Goal: Task Accomplishment & Management: Manage account settings

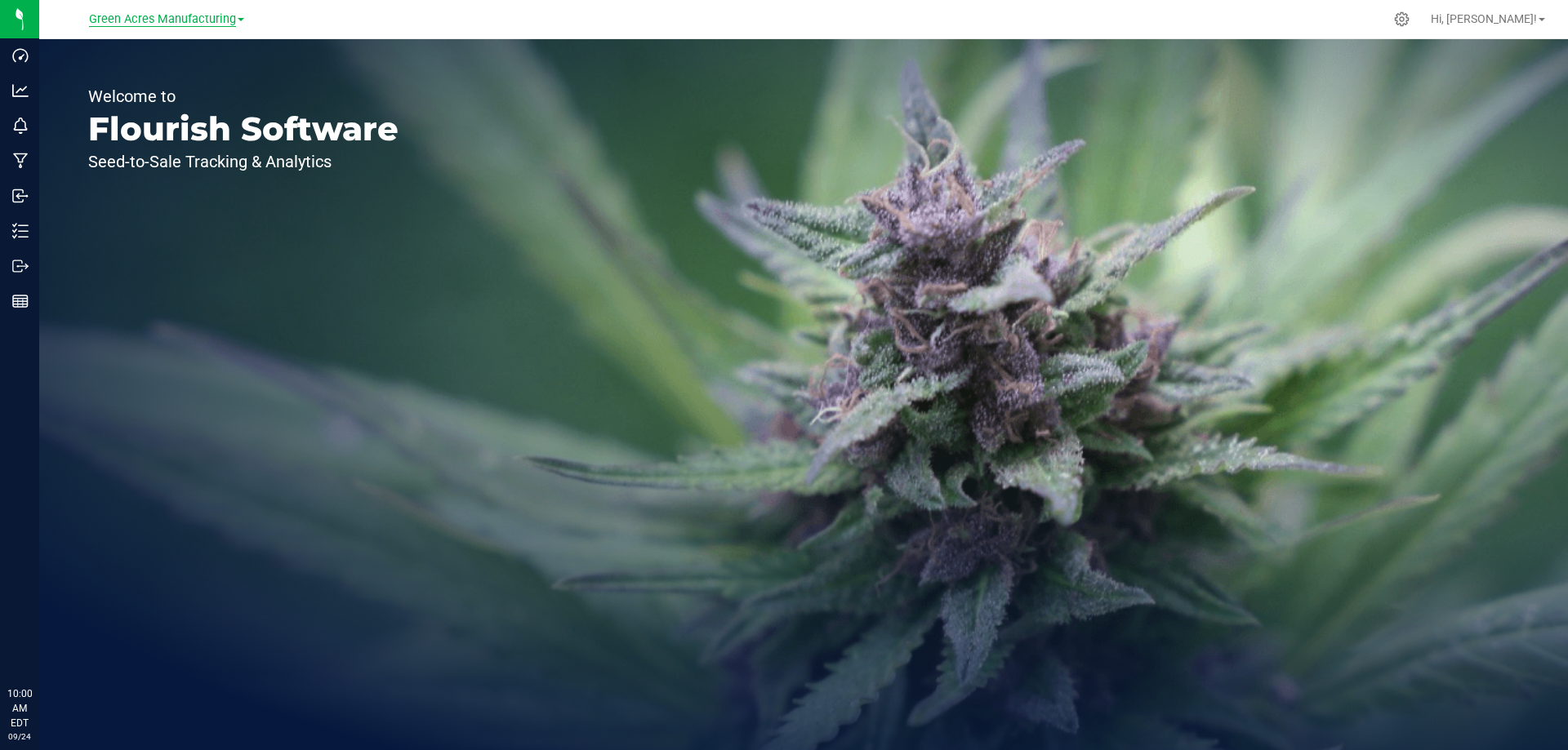
click at [171, 14] on span "Green Acres Manufacturing" at bounding box center [162, 19] width 147 height 14
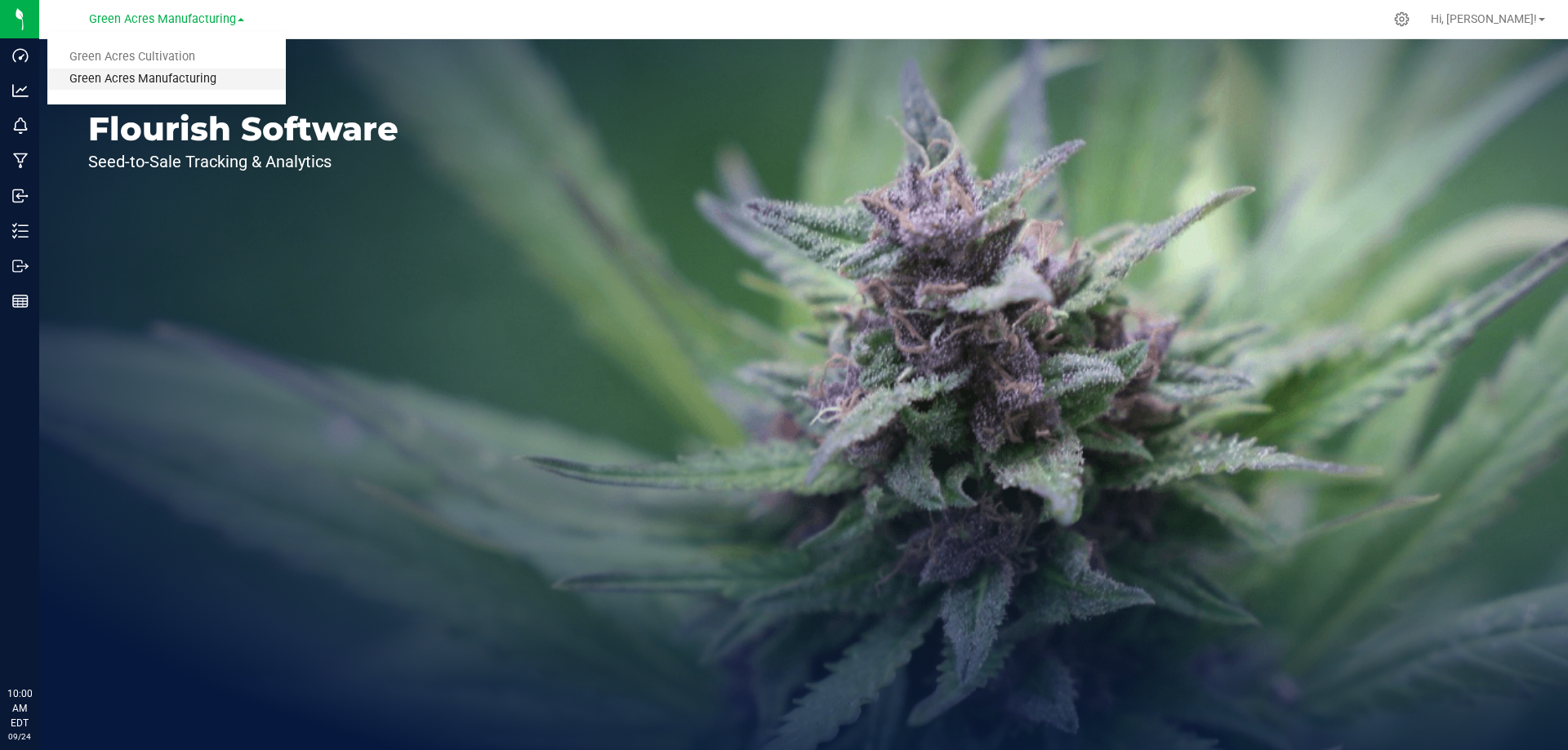
click at [137, 69] on link "Green Acres Manufacturing" at bounding box center [166, 80] width 239 height 22
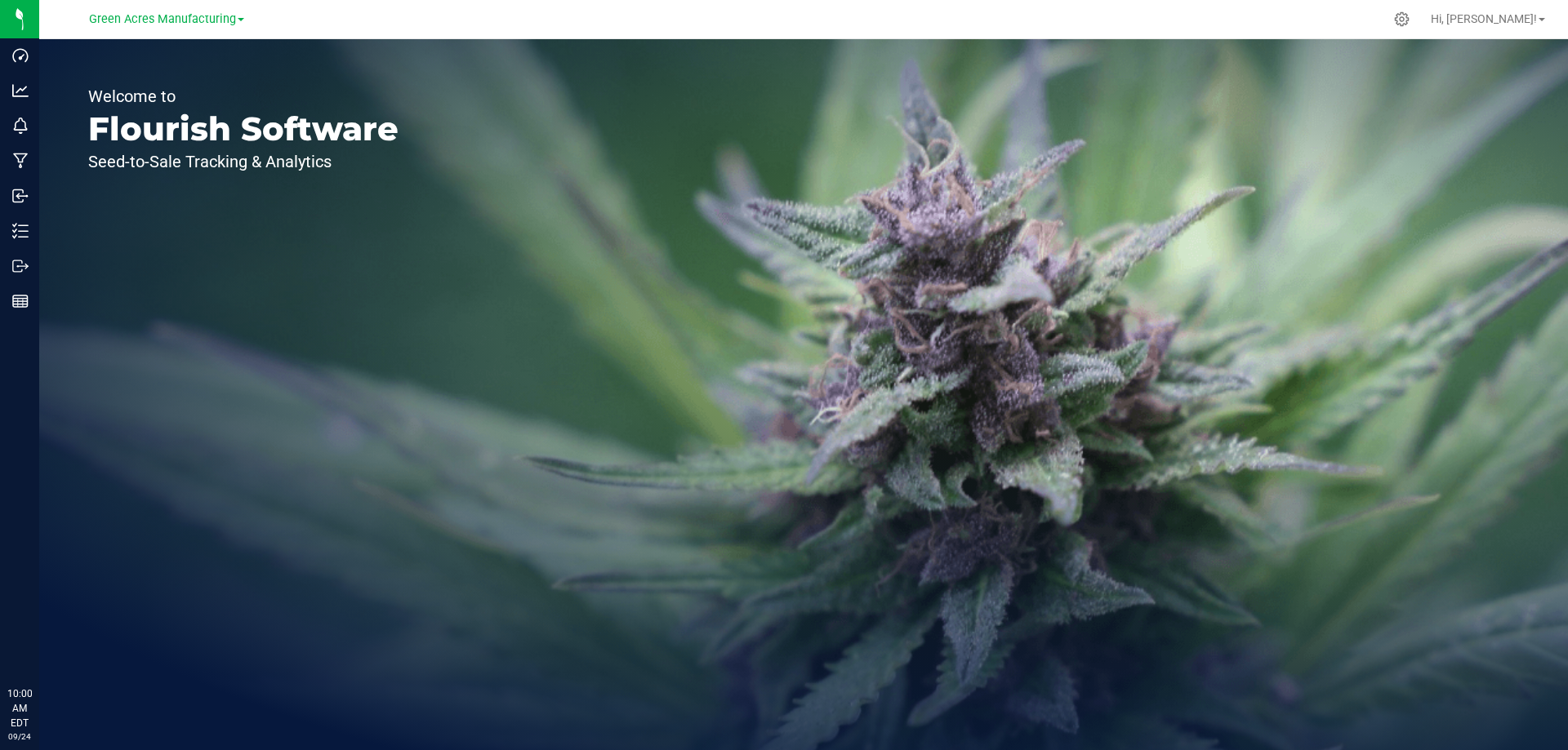
click at [186, 9] on div "Green Acres Manufacturing Green Acres Cultivation Green Acres Manufacturing" at bounding box center [166, 19] width 155 height 20
click at [146, 25] on span "Green Acres Manufacturing" at bounding box center [162, 19] width 147 height 14
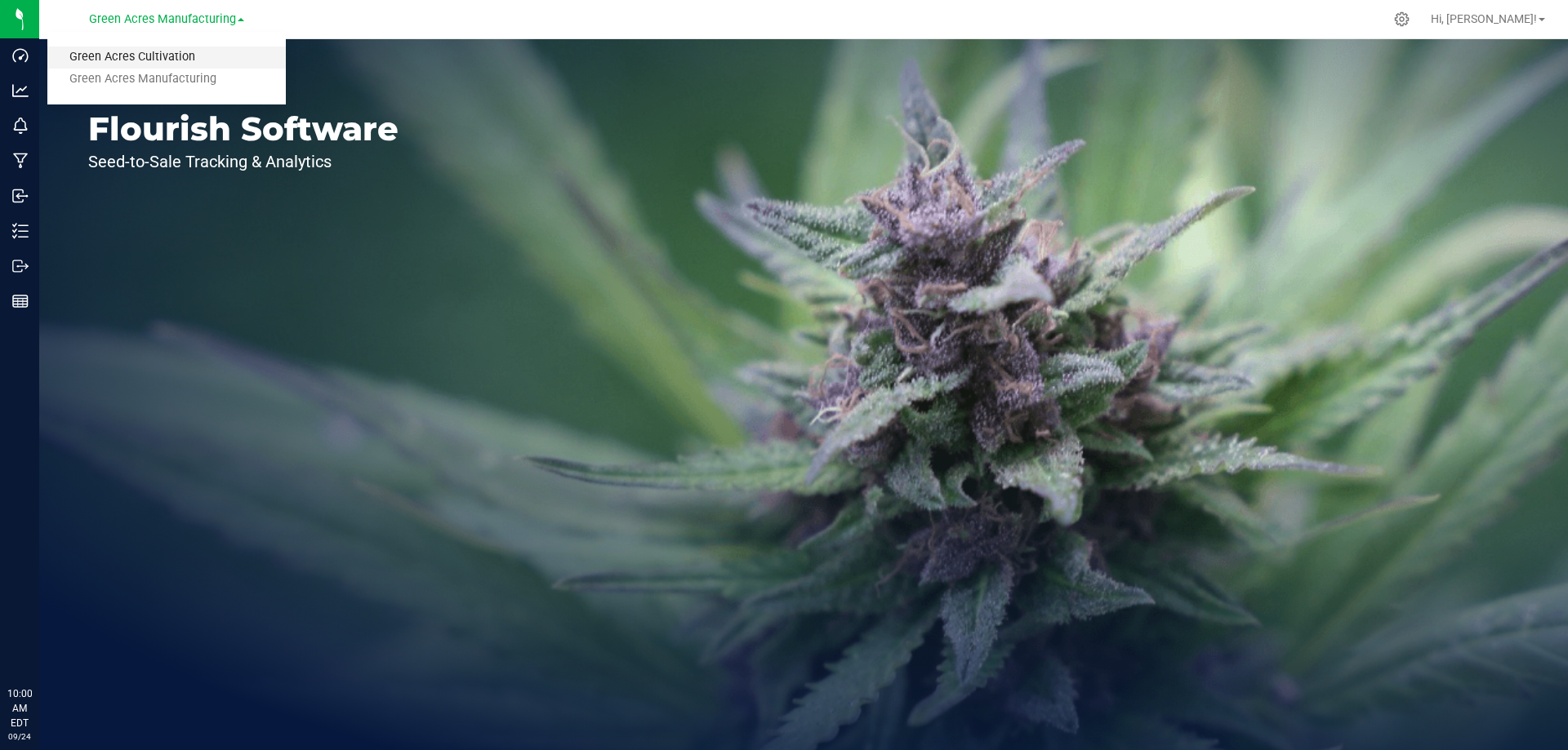
click at [154, 54] on link "Green Acres Cultivation" at bounding box center [166, 58] width 239 height 22
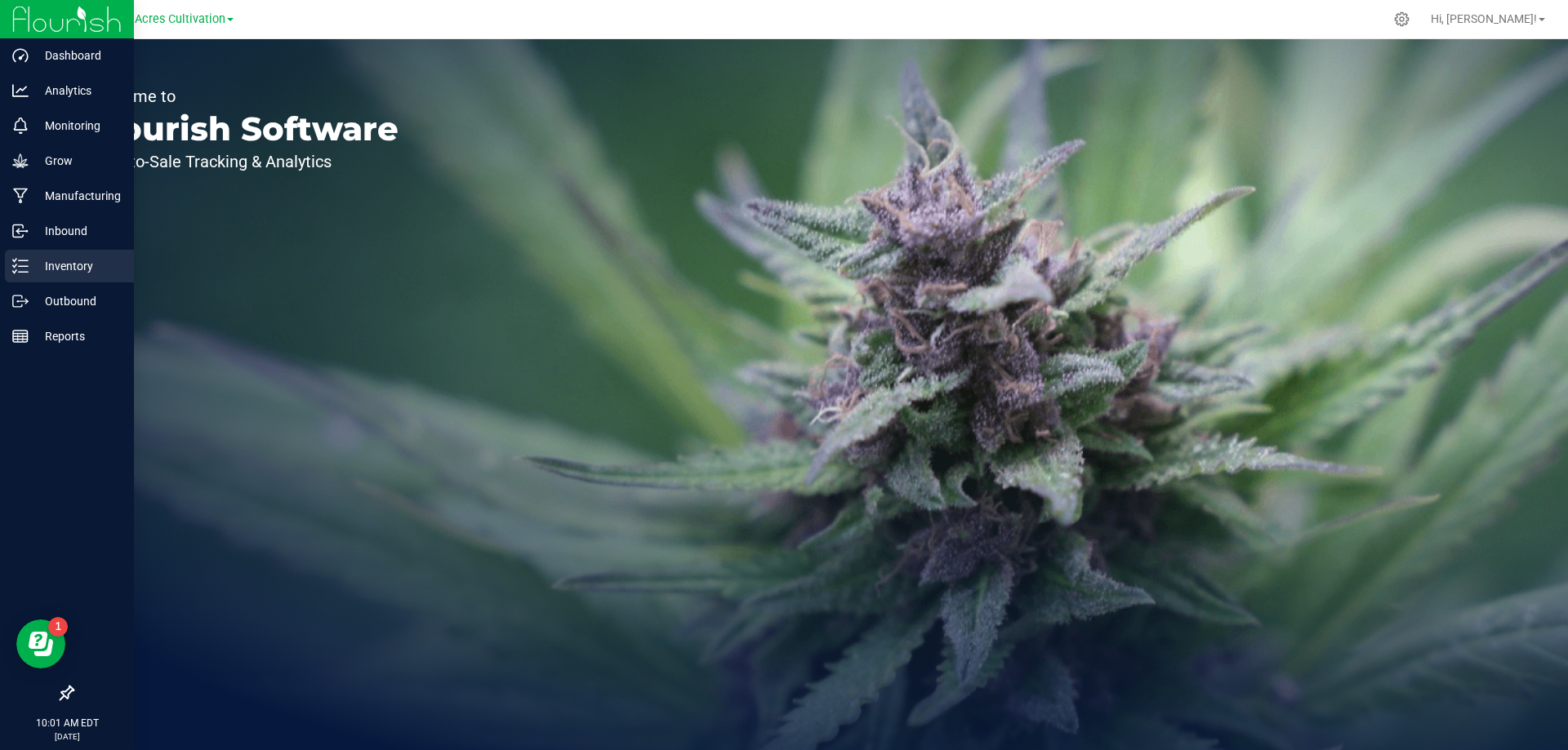
click at [37, 273] on p "Inventory" at bounding box center [77, 266] width 98 height 20
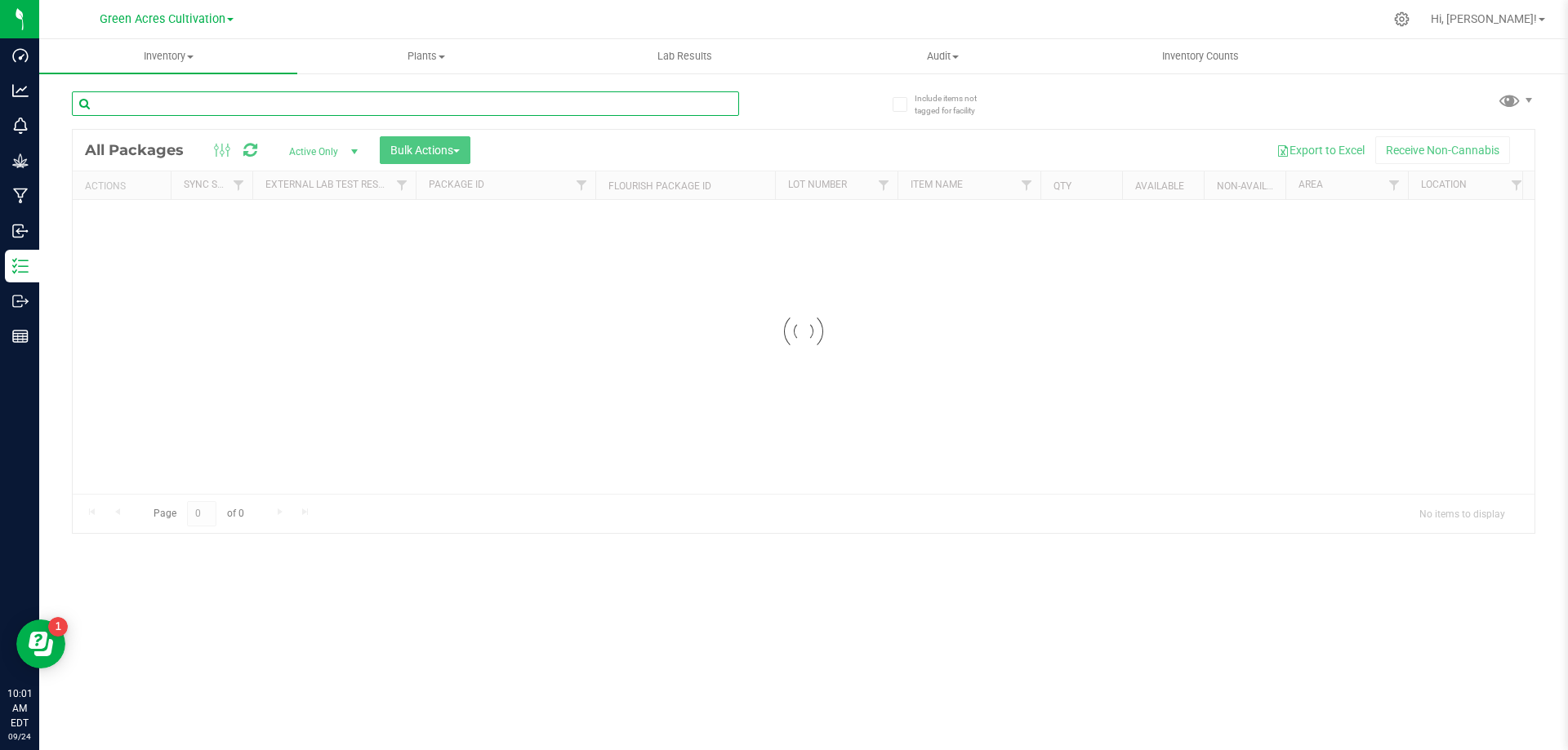
click at [212, 104] on input "text" at bounding box center [405, 104] width 667 height 25
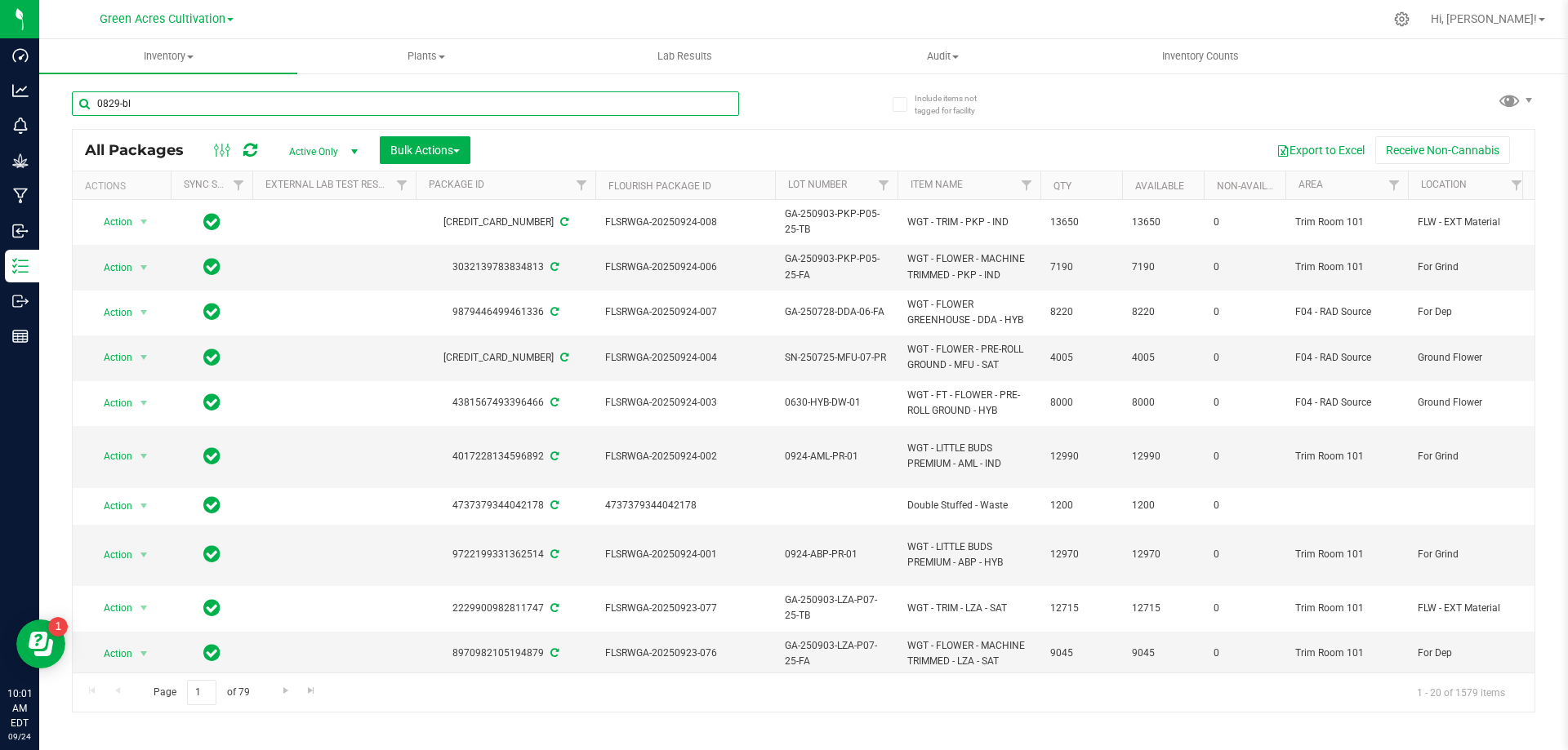
type input "0829-blt"
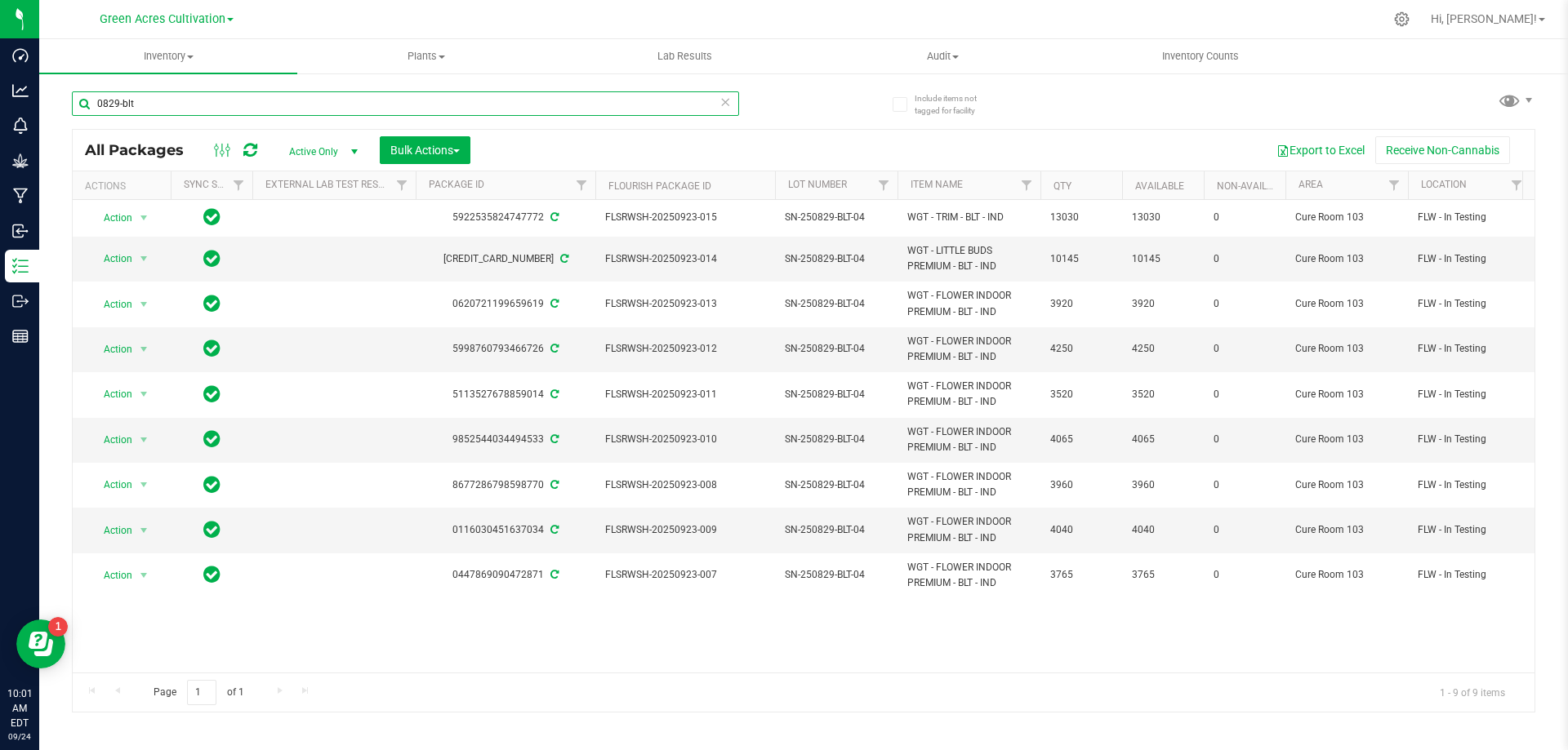
click at [138, 109] on input "0829-blt" at bounding box center [405, 104] width 667 height 25
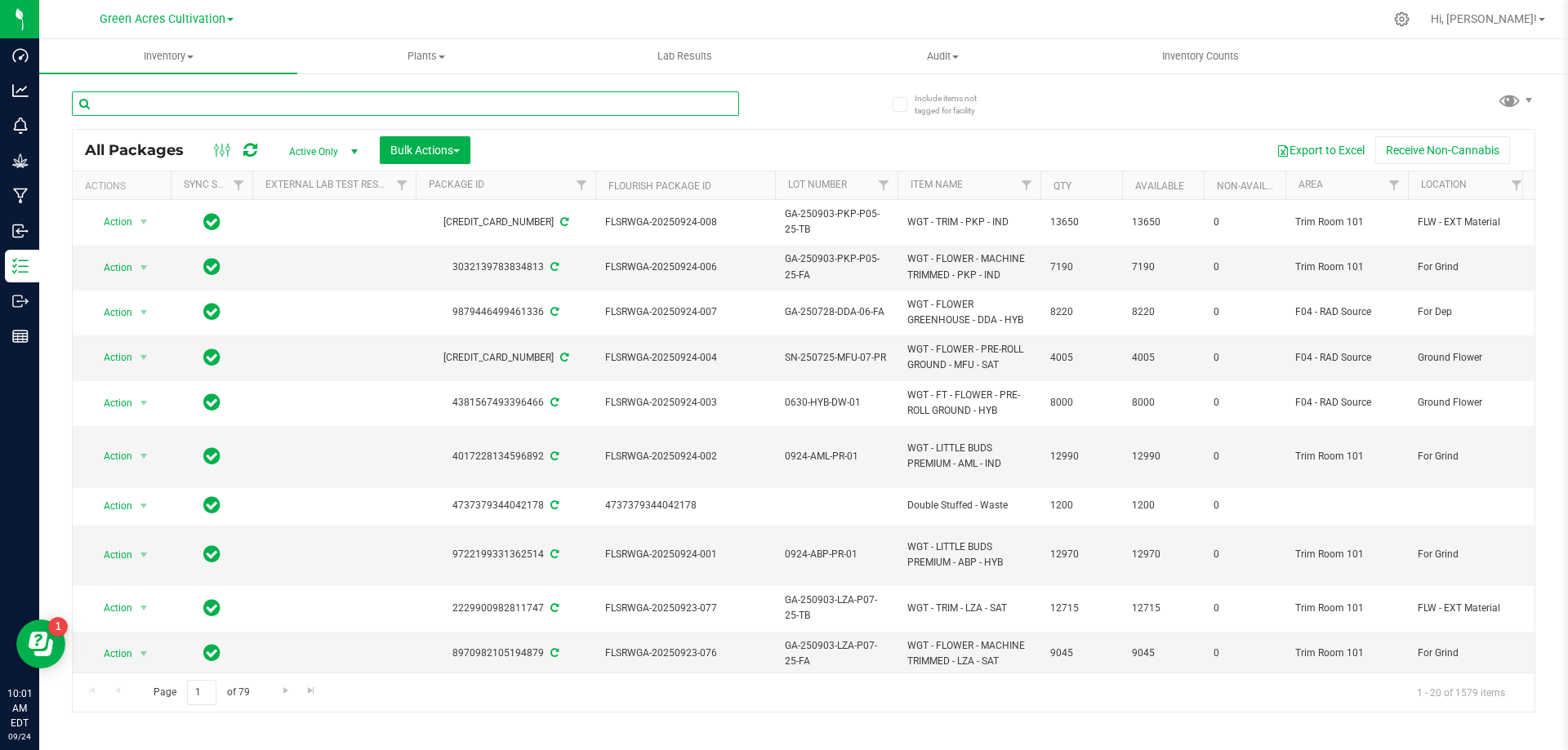
click at [138, 108] on input "text" at bounding box center [405, 104] width 667 height 25
click at [405, 106] on input "text" at bounding box center [405, 104] width 667 height 25
type input "67100"
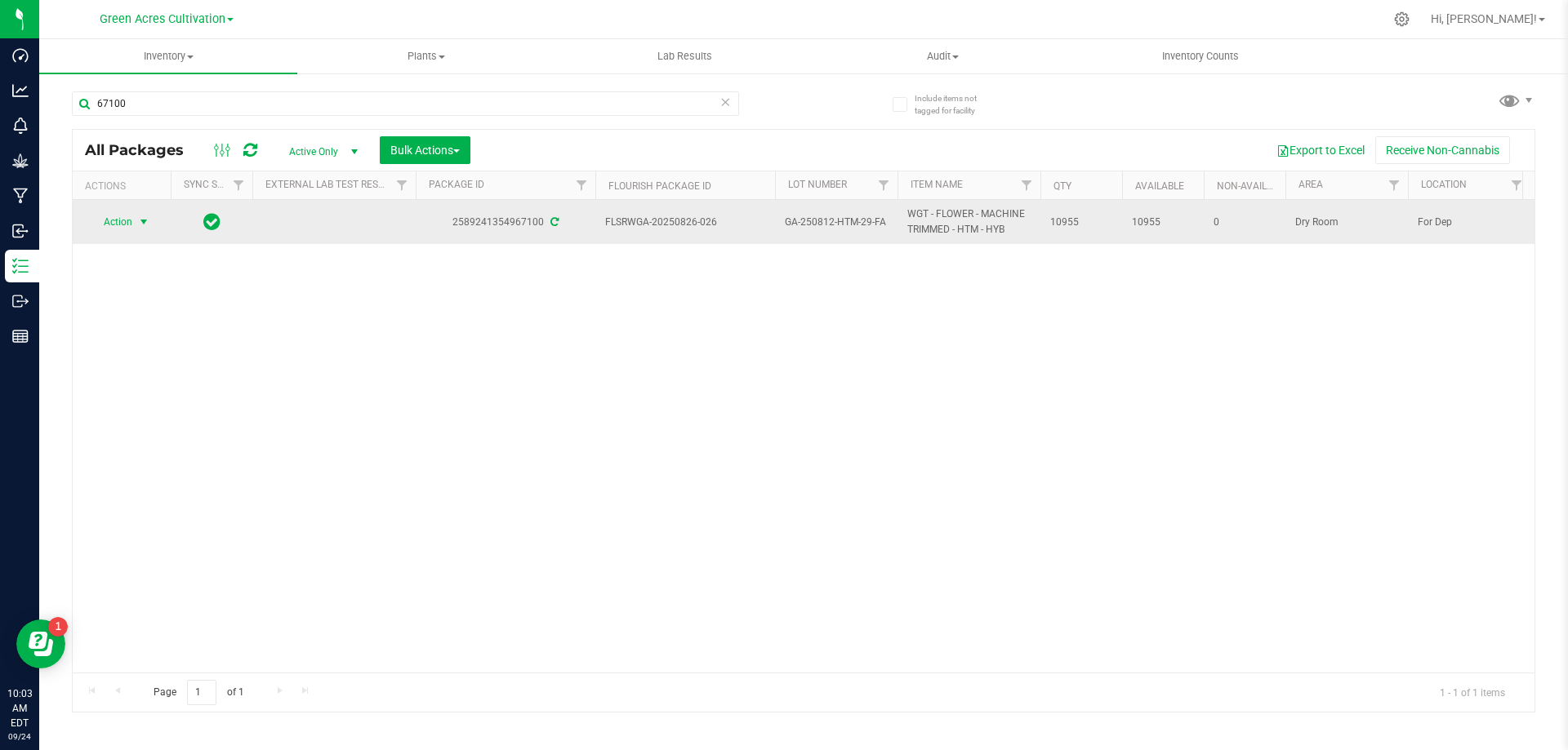
click at [129, 217] on span "Action" at bounding box center [111, 222] width 44 height 23
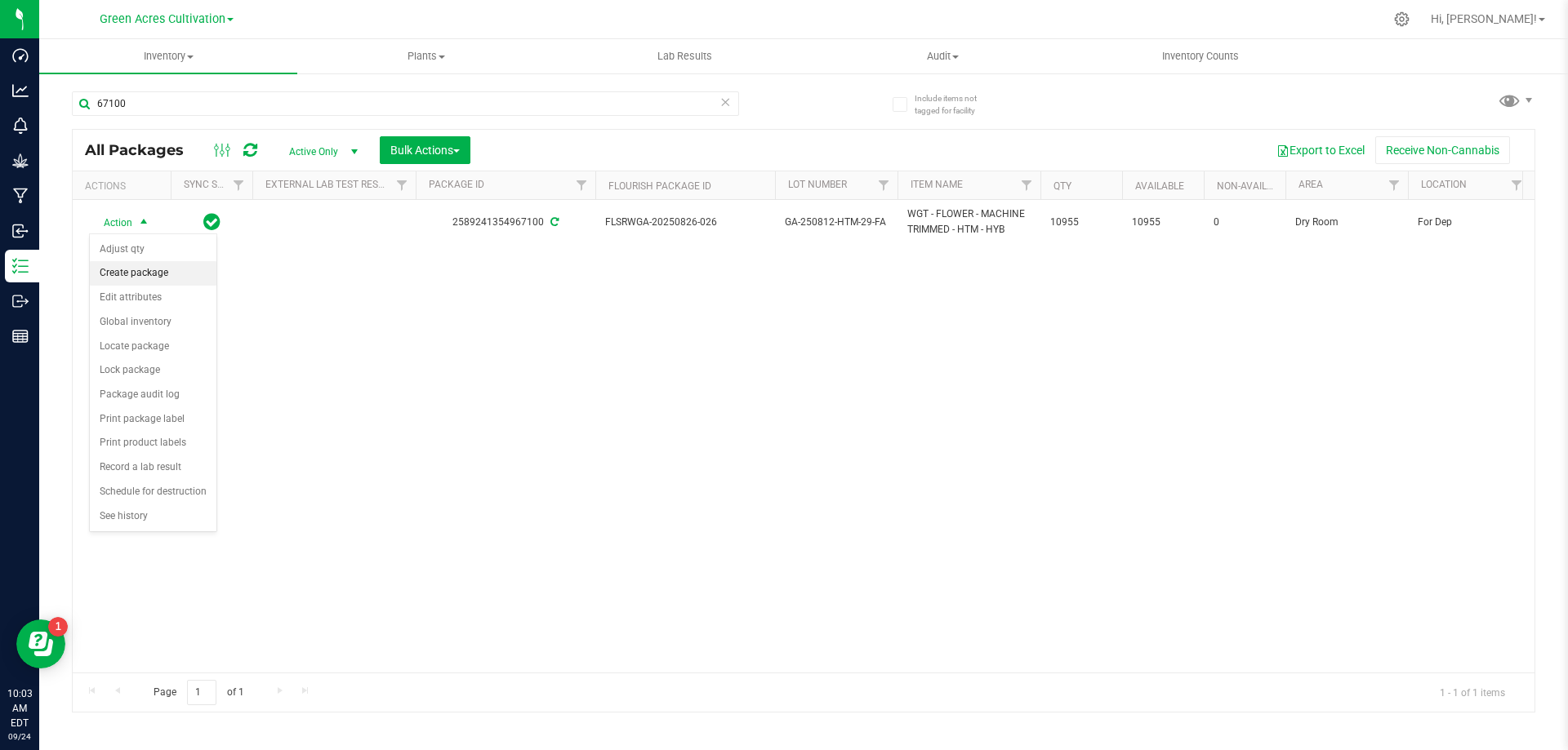
click at [137, 268] on li "Create package" at bounding box center [153, 273] width 127 height 25
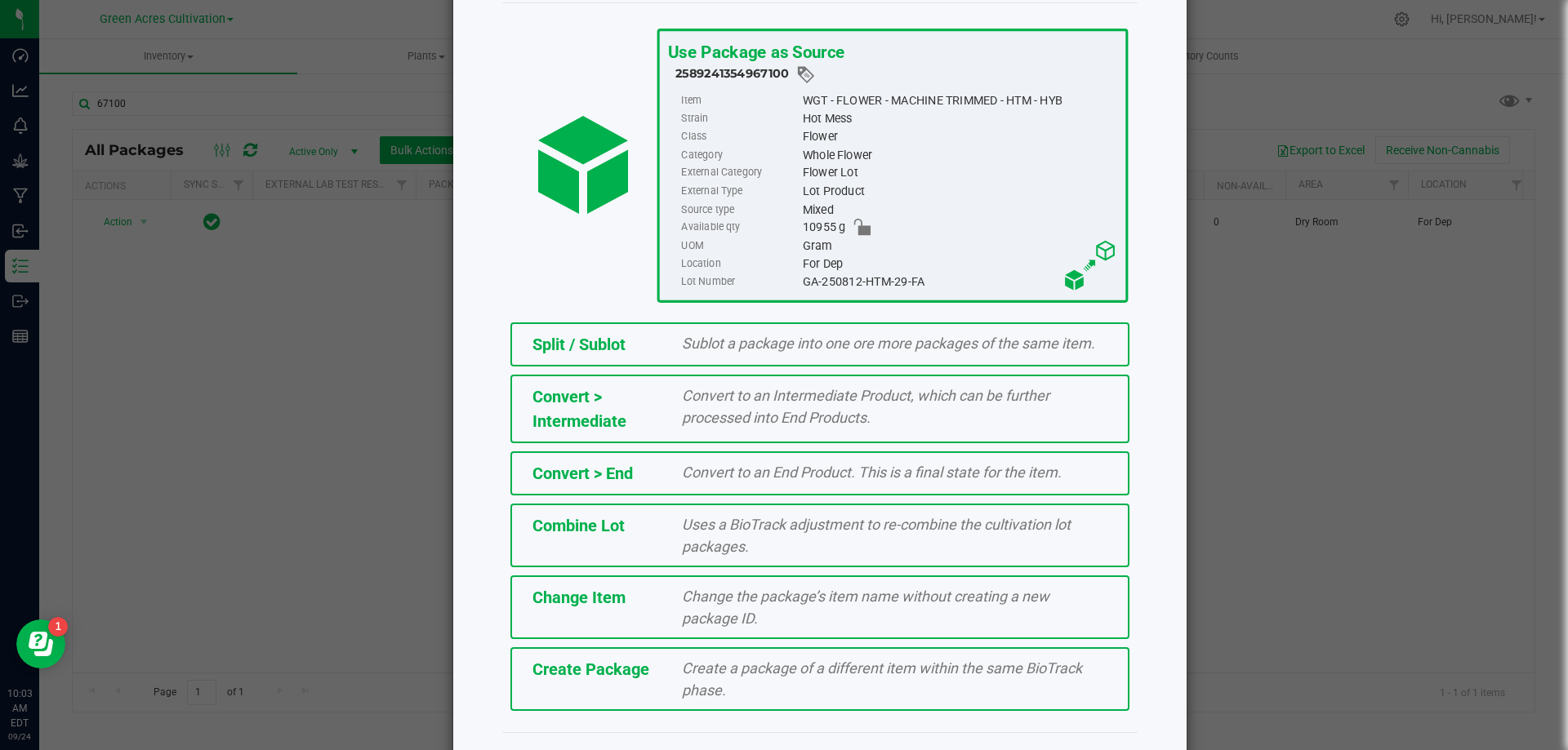
scroll to position [117, 0]
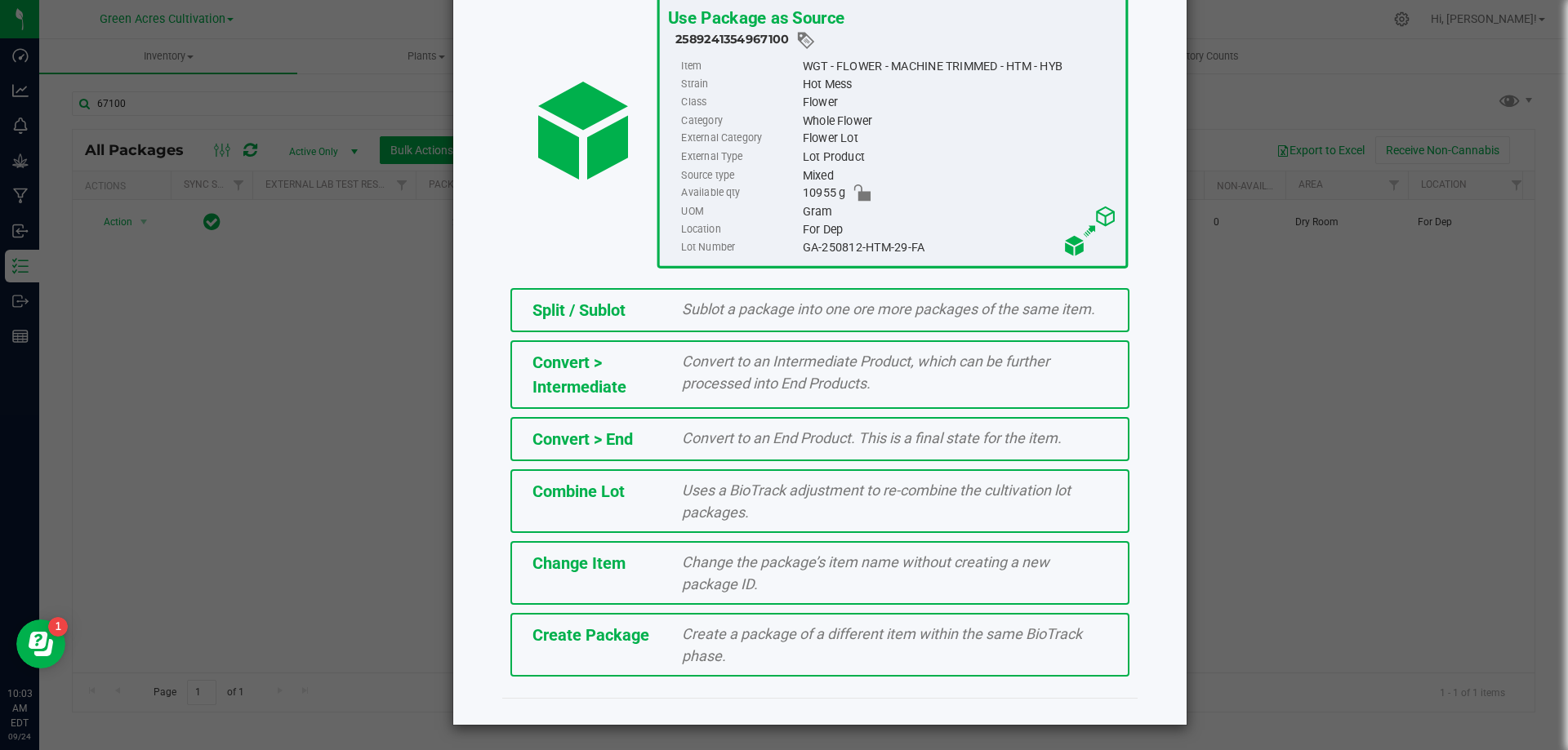
click at [702, 657] on span "Create a package of a different item within the same BioTrack phase." at bounding box center [882, 645] width 400 height 39
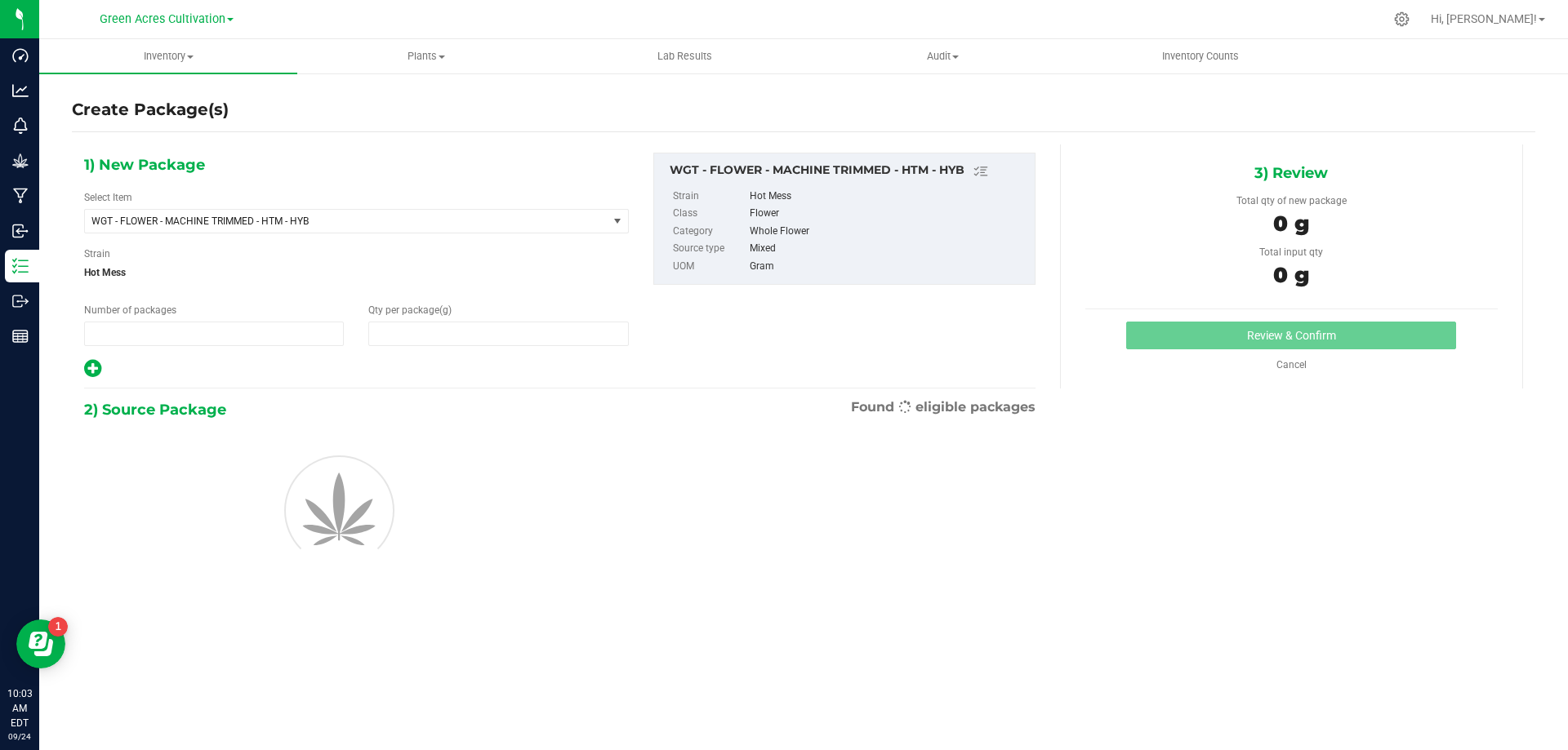
type input "1"
type input "0.0000"
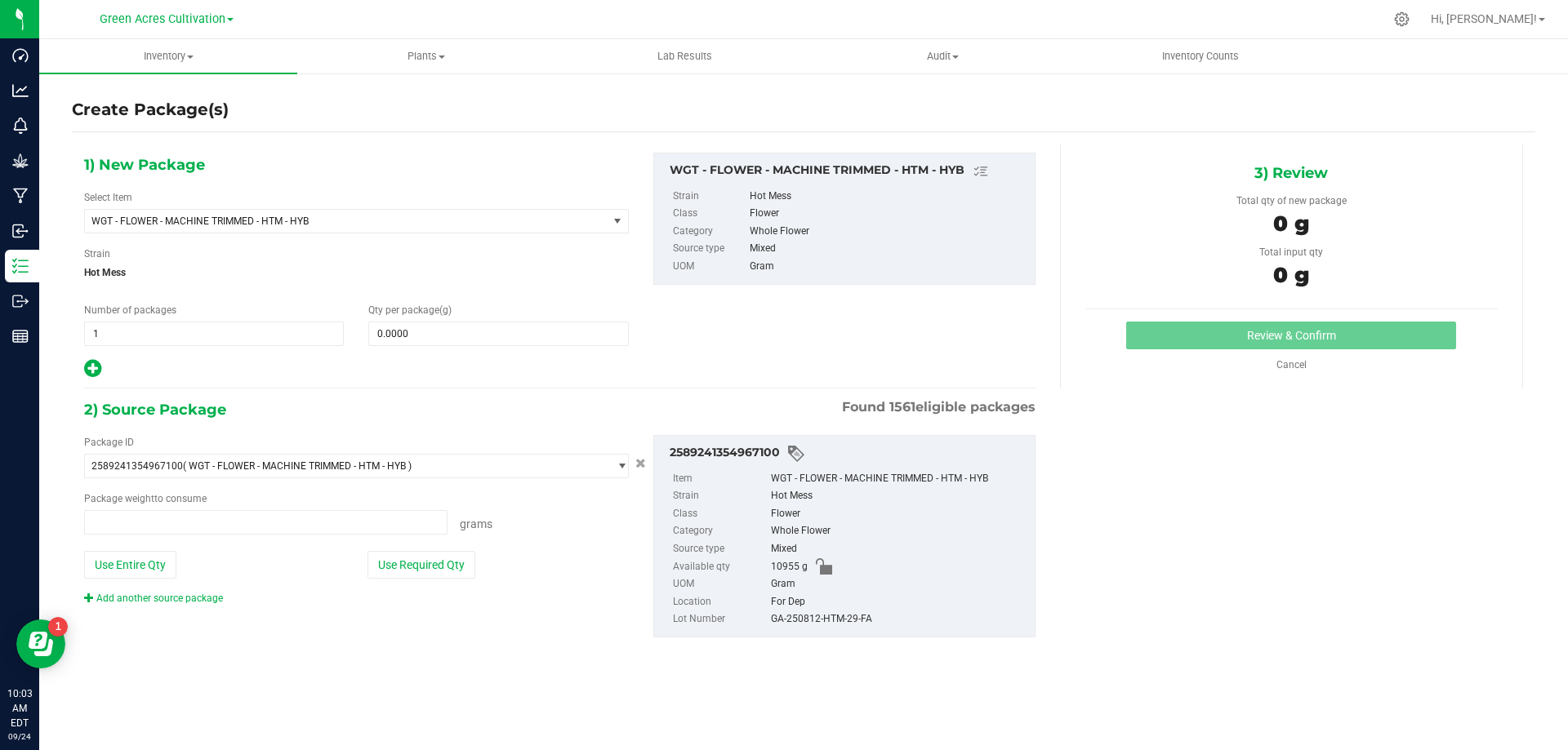
type input "0.0000 g"
click at [315, 227] on span "WGT - FLOWER - MACHINE TRIMMED - HTM - HYB" at bounding box center [346, 221] width 522 height 23
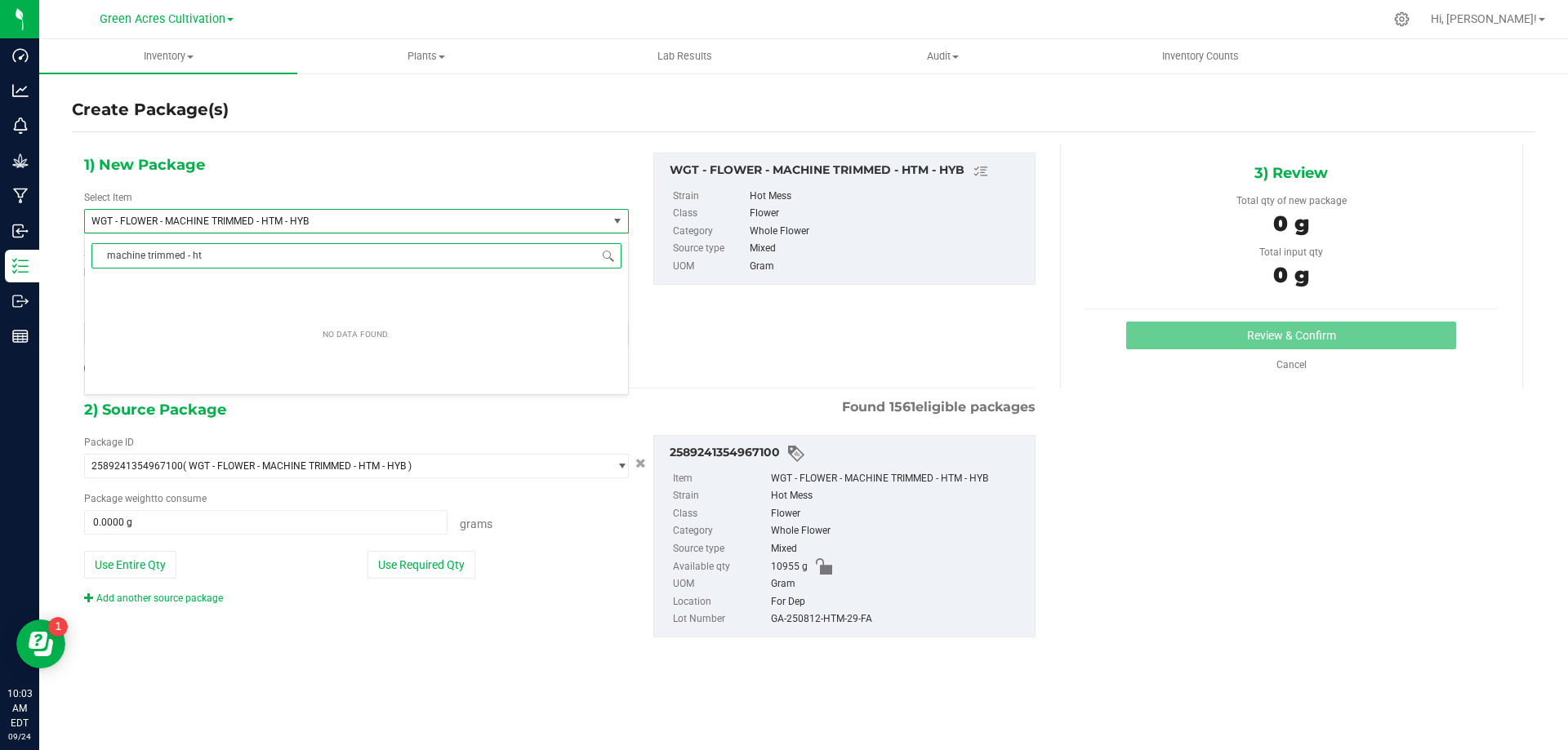
type input "machine trimmed - htm"
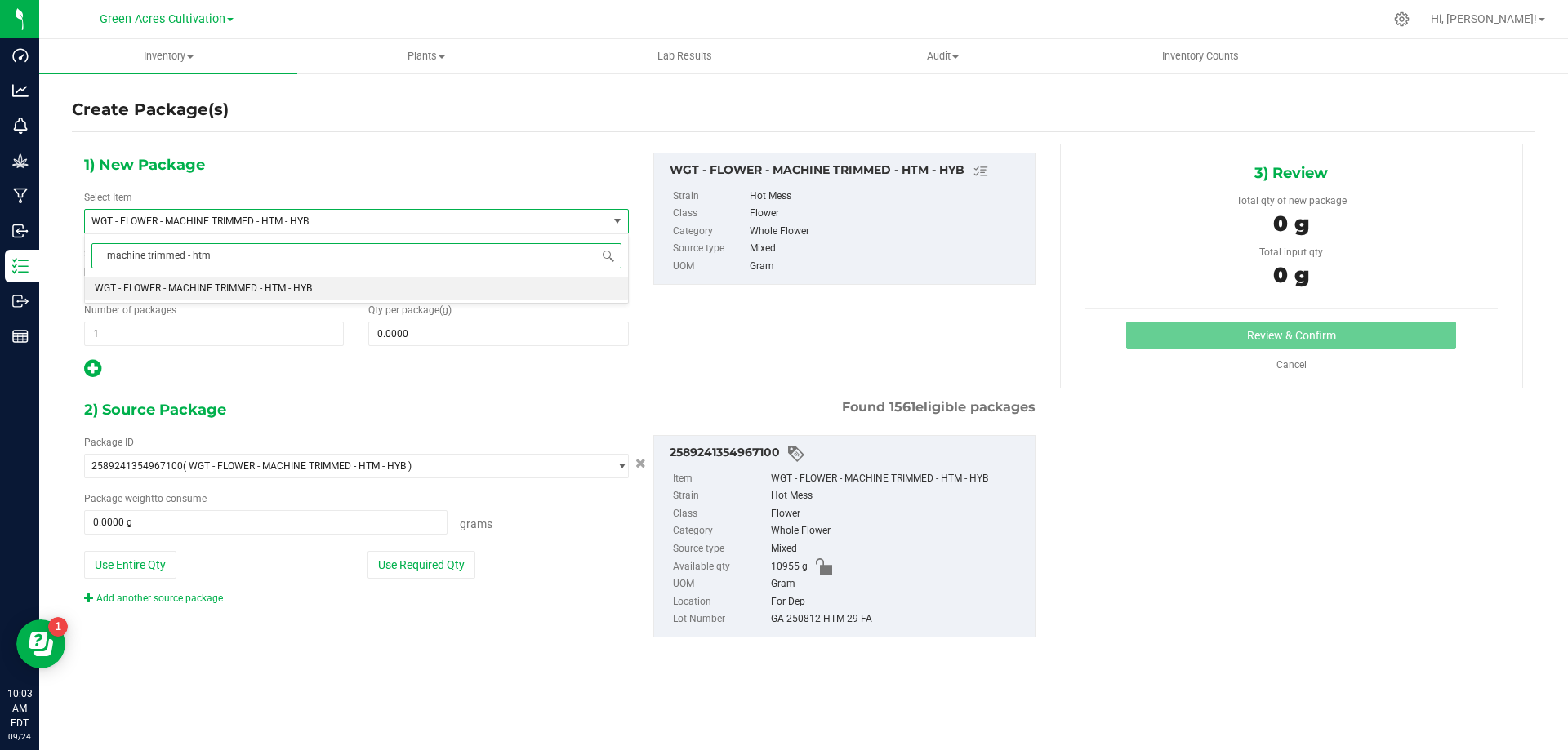
click at [385, 289] on li "WGT - FLOWER - MACHINE TRIMMED - HTM - HYB" at bounding box center [356, 288] width 543 height 23
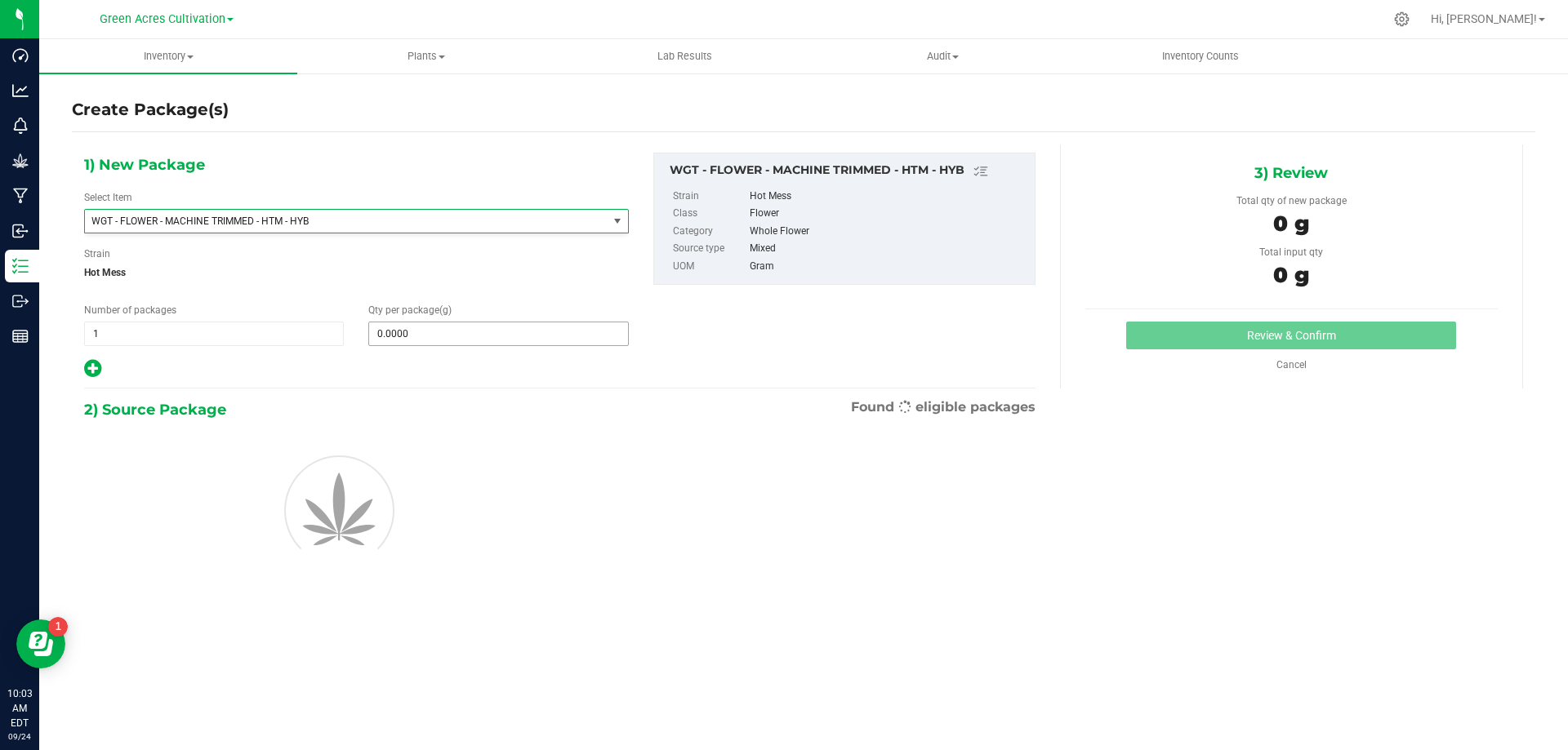
type input "0.0000"
click at [426, 334] on span at bounding box center [499, 334] width 260 height 25
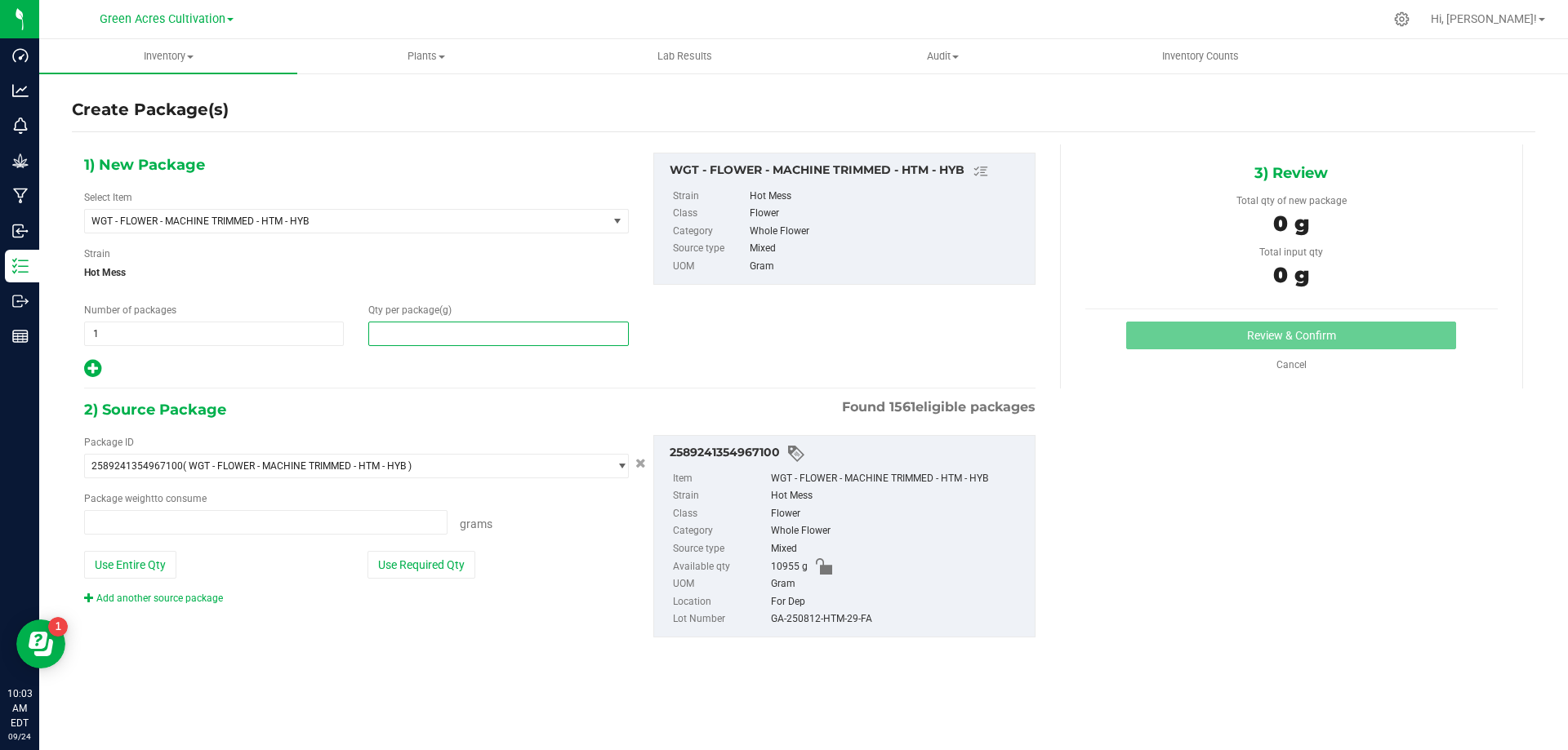
type input "0.0000 g"
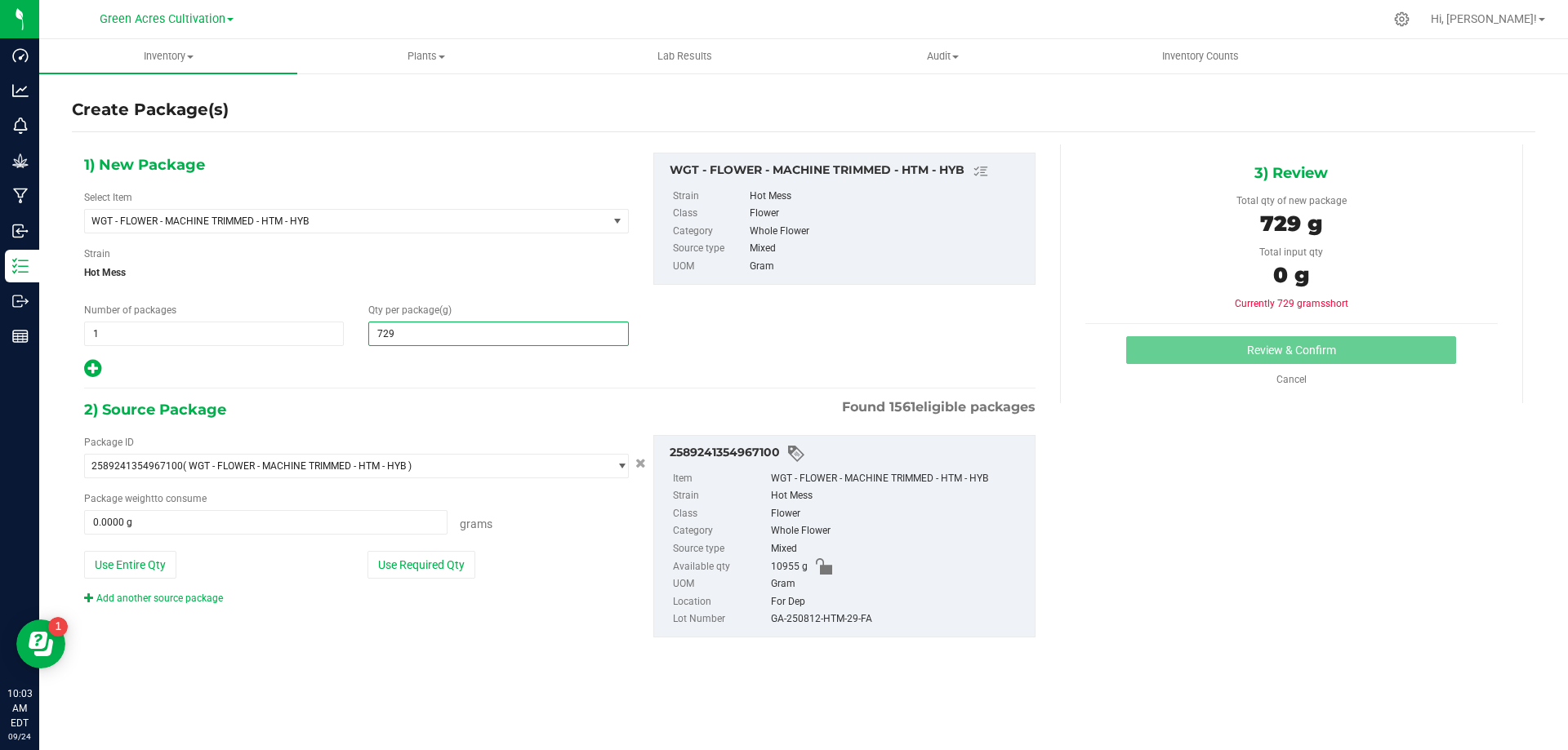
type input "7290"
type input "7,290.0000"
click at [333, 225] on span "WGT - FLOWER - MACHINE TRIMMED - HTM - HYB" at bounding box center [336, 221] width 489 height 11
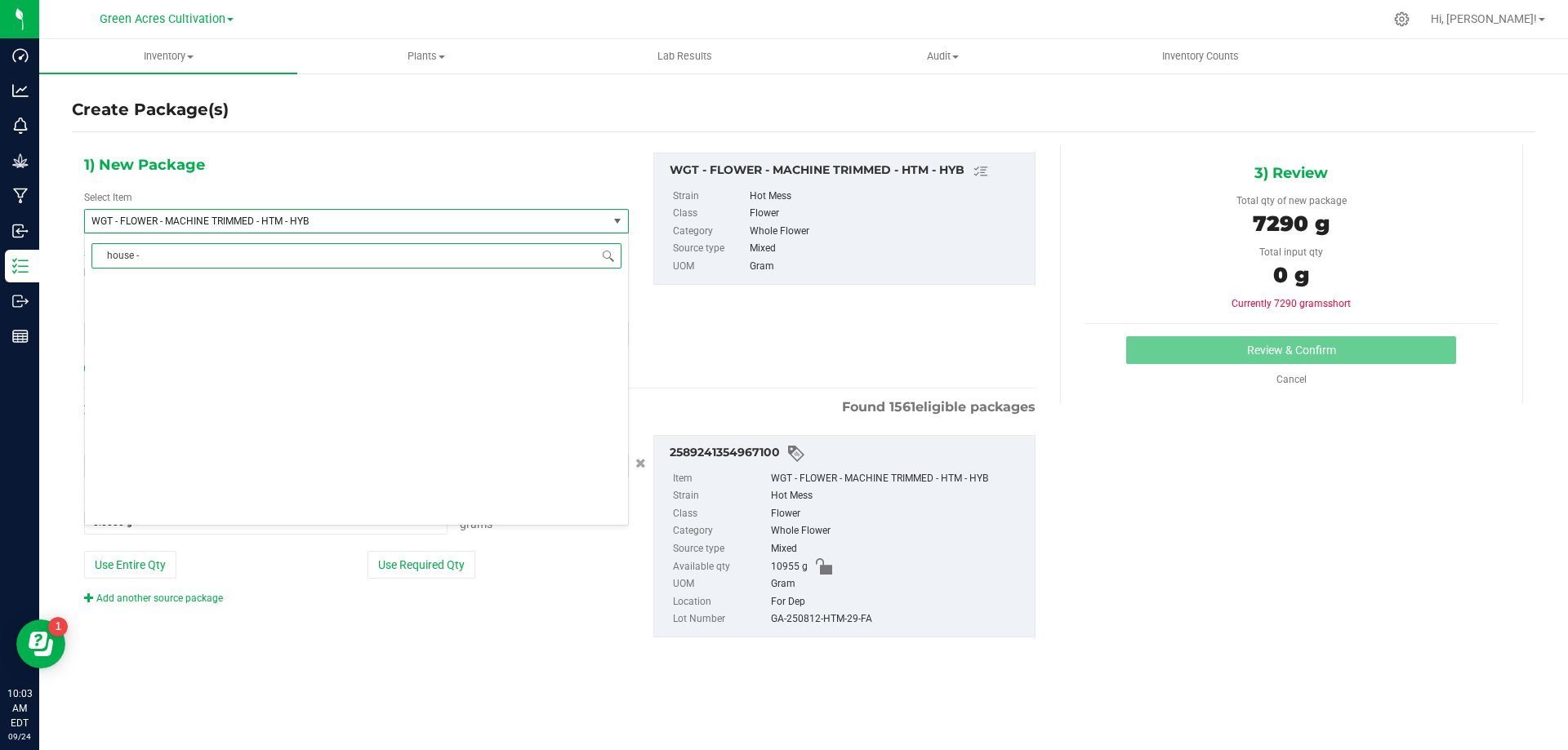
scroll to position [0, 0]
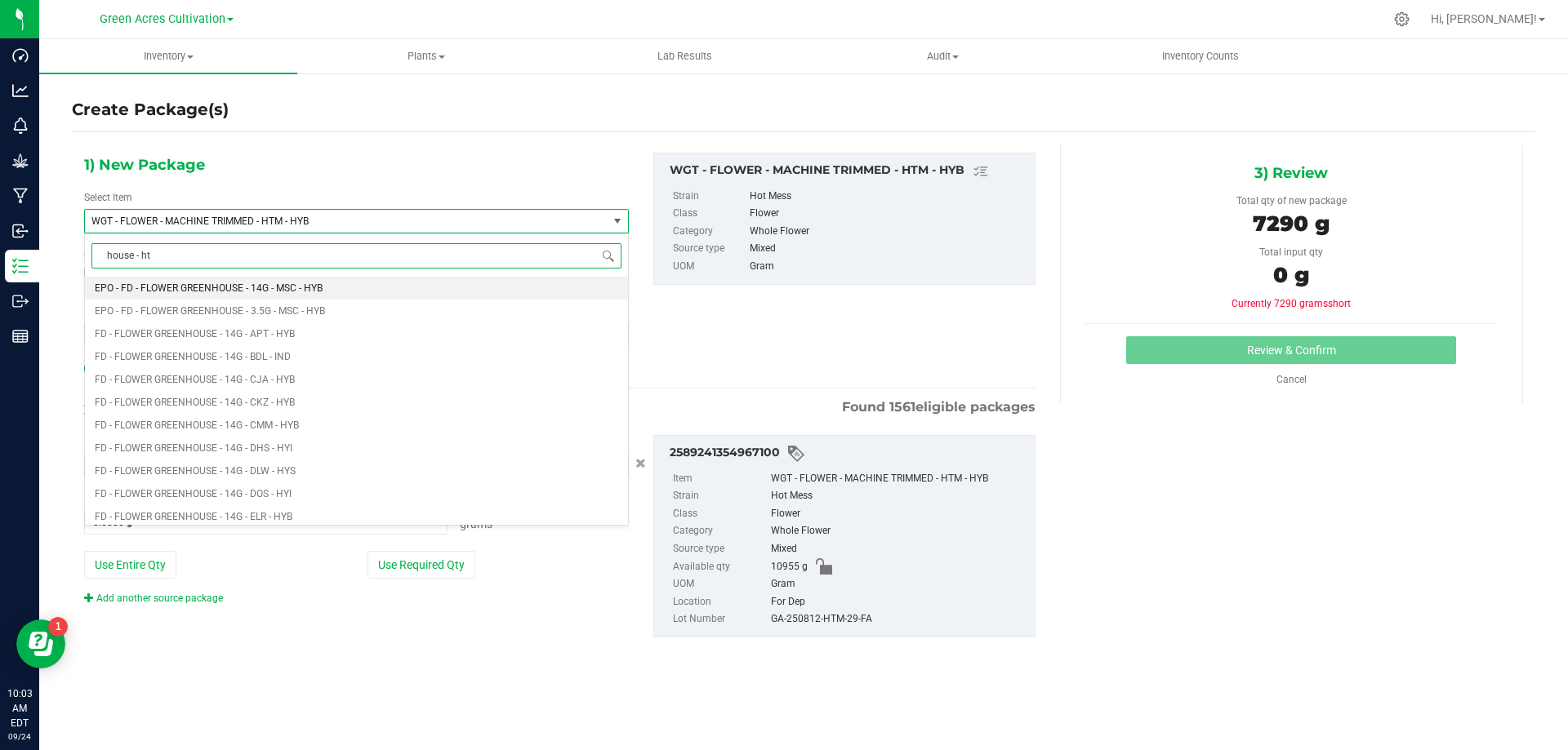
type input "house - htm"
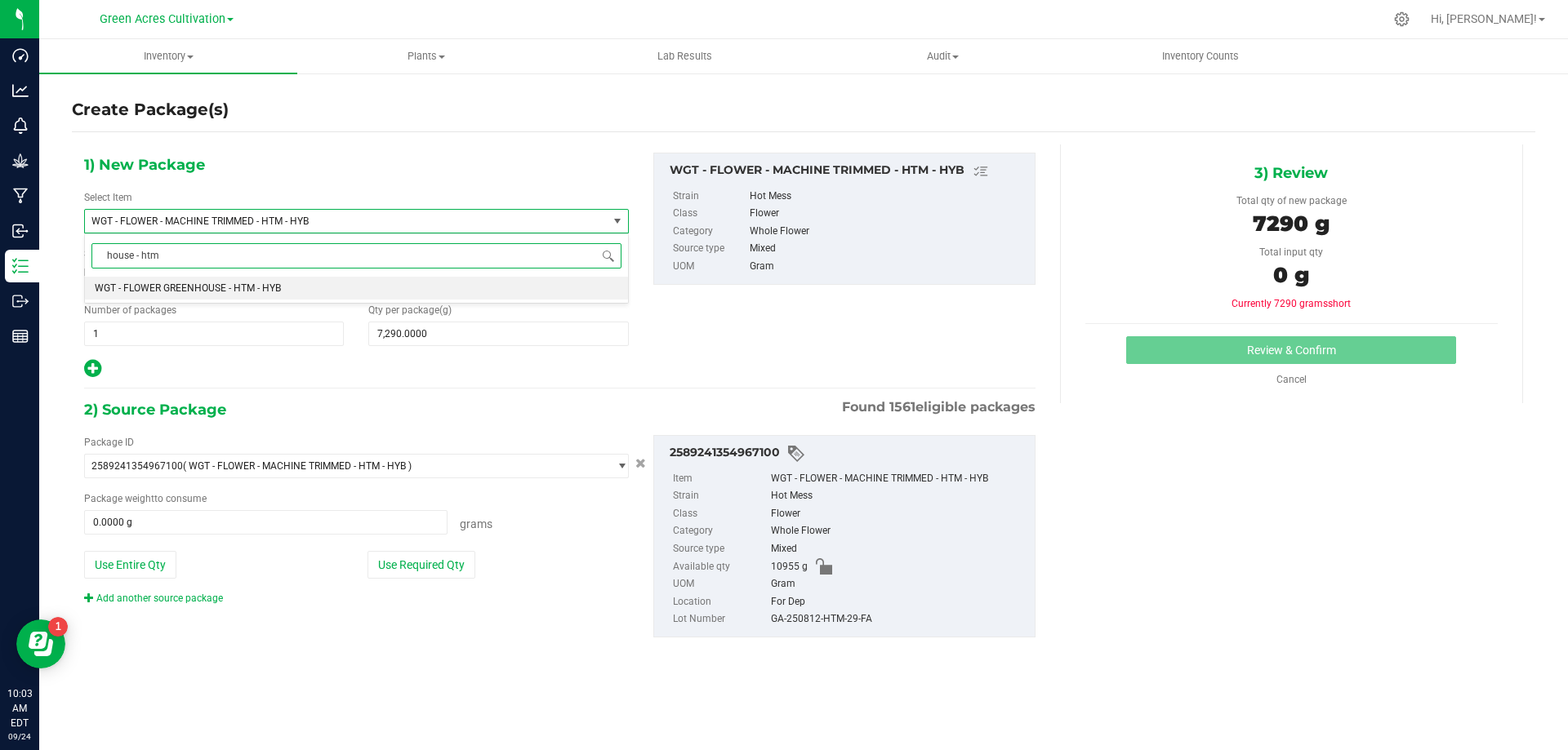
click at [286, 286] on li "WGT - FLOWER GREENHOUSE - HTM - HYB" at bounding box center [356, 288] width 543 height 23
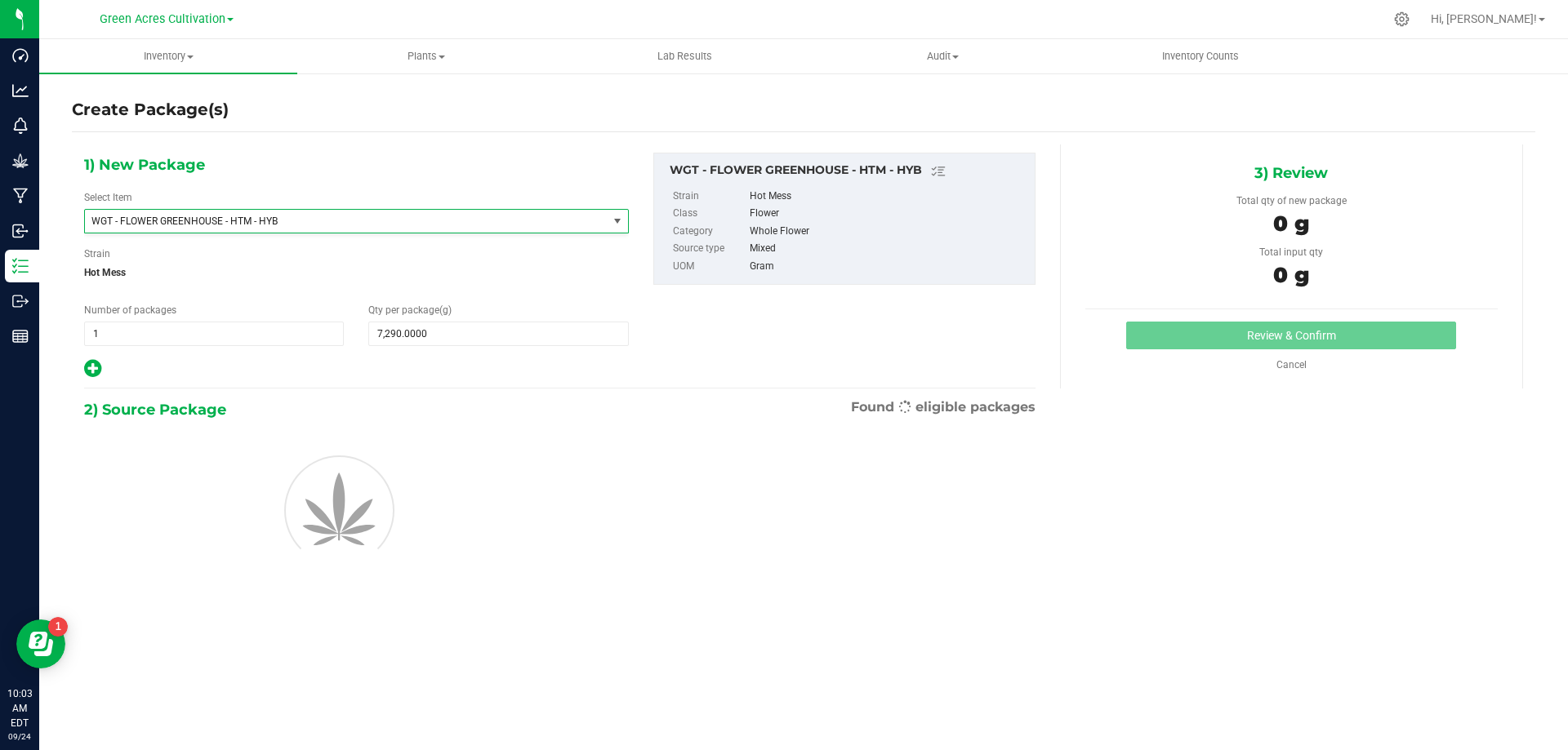
type input "0.0000"
type input "0"
click at [457, 329] on span at bounding box center [499, 334] width 260 height 25
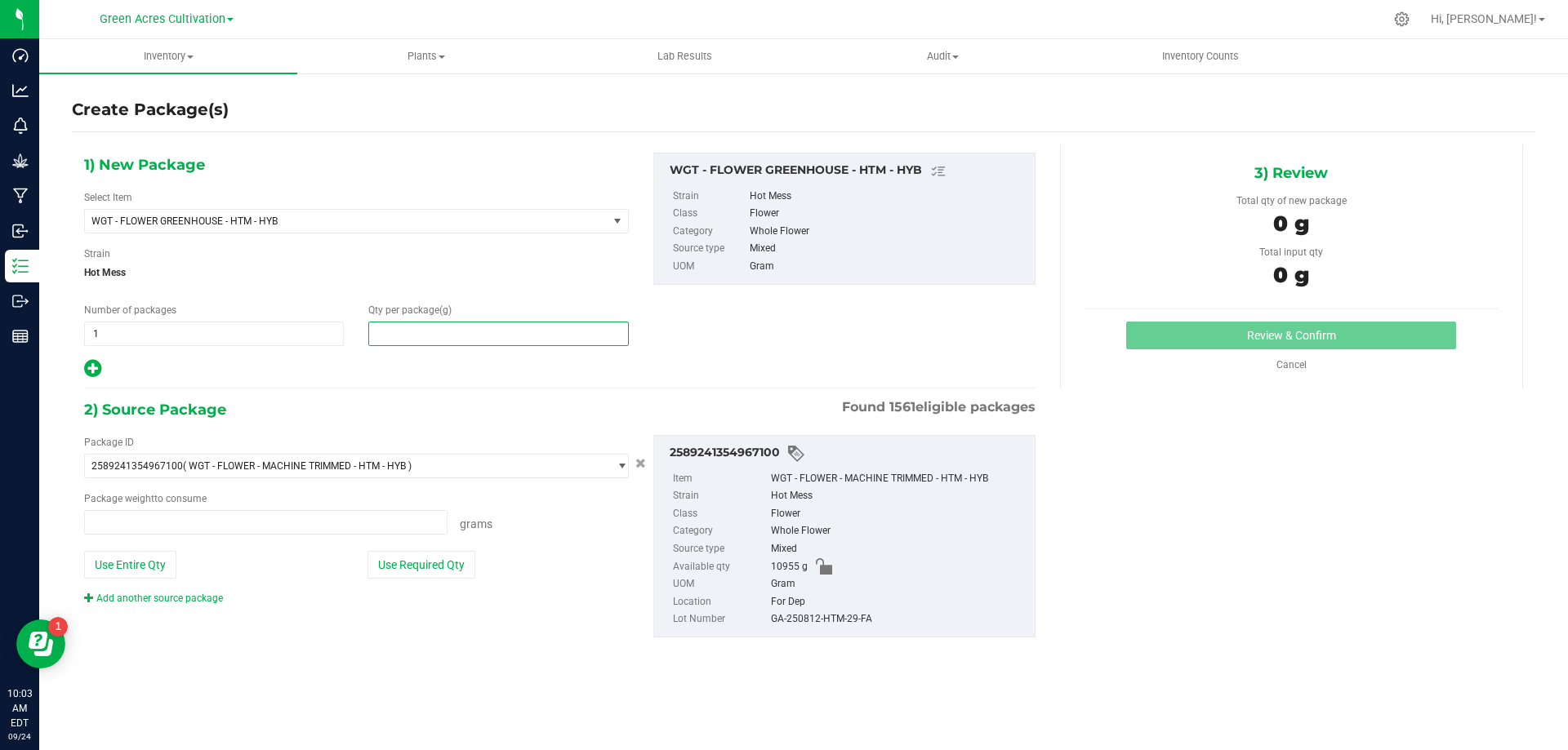
type input "0.0000 g"
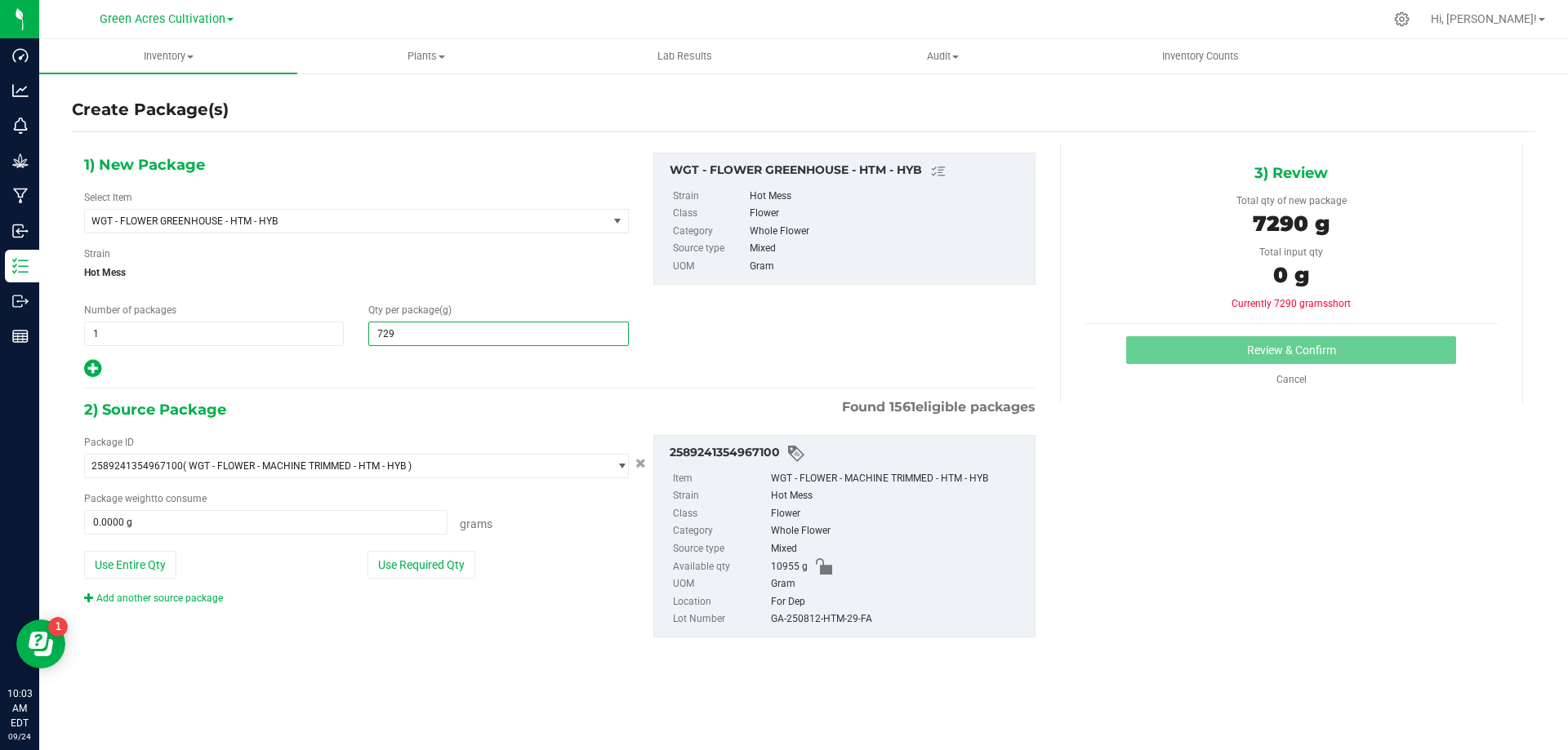
type input "7290"
type input "7,290.0000"
drag, startPoint x: 353, startPoint y: 661, endPoint x: 431, endPoint y: 542, distance: 142.3
click at [353, 652] on div "2) Source Package Found 1561 eligible packages Package ID 2589241354967100 ( WG…" at bounding box center [560, 530] width 951 height 266
click at [433, 539] on div "Package ID 2589241354967100 ( WGT - FLOWER - MACHINE TRIMMED - HTM - HYB ) 0004…" at bounding box center [357, 520] width 569 height 171
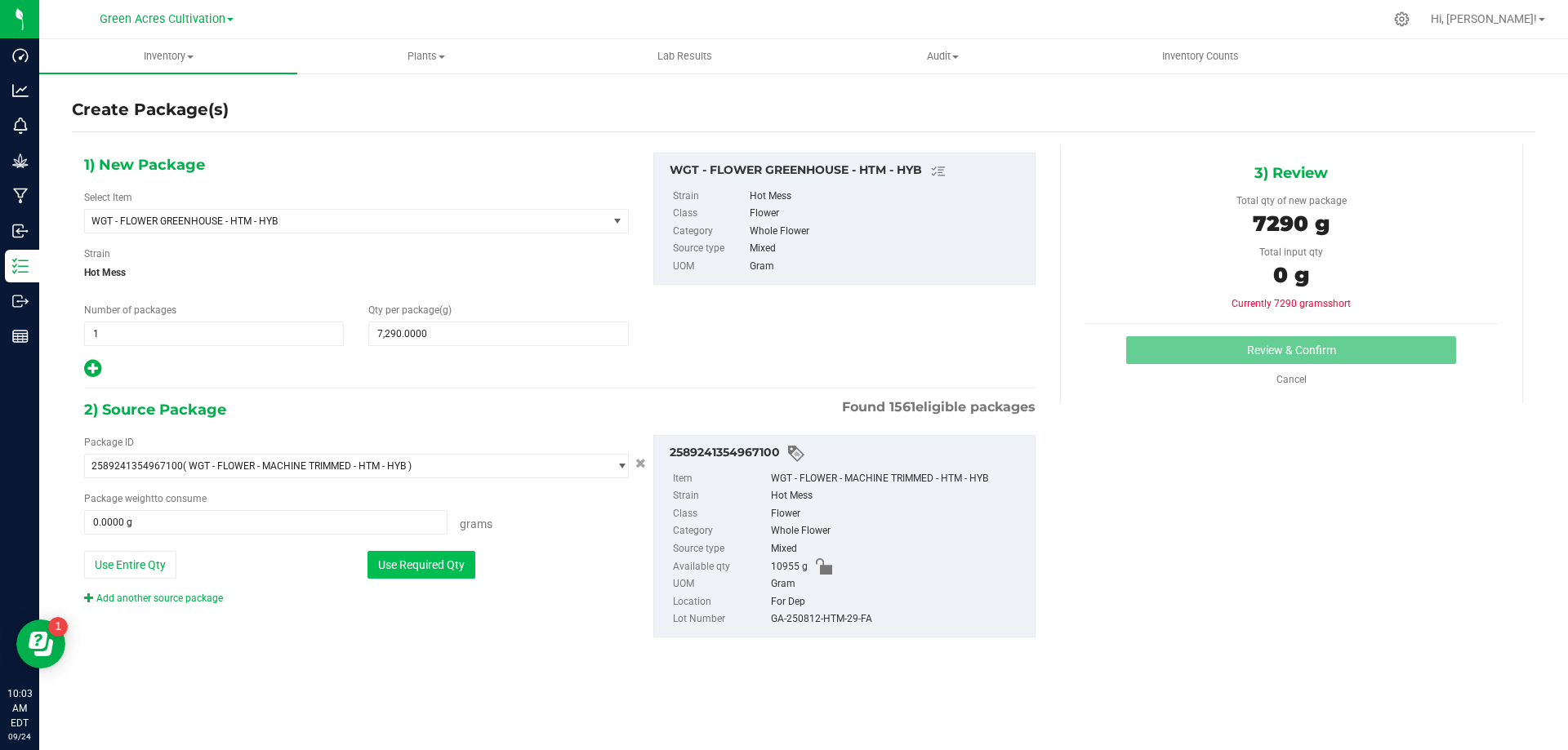
click at [428, 567] on button "Use Required Qty" at bounding box center [421, 565] width 108 height 28
type input "7290.0000 g"
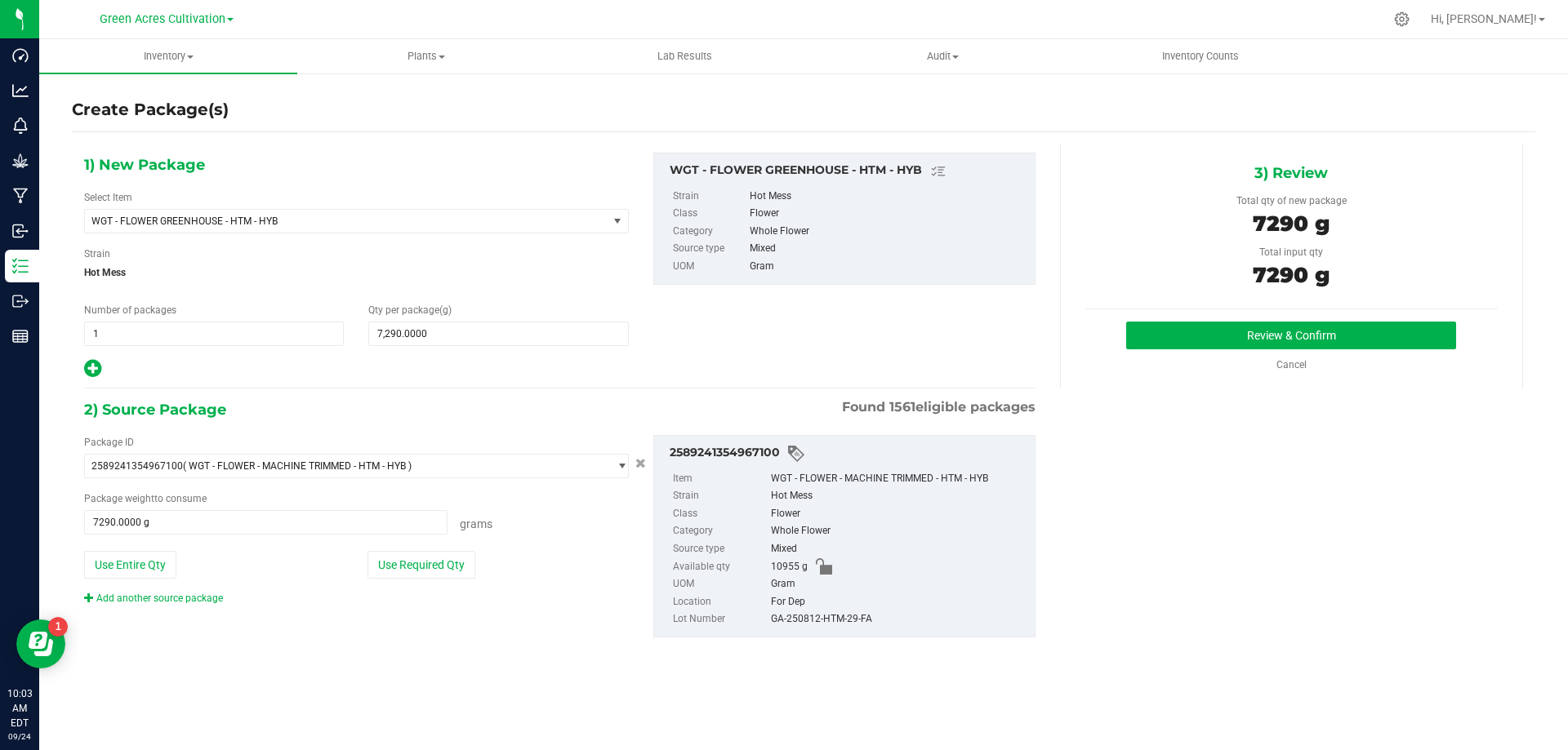
click at [855, 616] on div "GA-250812-HTM-29-FA" at bounding box center [898, 619] width 256 height 18
click at [855, 616] on div "GA-250812-HTM-29-FA" at bounding box center [898, 619] width 256 height 18
copy div "GA-250812-HTM-29-FA"
click at [1239, 343] on button "Review & Confirm" at bounding box center [1291, 336] width 330 height 28
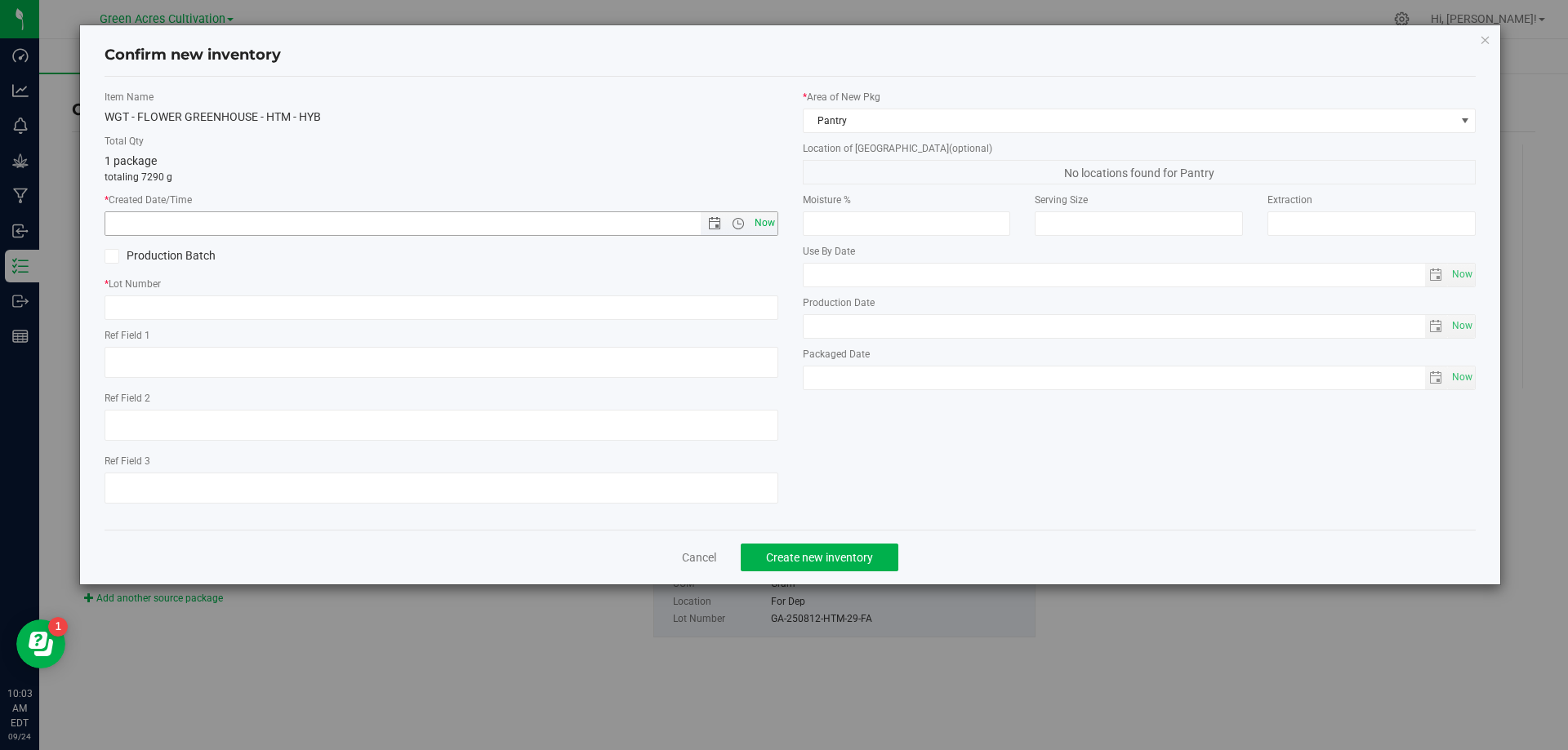
click at [769, 228] on span "Now" at bounding box center [764, 223] width 28 height 24
type input "[DATE] 10:03 AM"
click at [715, 311] on input "text" at bounding box center [441, 307] width 674 height 25
paste input "GA-250812-HTM-29-FA"
type input "GA-250812-HTM-29-FA"
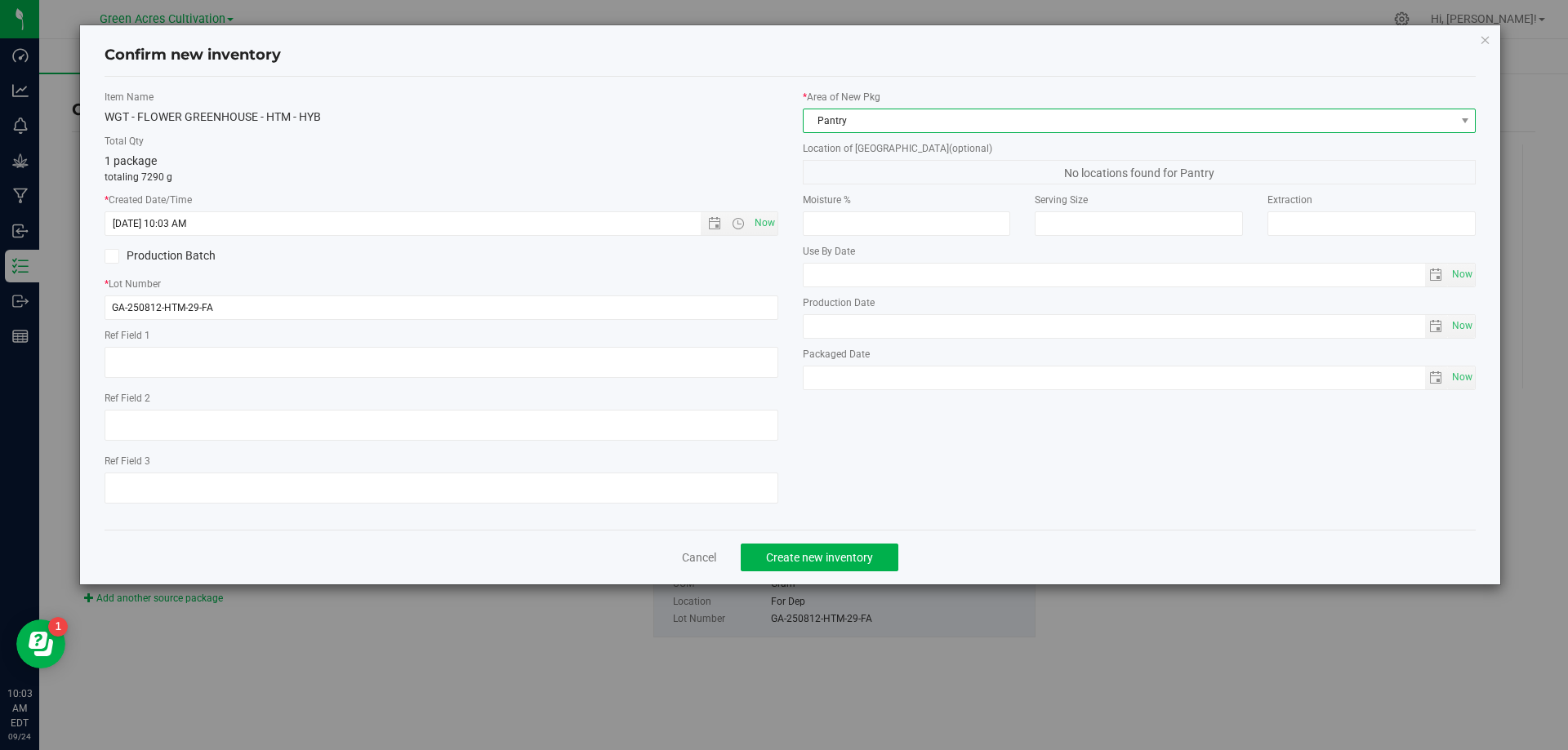
click at [853, 126] on span "Pantry" at bounding box center [1129, 121] width 651 height 23
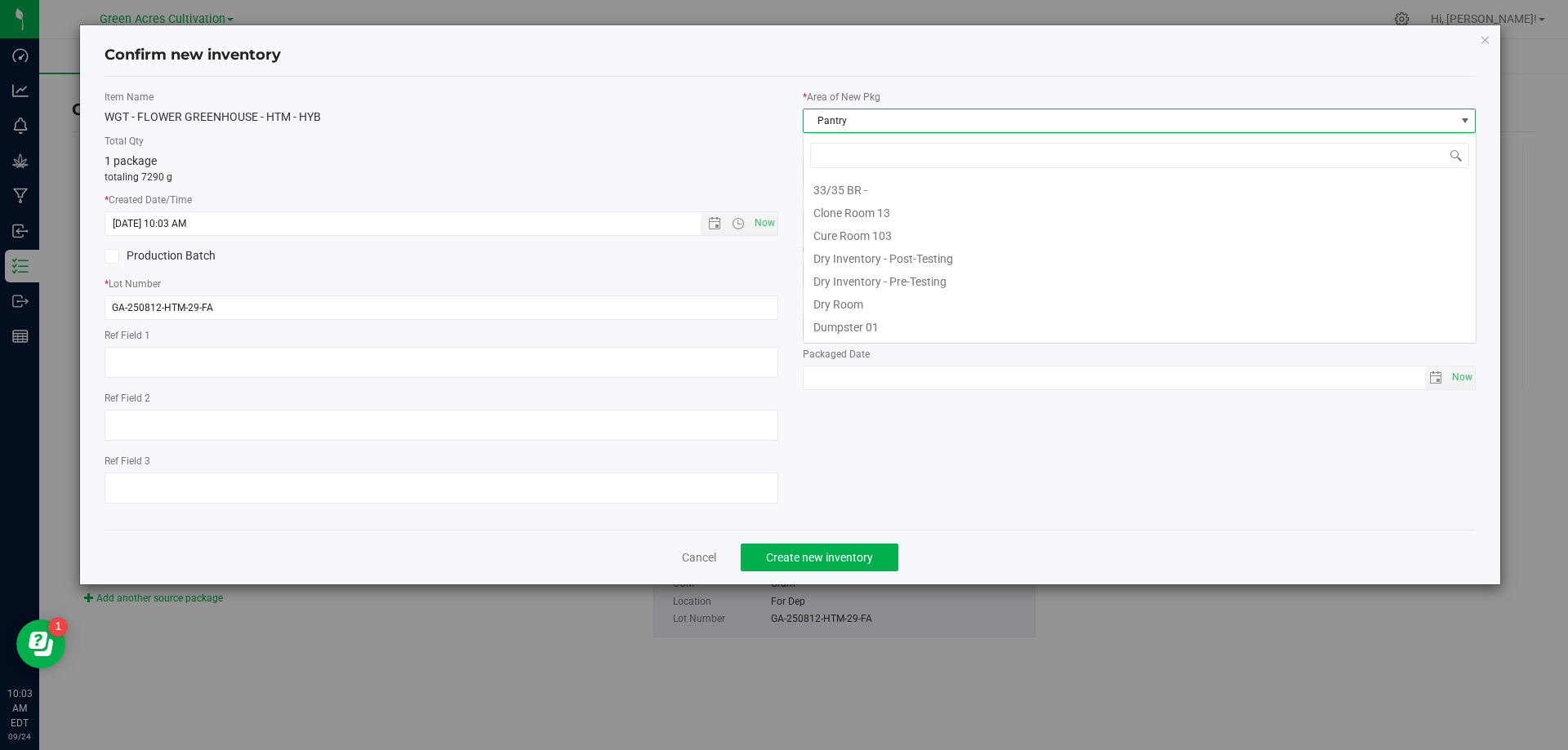
scroll to position [134, 0]
type input "dry"
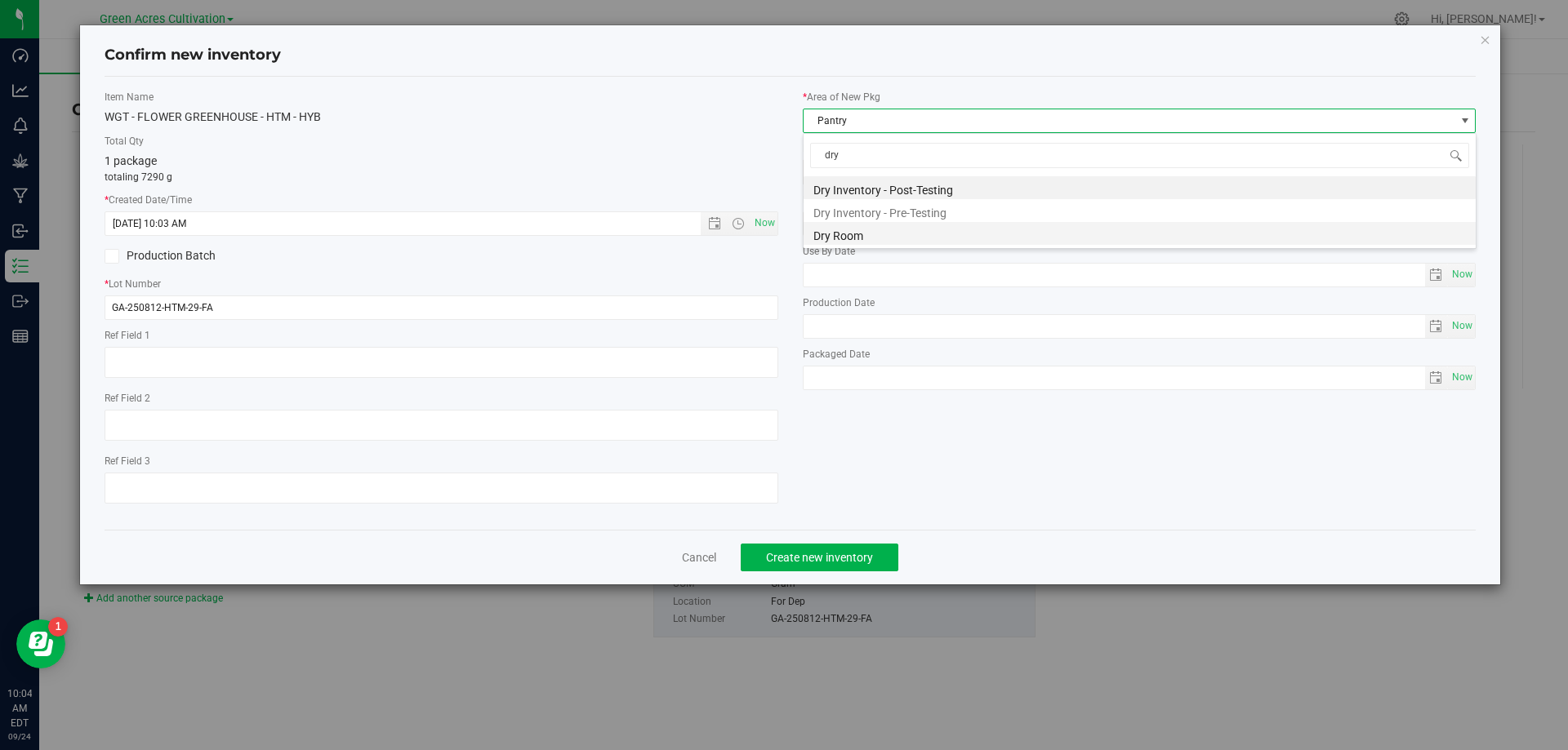
click at [923, 228] on li "Dry Room" at bounding box center [1139, 233] width 672 height 23
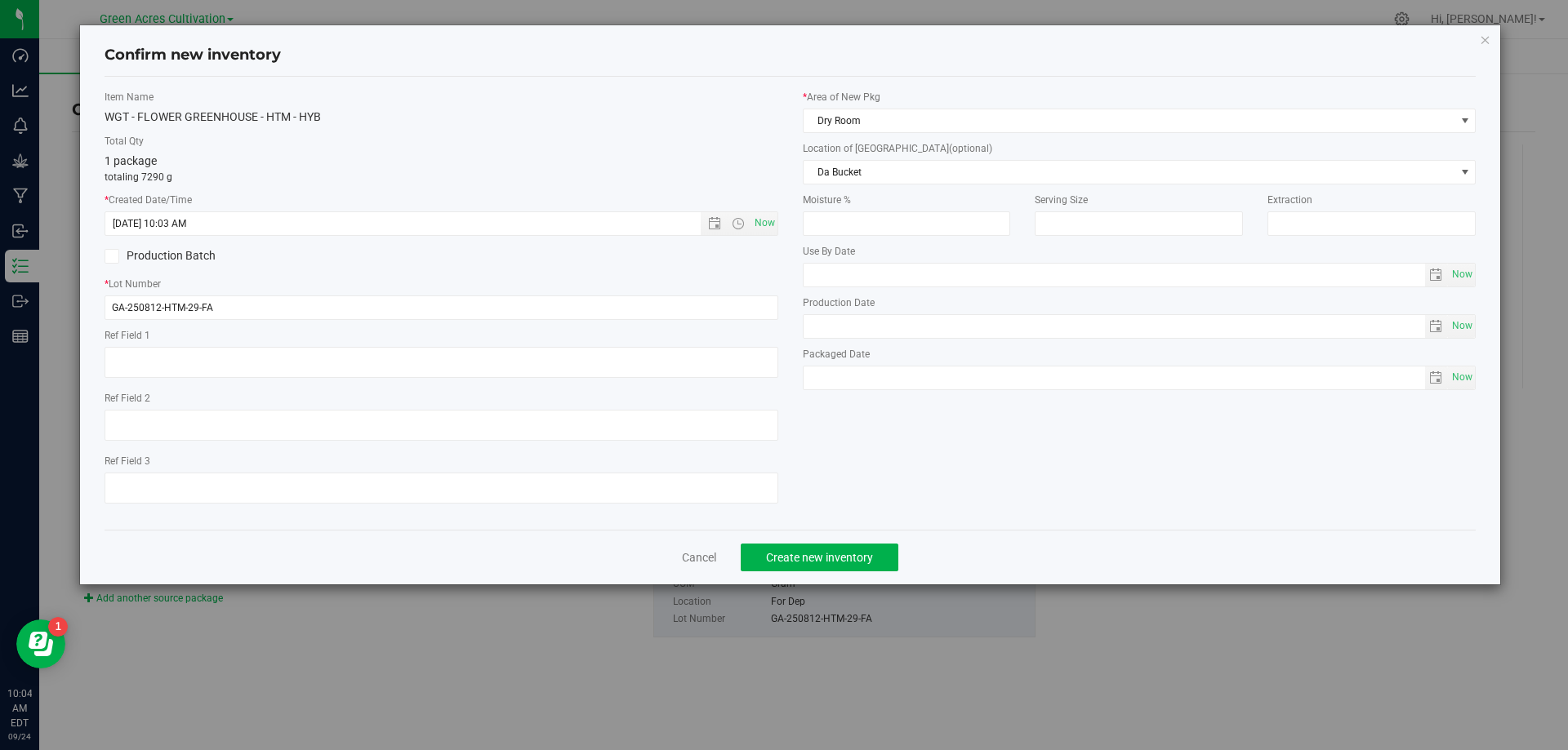
click at [916, 184] on div "* Area of [GEOGRAPHIC_DATA] Dry Room Location of [GEOGRAPHIC_DATA] (optional) D…" at bounding box center [1140, 244] width 698 height 308
click at [924, 179] on span "Da Bucket" at bounding box center [1129, 172] width 651 height 23
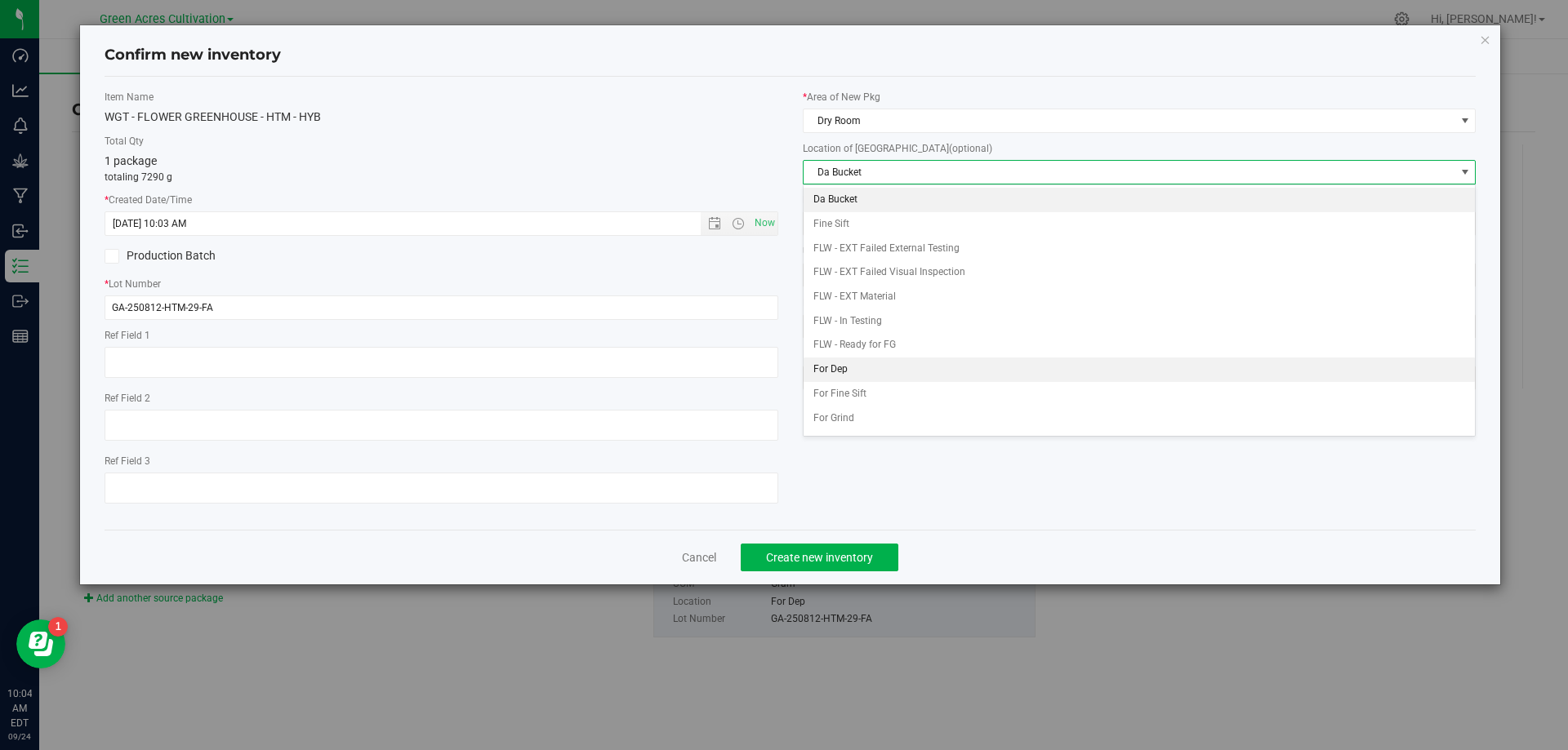
click at [877, 371] on li "For Dep" at bounding box center [1139, 369] width 672 height 25
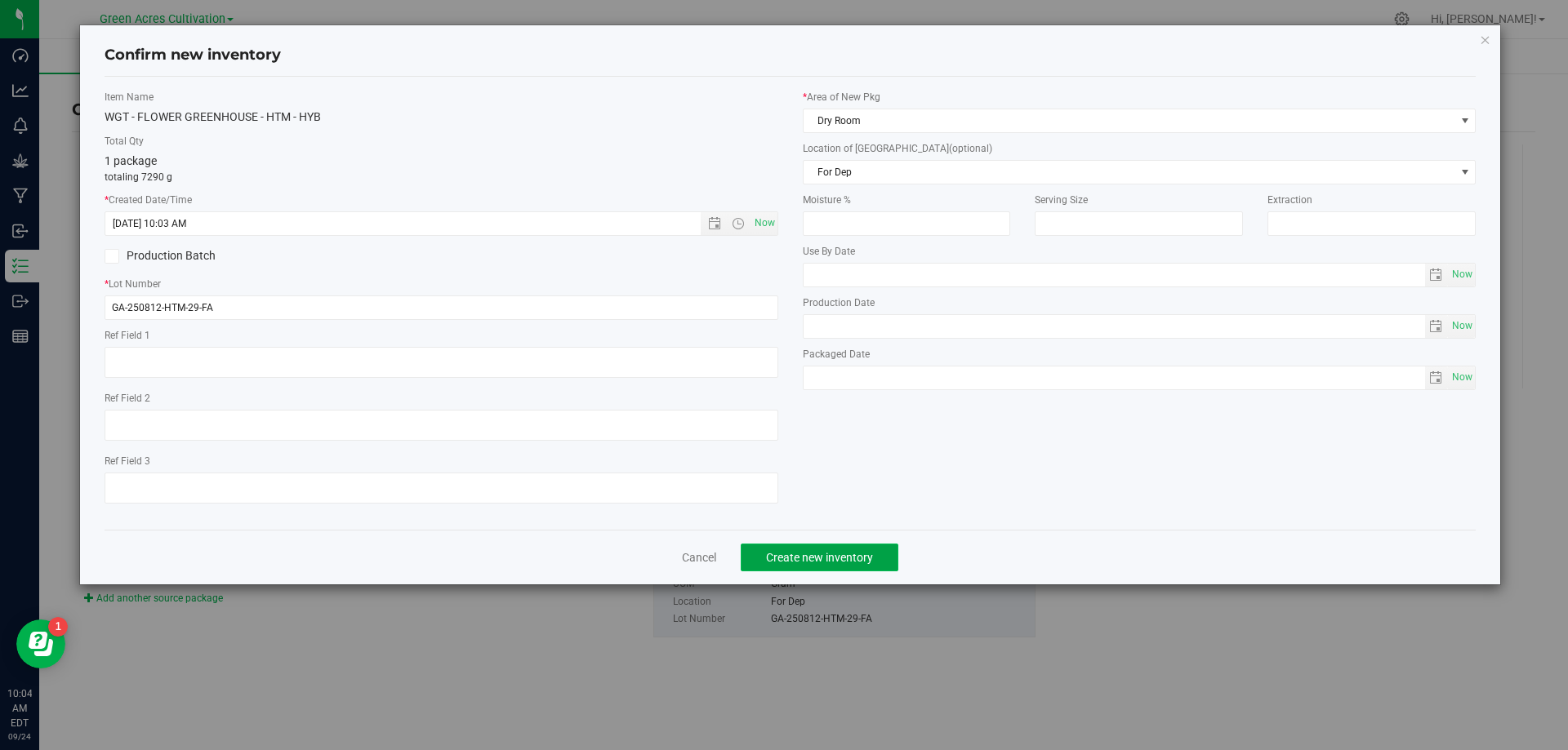
click at [823, 554] on span "Create new inventory" at bounding box center [820, 557] width 107 height 13
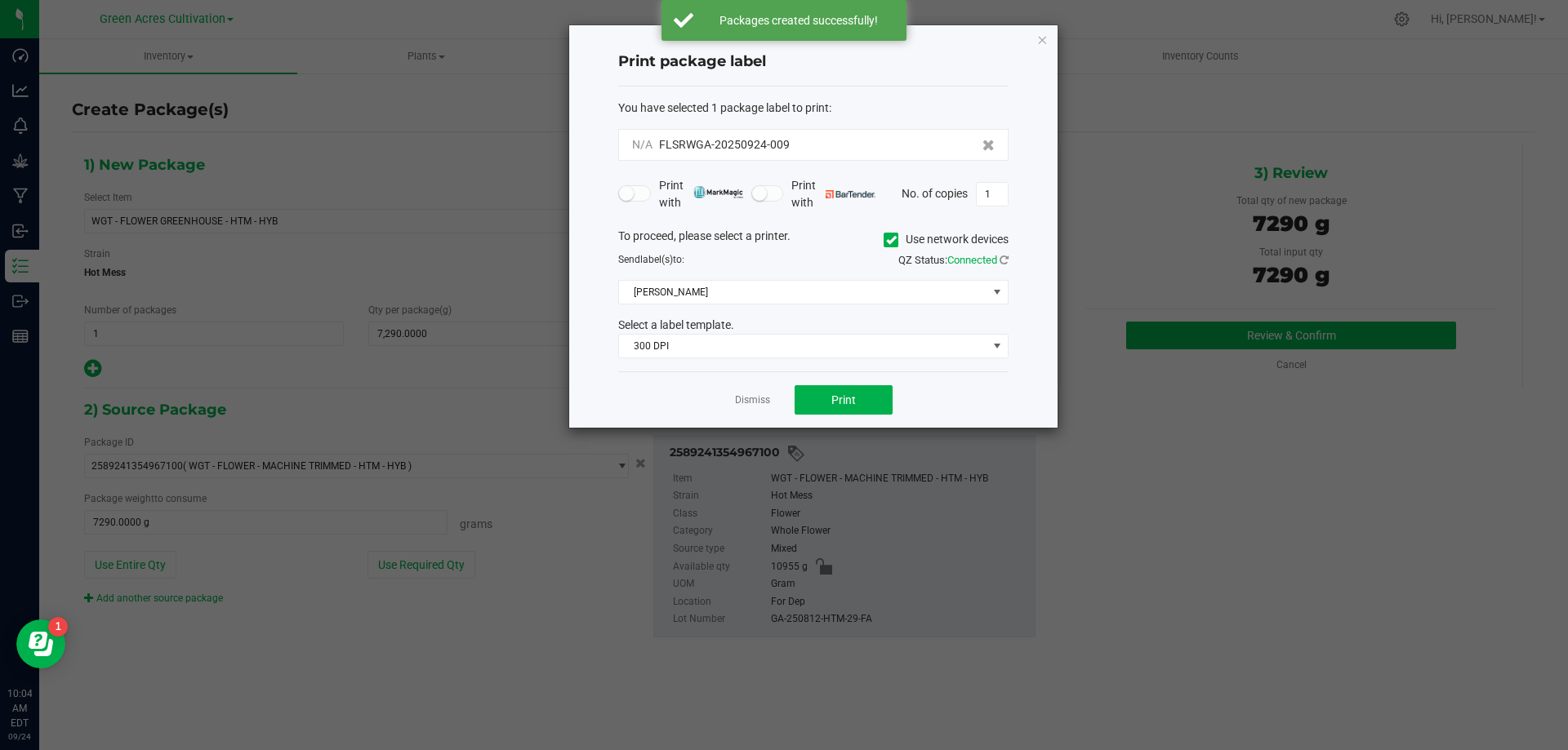
click at [888, 238] on span at bounding box center [890, 240] width 14 height 14
click at [0, 0] on input "Use network devices" at bounding box center [0, 0] width 0 height 0
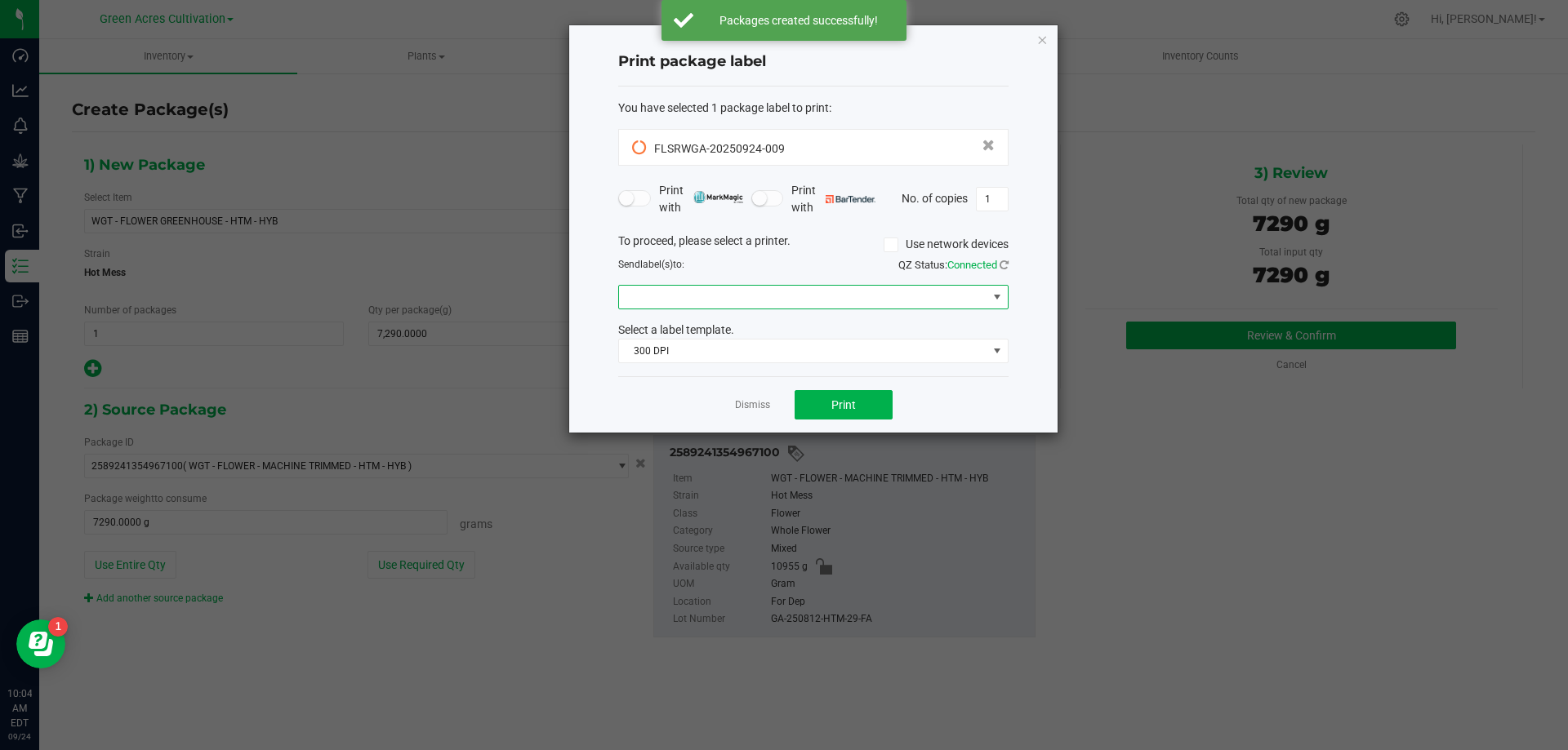
click at [822, 291] on span at bounding box center [804, 296] width 369 height 23
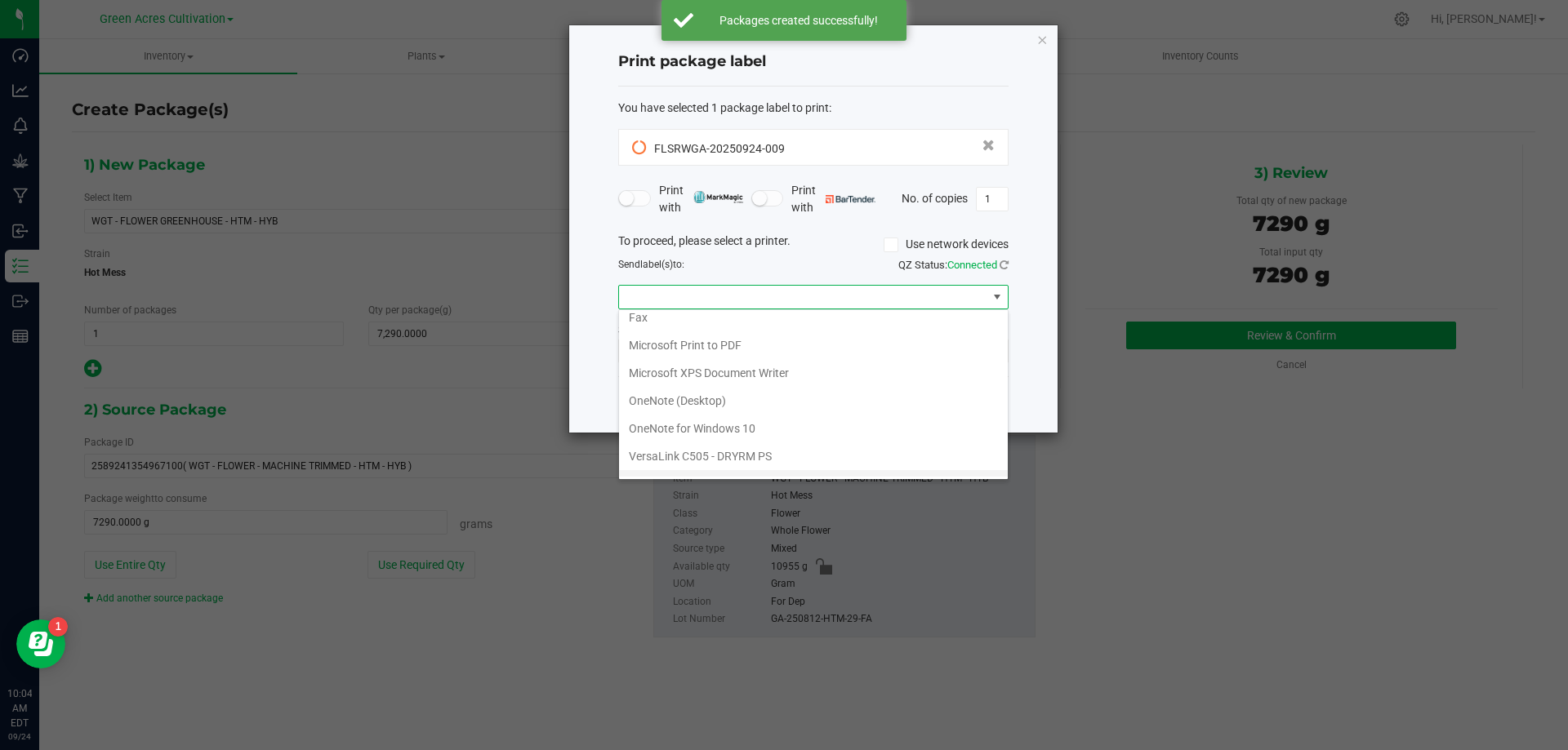
scroll to position [59, 0]
click at [713, 469] on ZPL "ZDesigner ZD420-203dpi ZPL" at bounding box center [814, 463] width 389 height 28
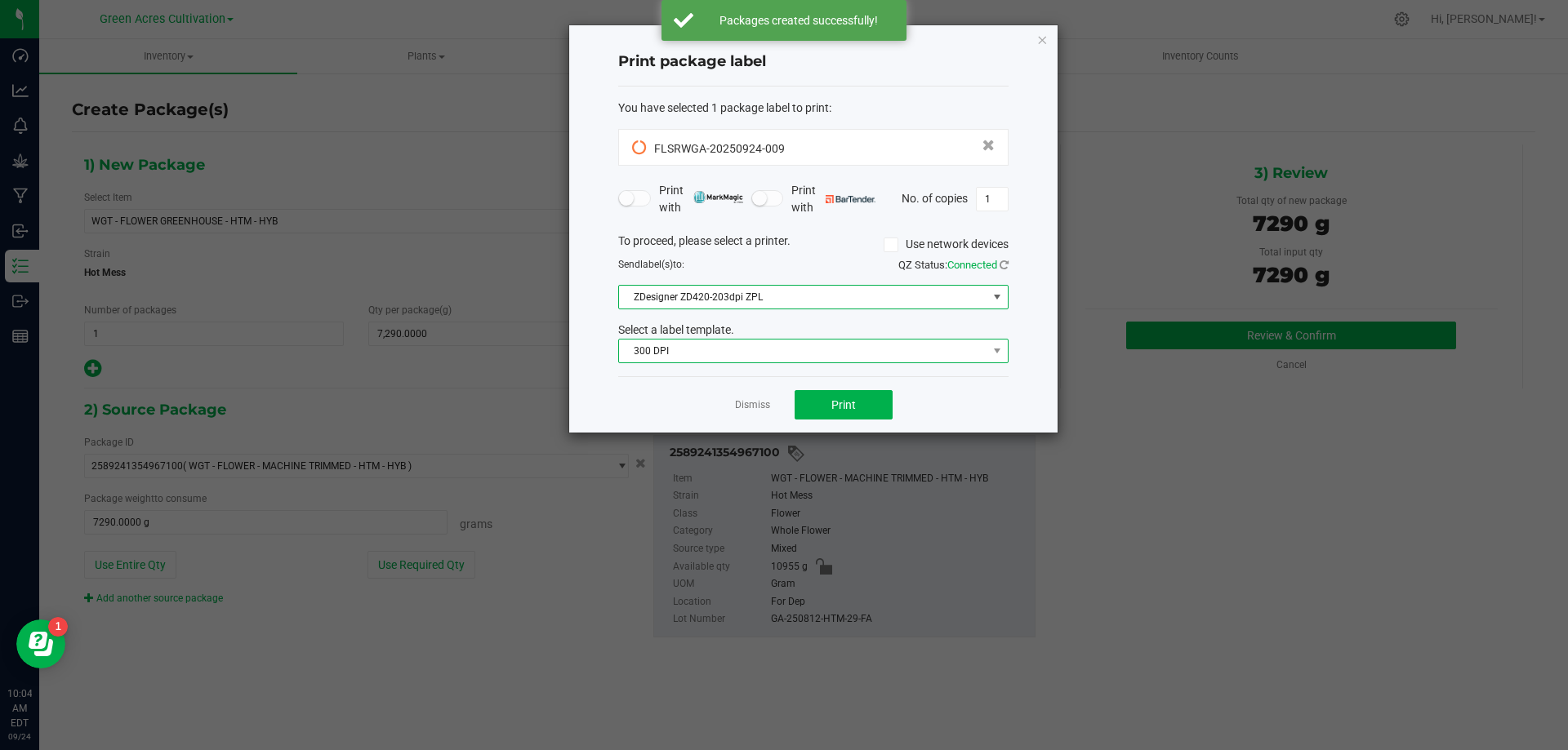
click at [768, 362] on span "300 DPI" at bounding box center [814, 351] width 391 height 25
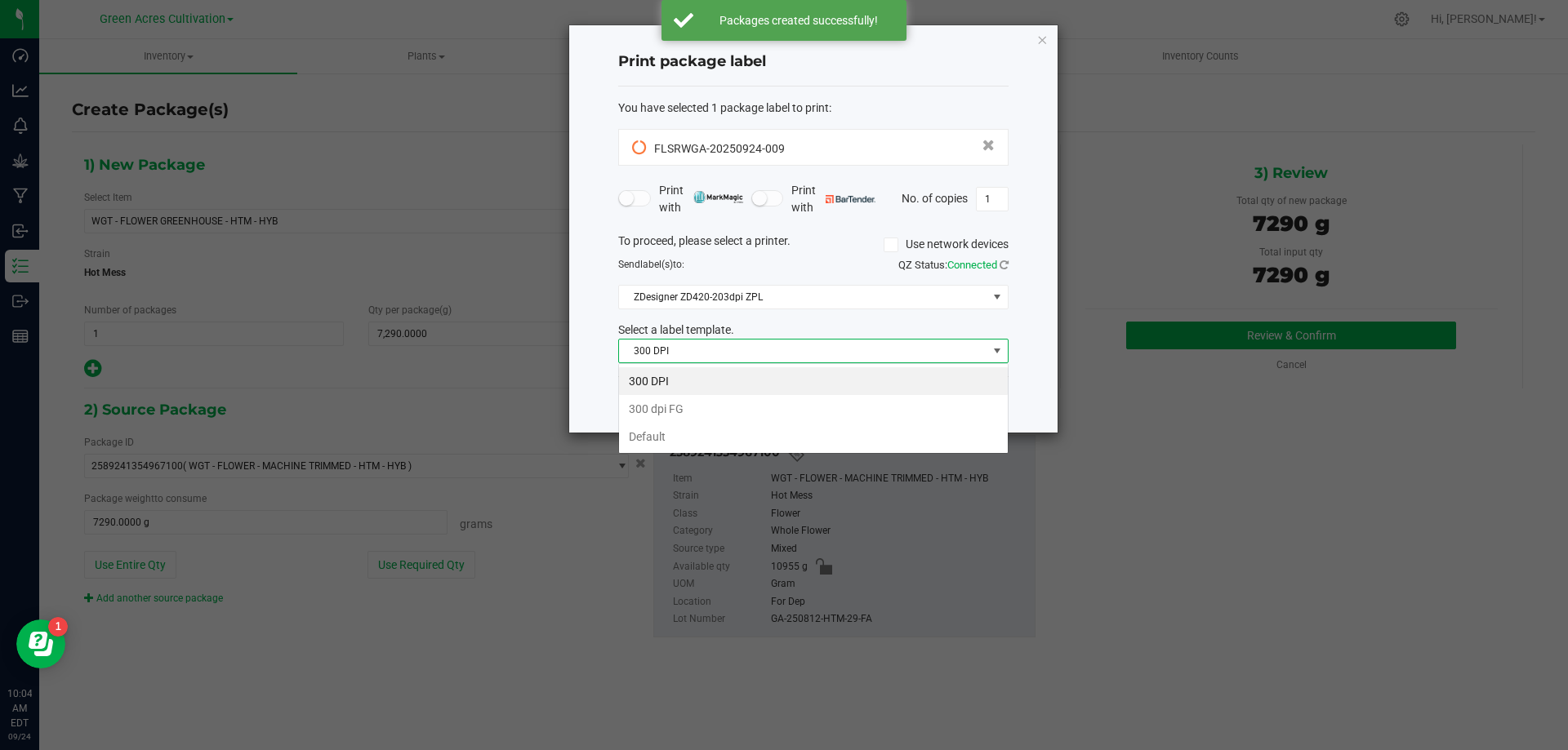
scroll to position [25, 391]
click at [692, 453] on div "300 DPI 300 dpi FG Default" at bounding box center [814, 409] width 391 height 91
click at [705, 437] on li "Default" at bounding box center [814, 437] width 389 height 28
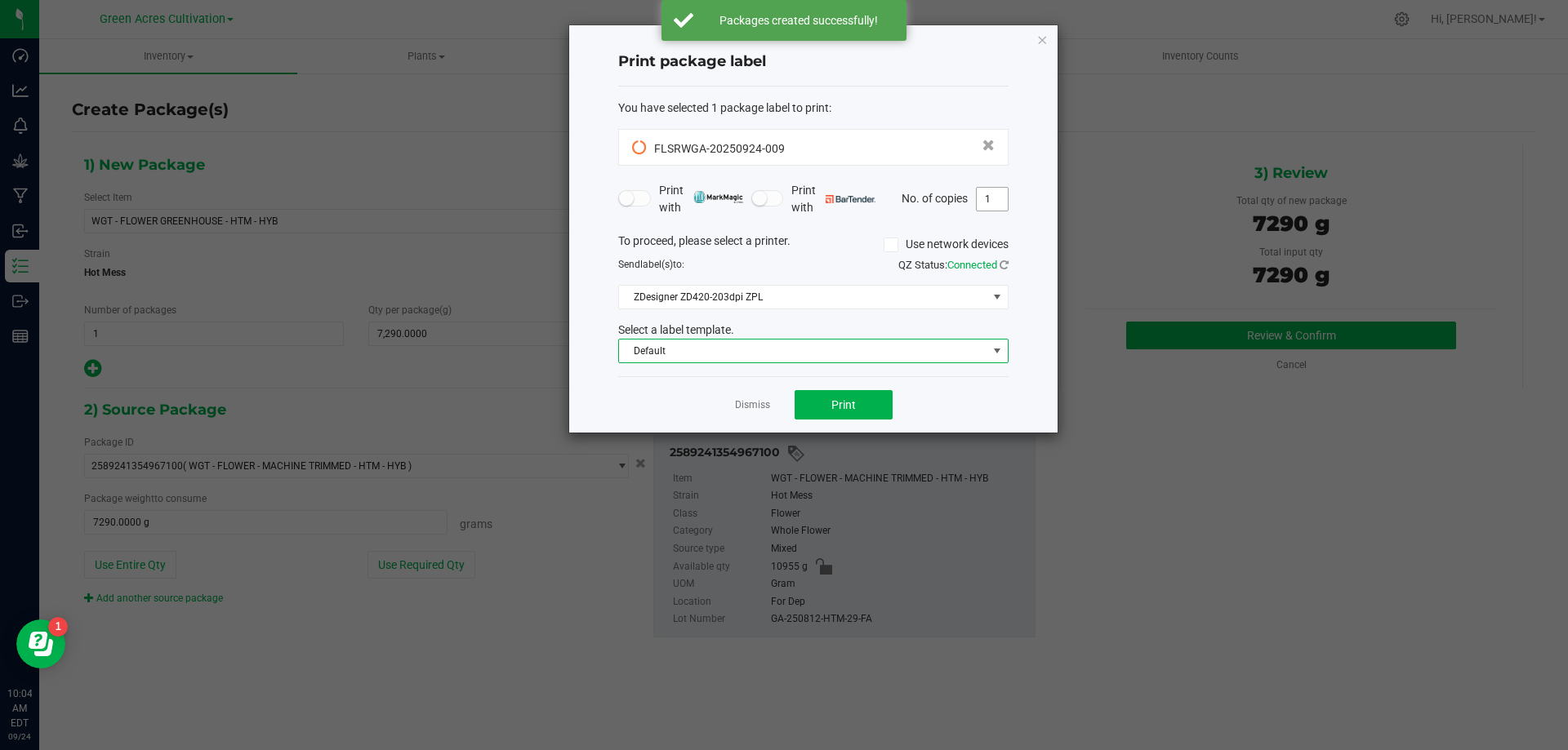
click at [989, 194] on input "1" at bounding box center [992, 199] width 31 height 23
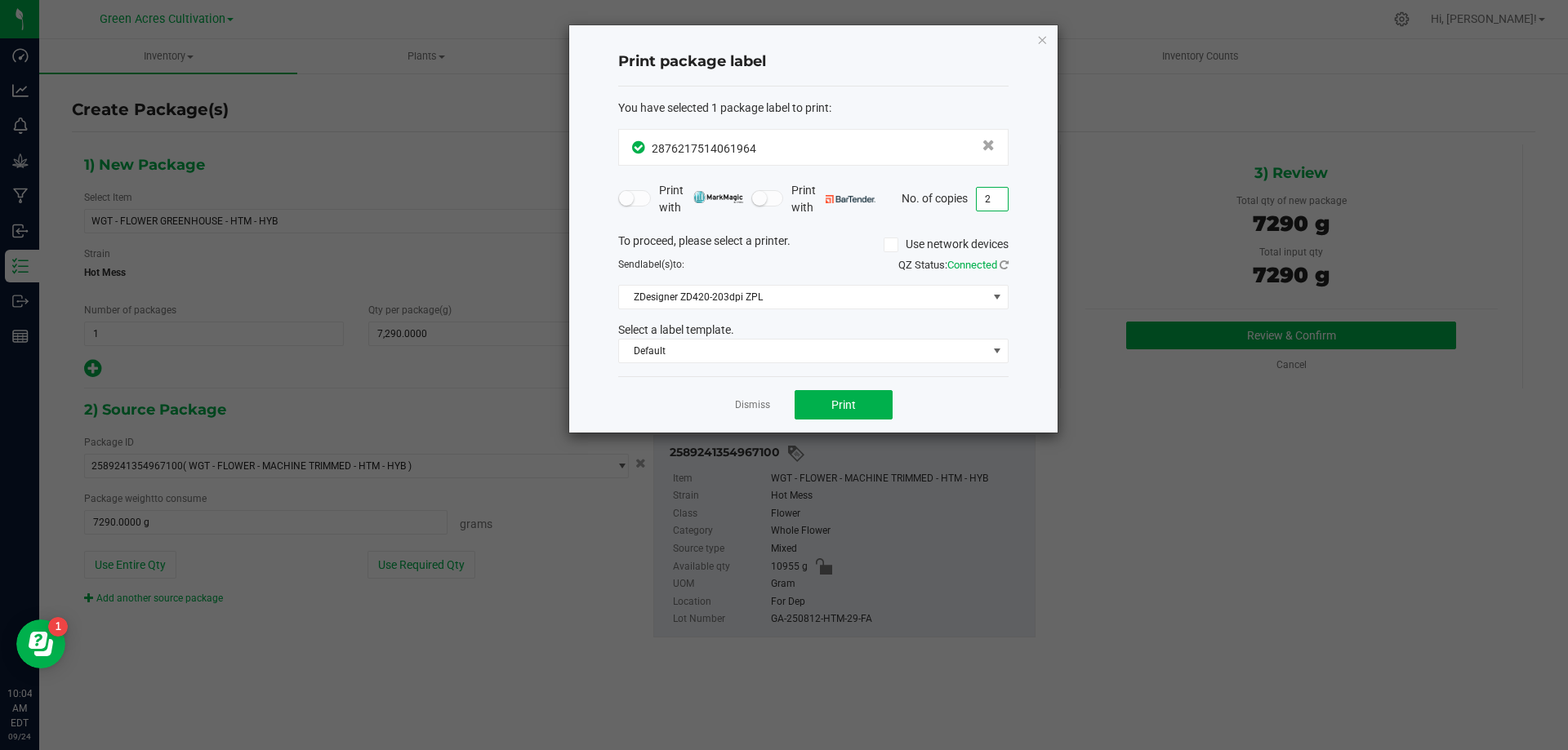
type input "2"
click at [945, 386] on div "Dismiss Print" at bounding box center [814, 404] width 391 height 56
click at [828, 412] on button "Print" at bounding box center [843, 405] width 98 height 30
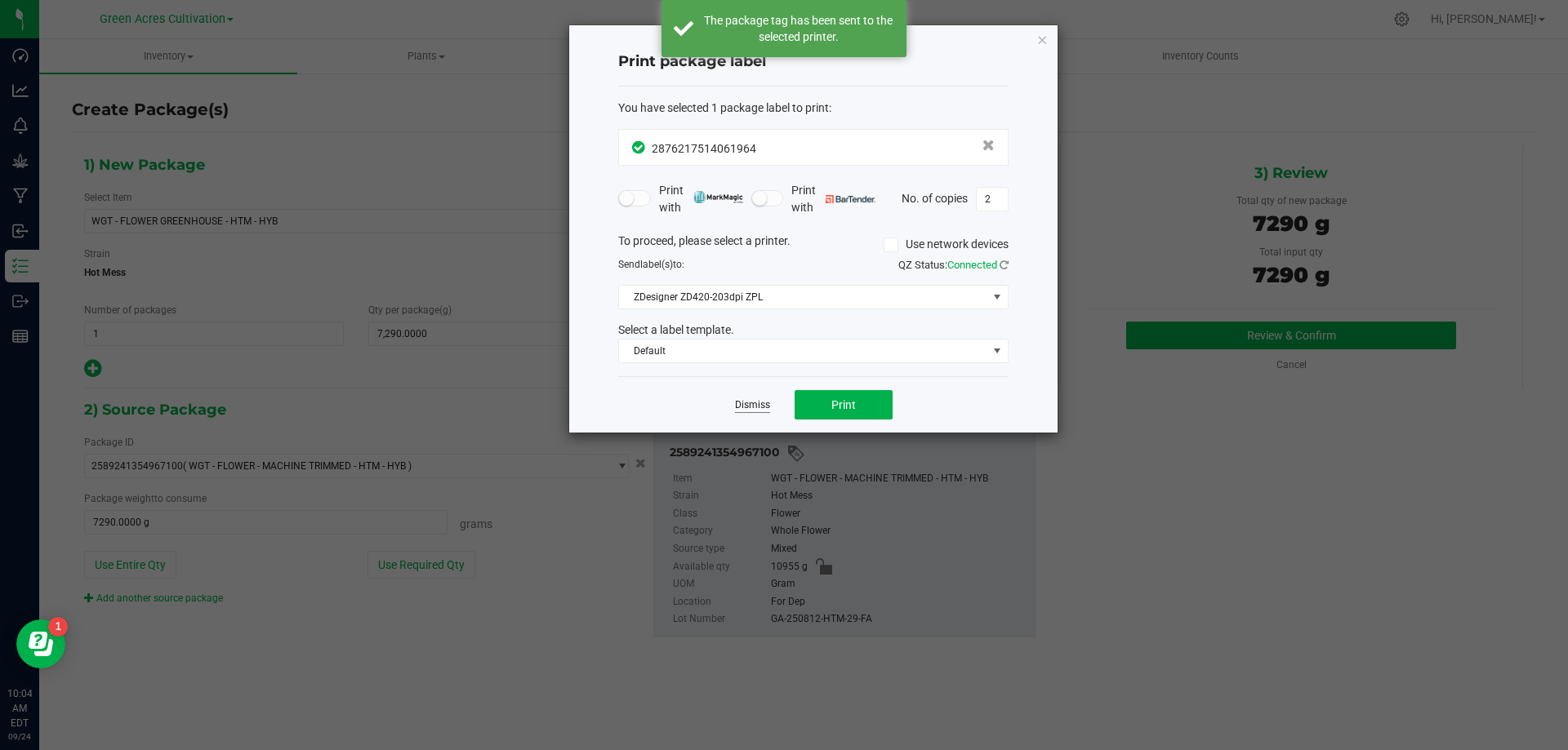
click at [749, 412] on link "Dismiss" at bounding box center [752, 405] width 35 height 14
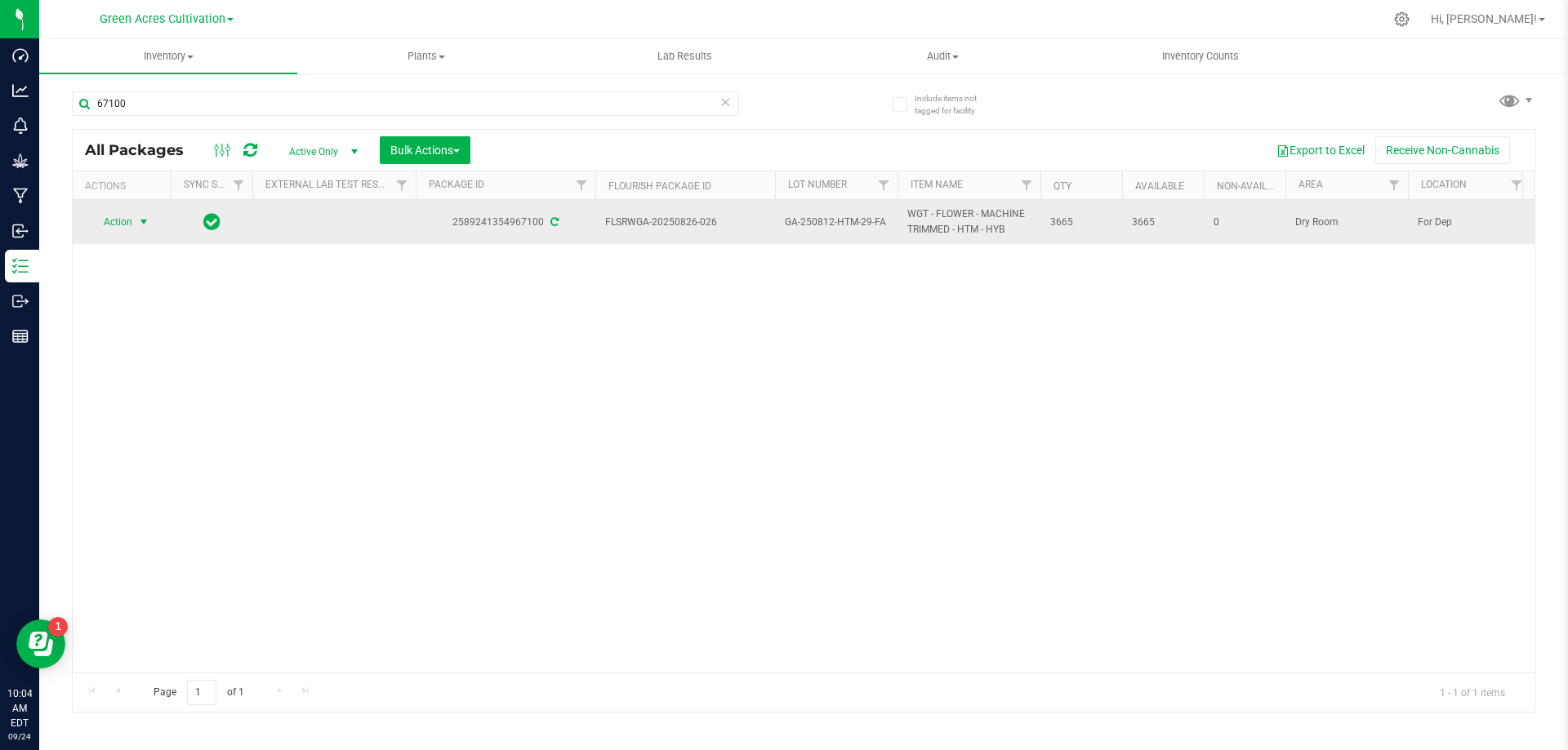
click at [116, 222] on span "Action" at bounding box center [111, 222] width 44 height 23
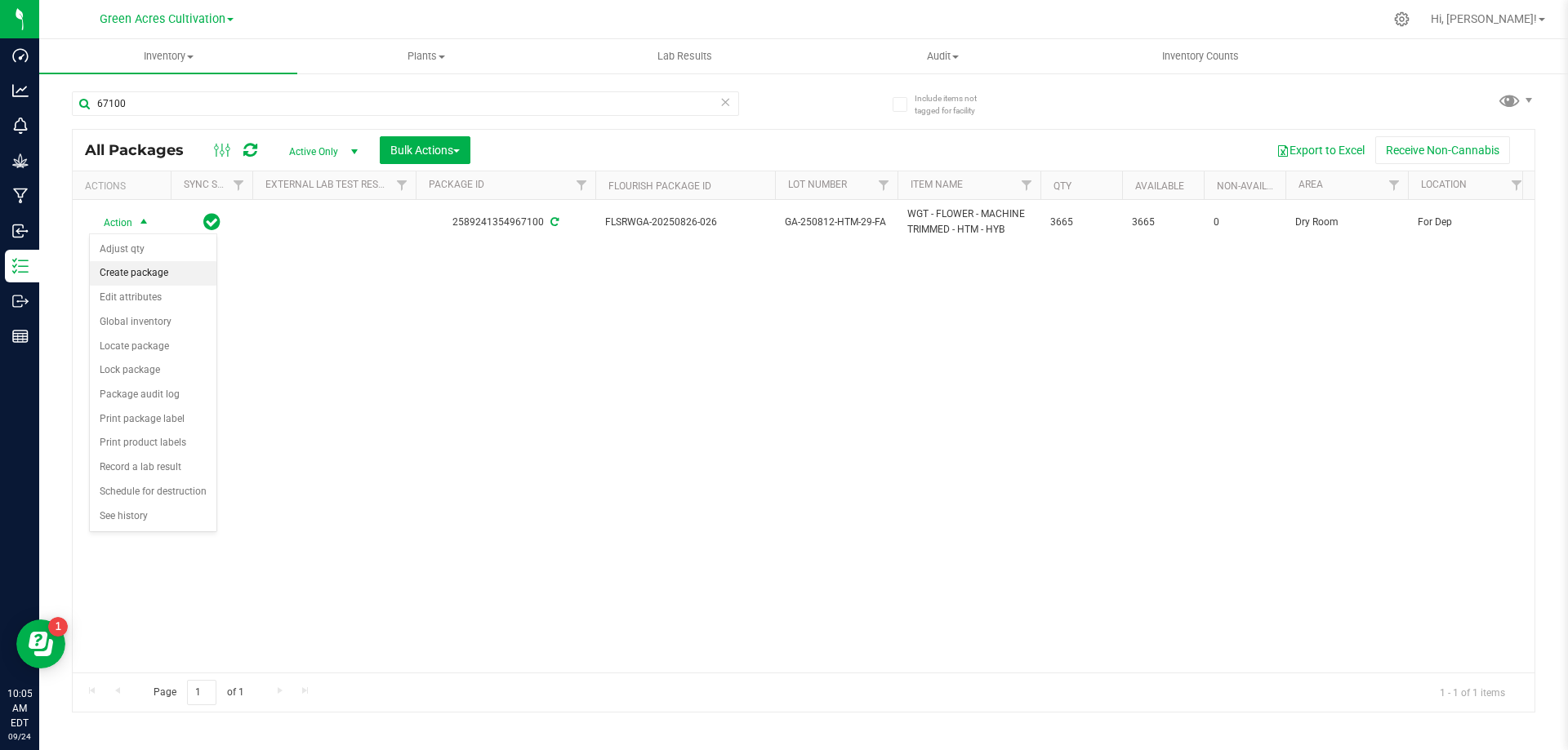
click at [149, 276] on li "Create package" at bounding box center [153, 273] width 127 height 25
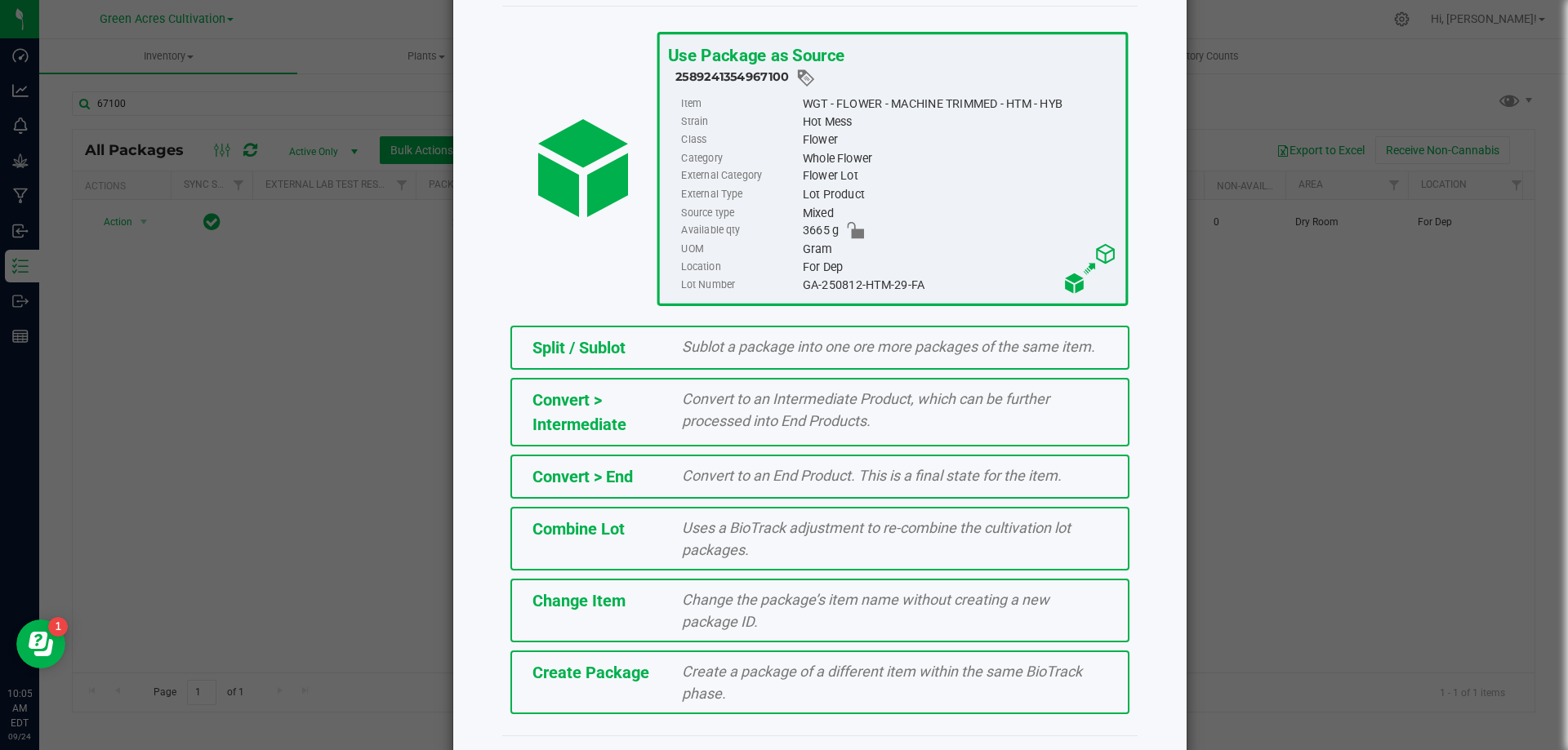
scroll to position [117, 0]
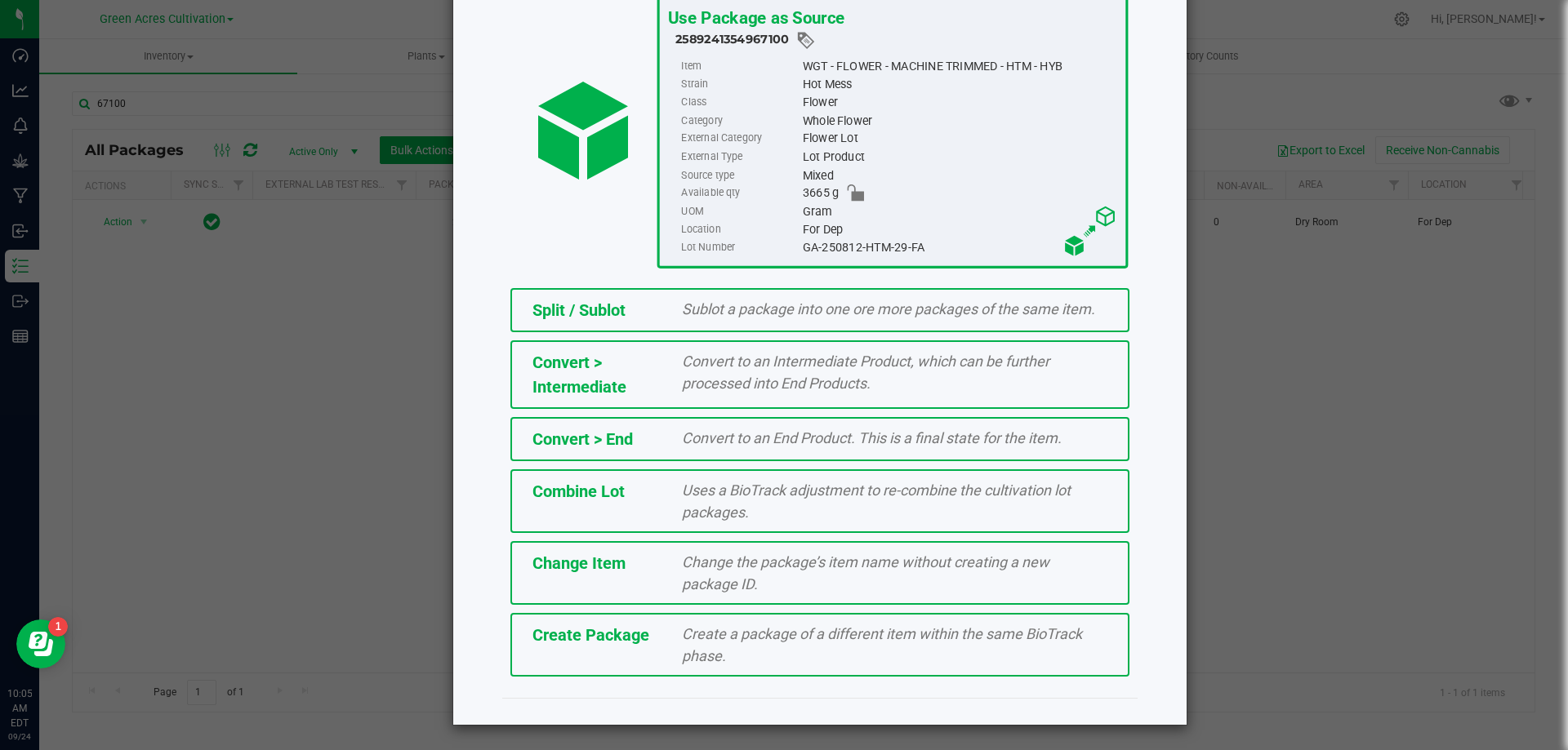
click at [581, 645] on span "Create Package" at bounding box center [590, 634] width 116 height 20
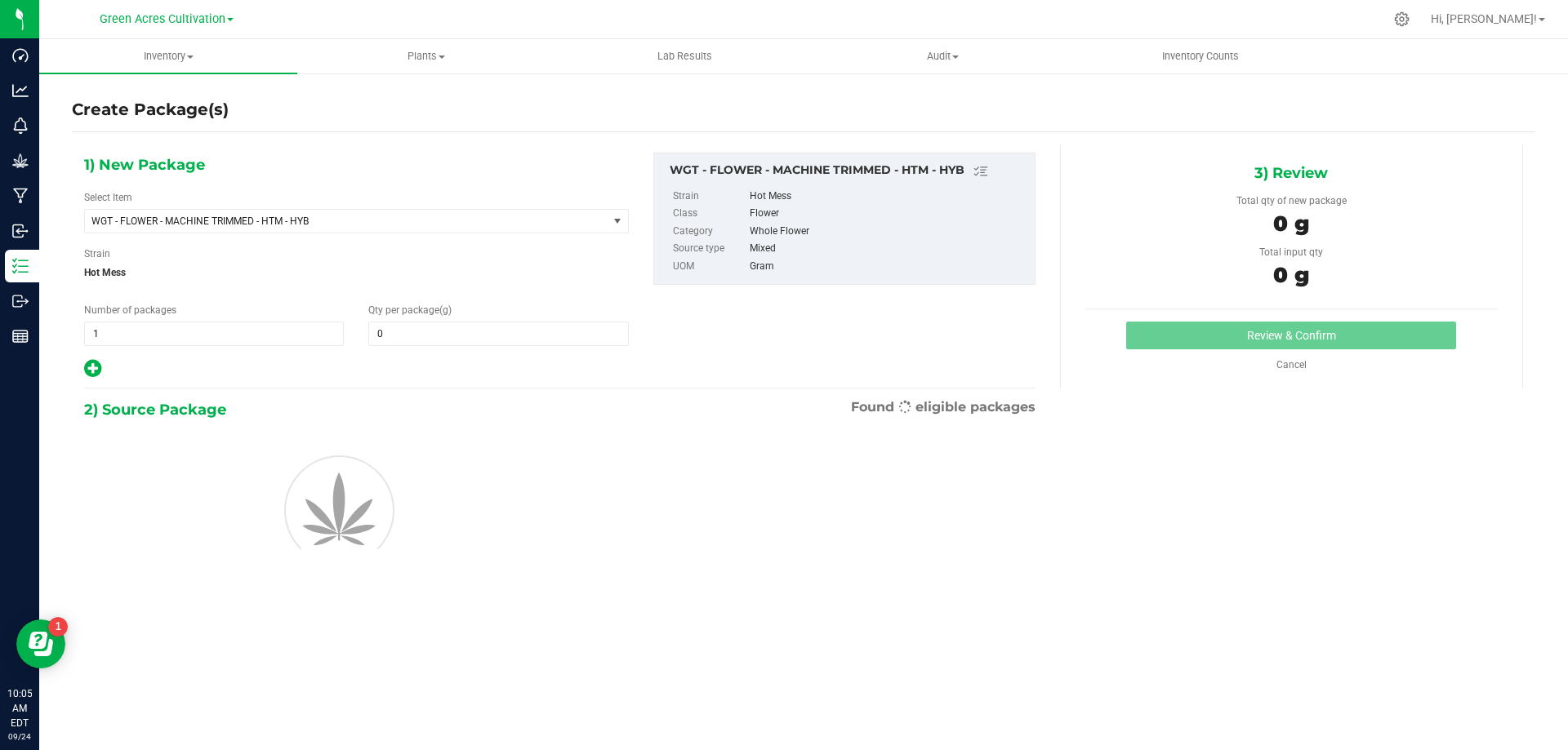
type input "0.0000"
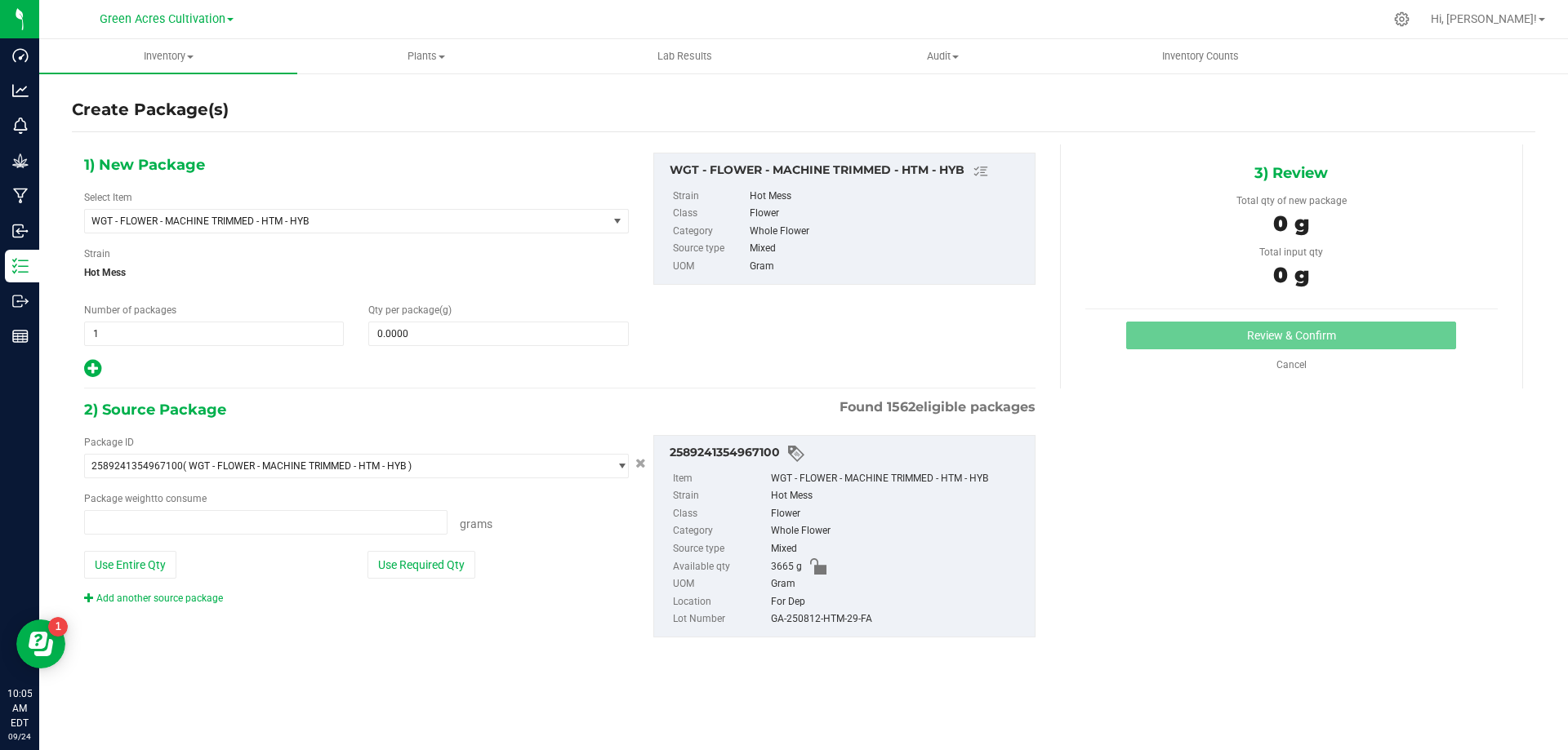
type input "0.0000 g"
click at [522, 224] on span "WGT - FLOWER - MACHINE TRIMMED - HTM - HYB" at bounding box center [336, 221] width 489 height 11
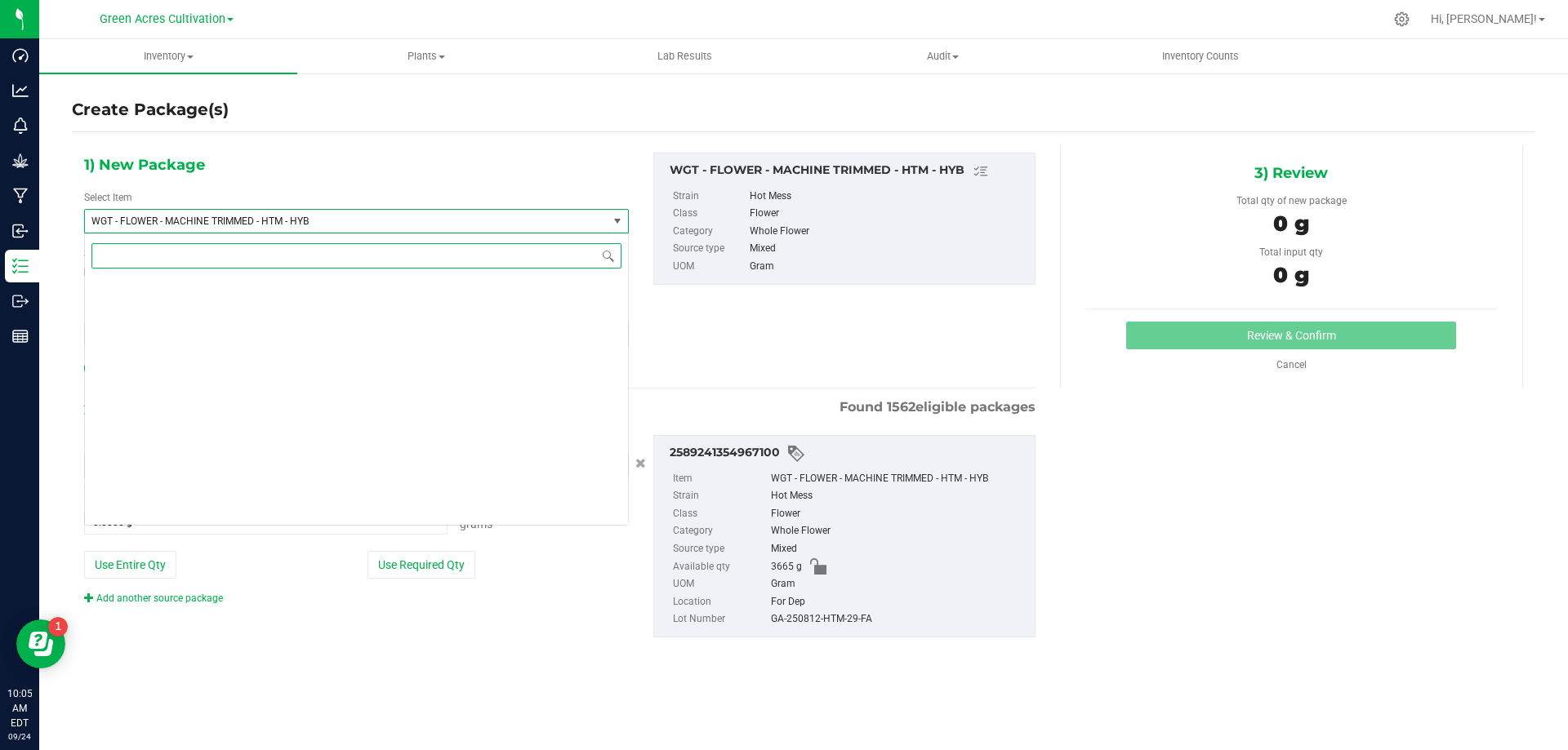
scroll to position [341068, 0]
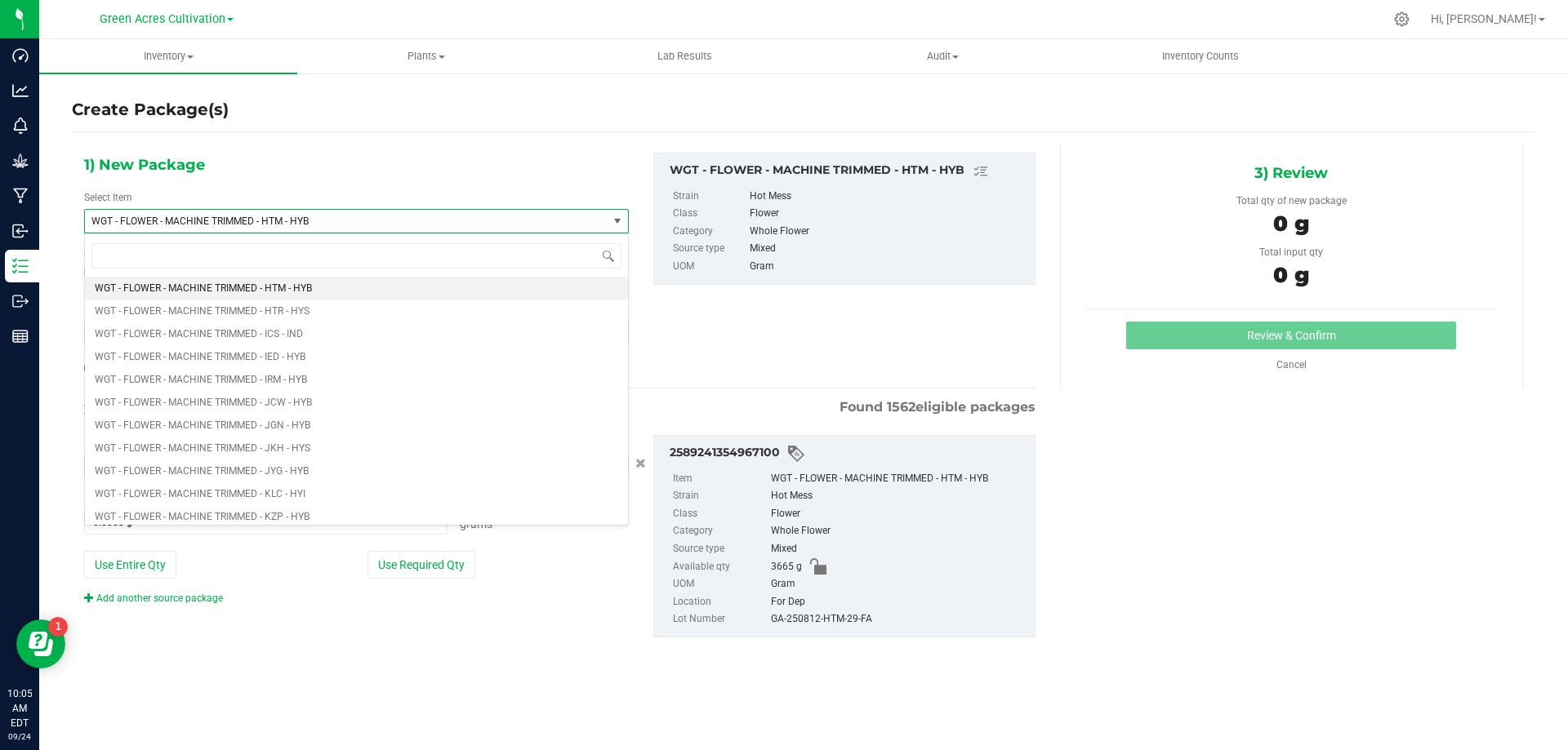
click at [400, 617] on div "Package ID 2589241354967100 ( WGT - FLOWER - MACHINE TRIMMED - HTM - HYB ) 0004…" at bounding box center [560, 536] width 976 height 228
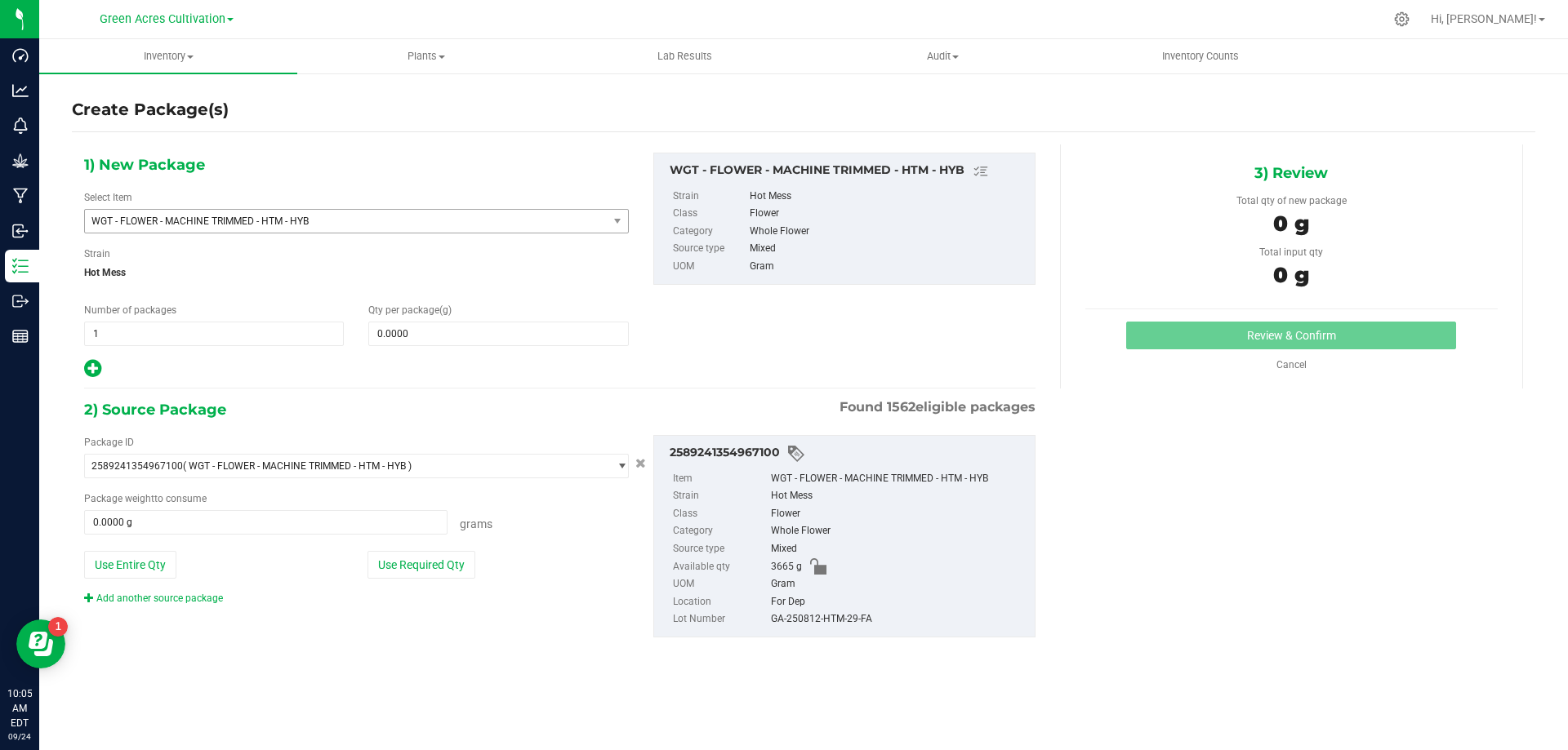
click at [440, 349] on div "1) New Package Select Item WGT - FLOWER - MACHINE TRIMMED - HTM - HYB WGT - FLO…" at bounding box center [357, 266] width 569 height 227
click at [440, 336] on span at bounding box center [499, 334] width 260 height 25
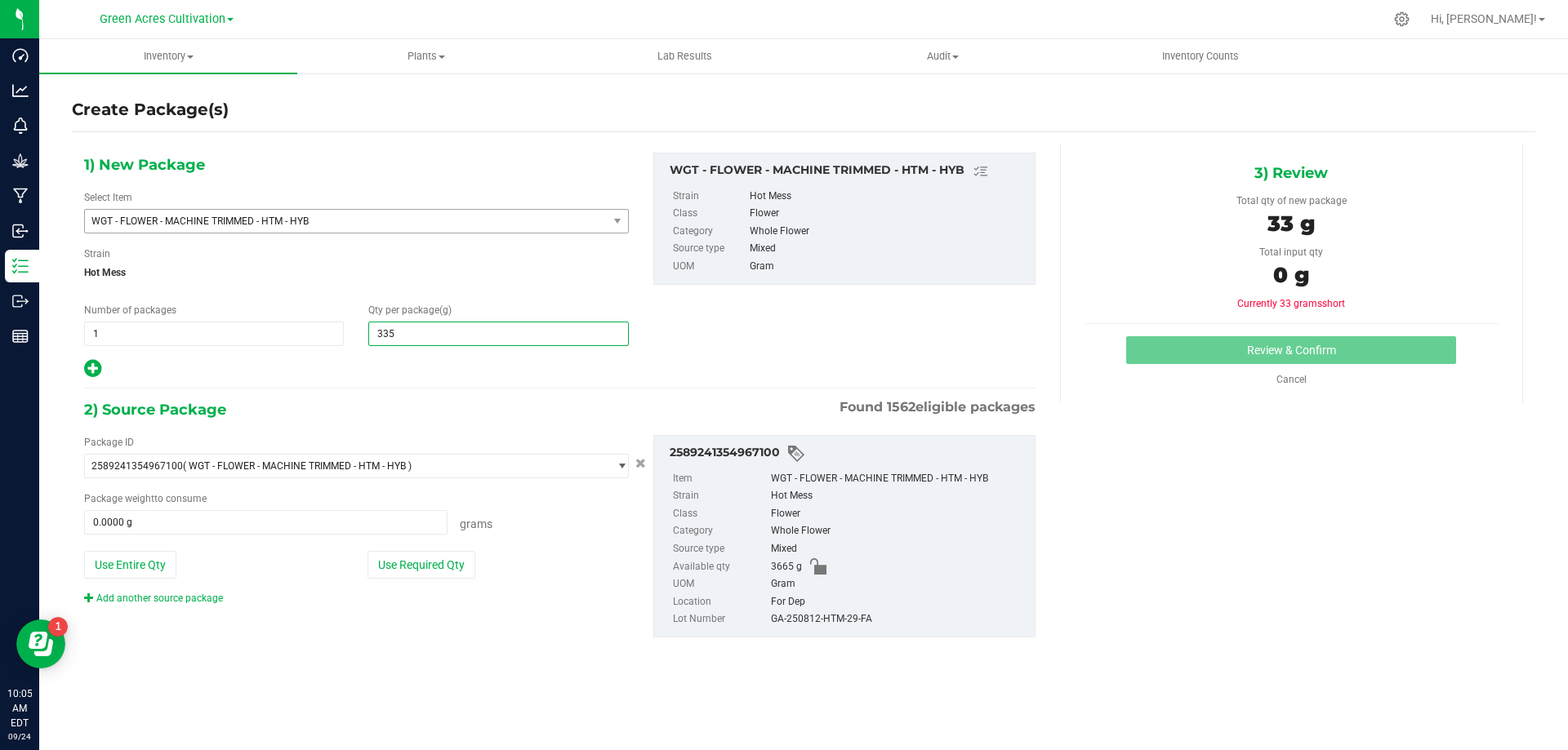
type input "3355"
type input "3,355.0000"
click at [381, 573] on button "Use Required Qty" at bounding box center [421, 565] width 108 height 28
type input "3355.0000 g"
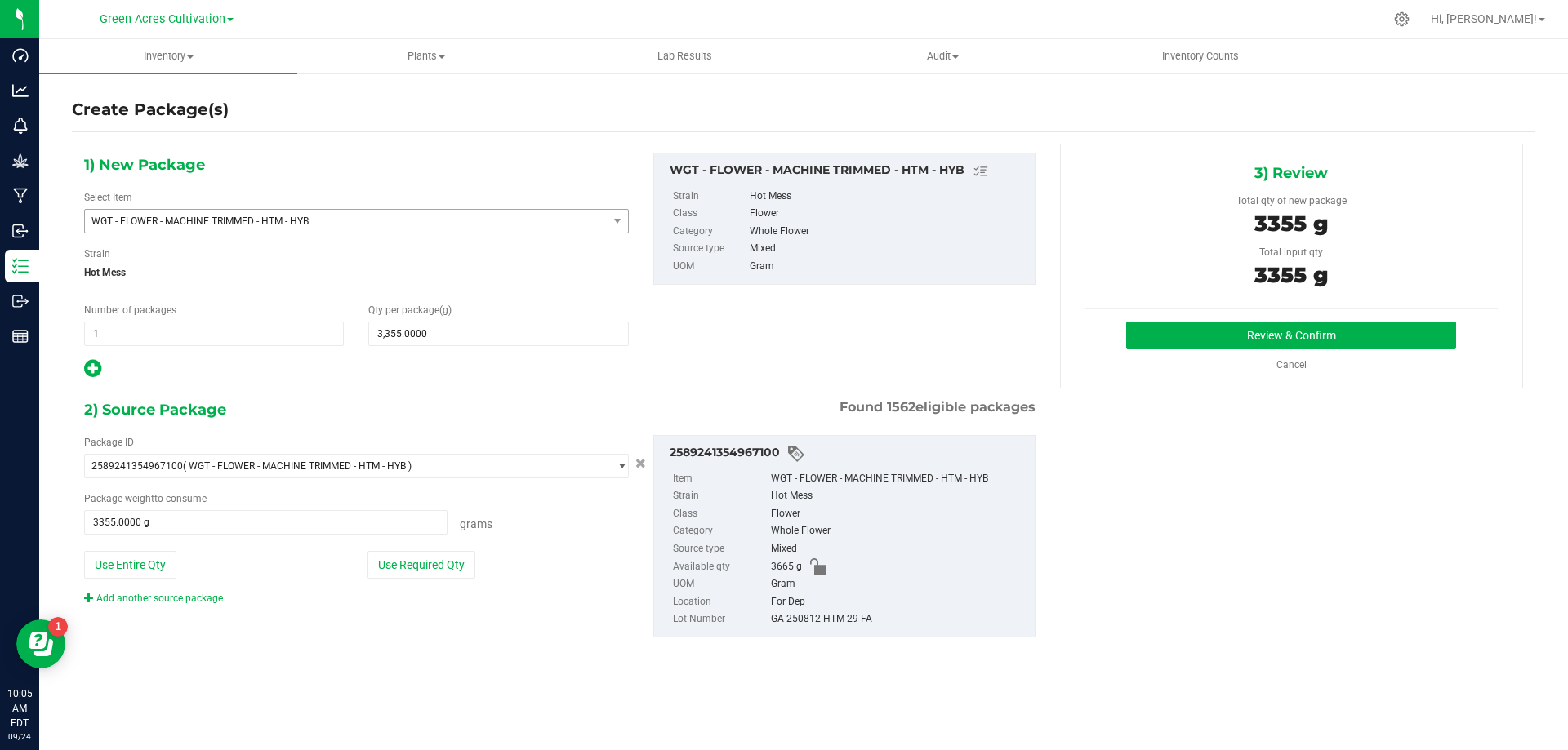
click at [812, 626] on div "GA-250812-HTM-29-FA" at bounding box center [898, 619] width 256 height 18
click at [815, 625] on div "GA-250812-HTM-29-FA" at bounding box center [898, 619] width 256 height 18
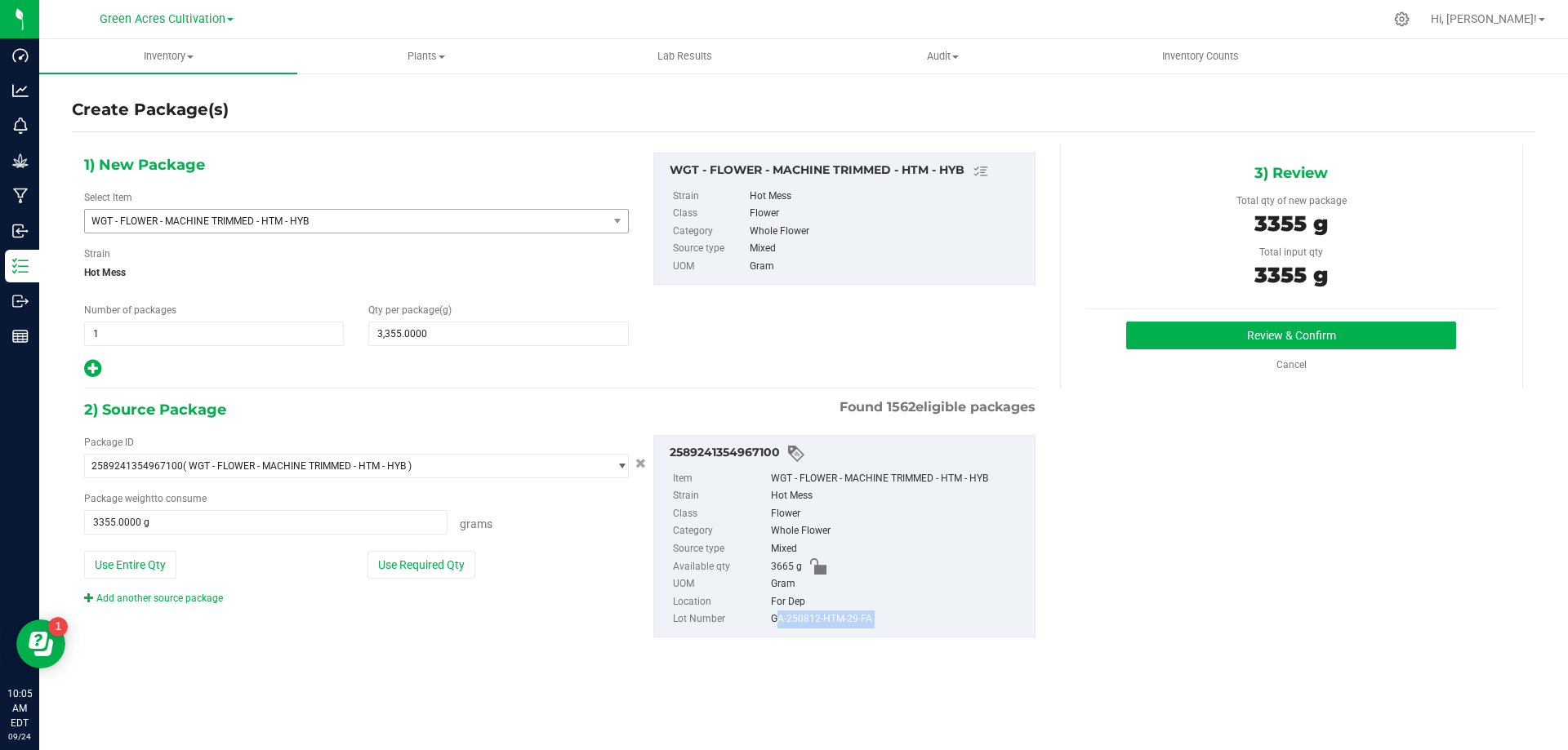
click at [815, 625] on div "GA-250812-HTM-29-FA" at bounding box center [898, 619] width 256 height 18
click at [1185, 330] on button "Review & Confirm" at bounding box center [1291, 336] width 330 height 28
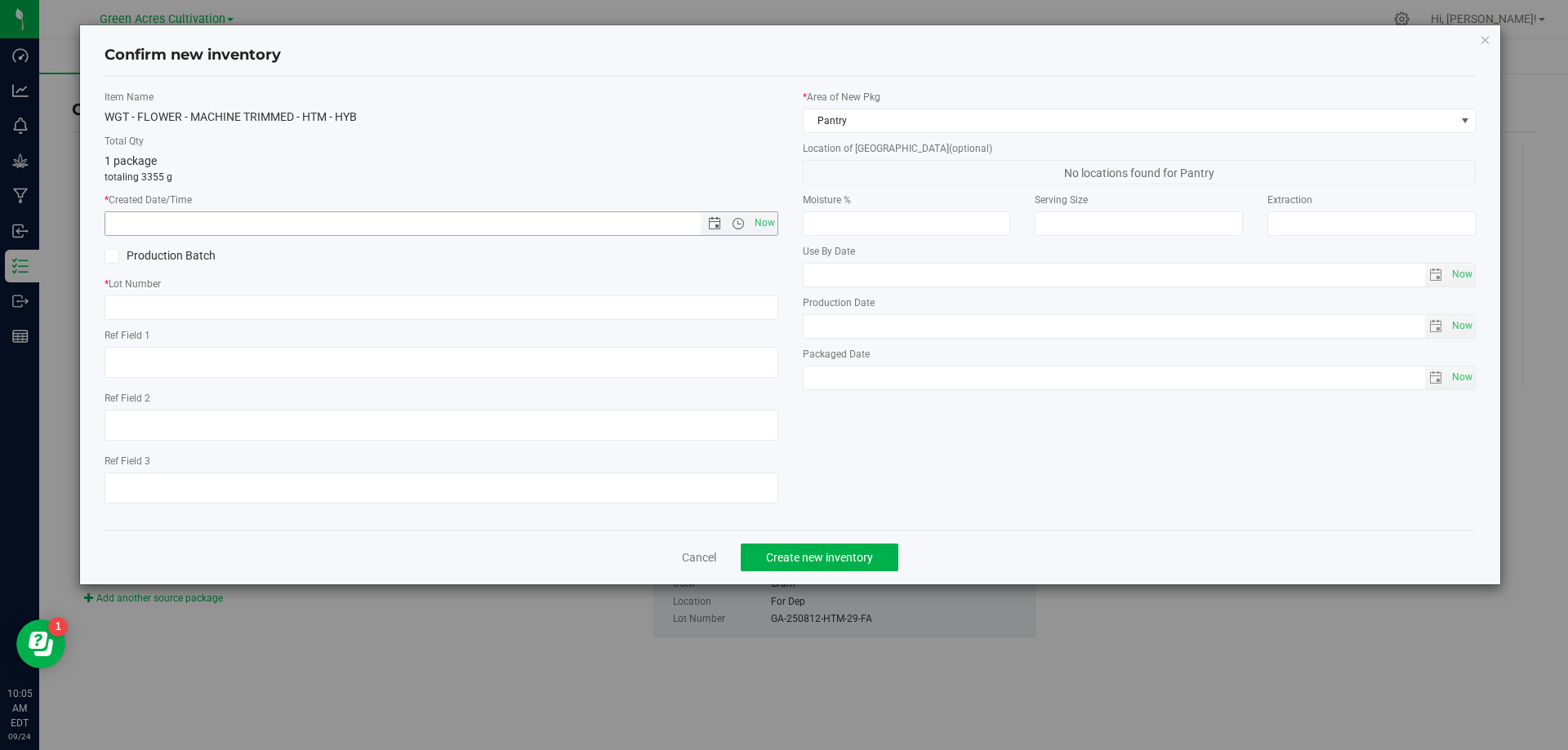
click at [777, 224] on span "Now" at bounding box center [441, 223] width 674 height 25
click at [765, 225] on span "Now" at bounding box center [764, 223] width 28 height 24
type input "[DATE] 10:05 AM"
click at [744, 300] on input "text" at bounding box center [441, 307] width 674 height 25
paste input "GA-250812-HTM-29-FA"
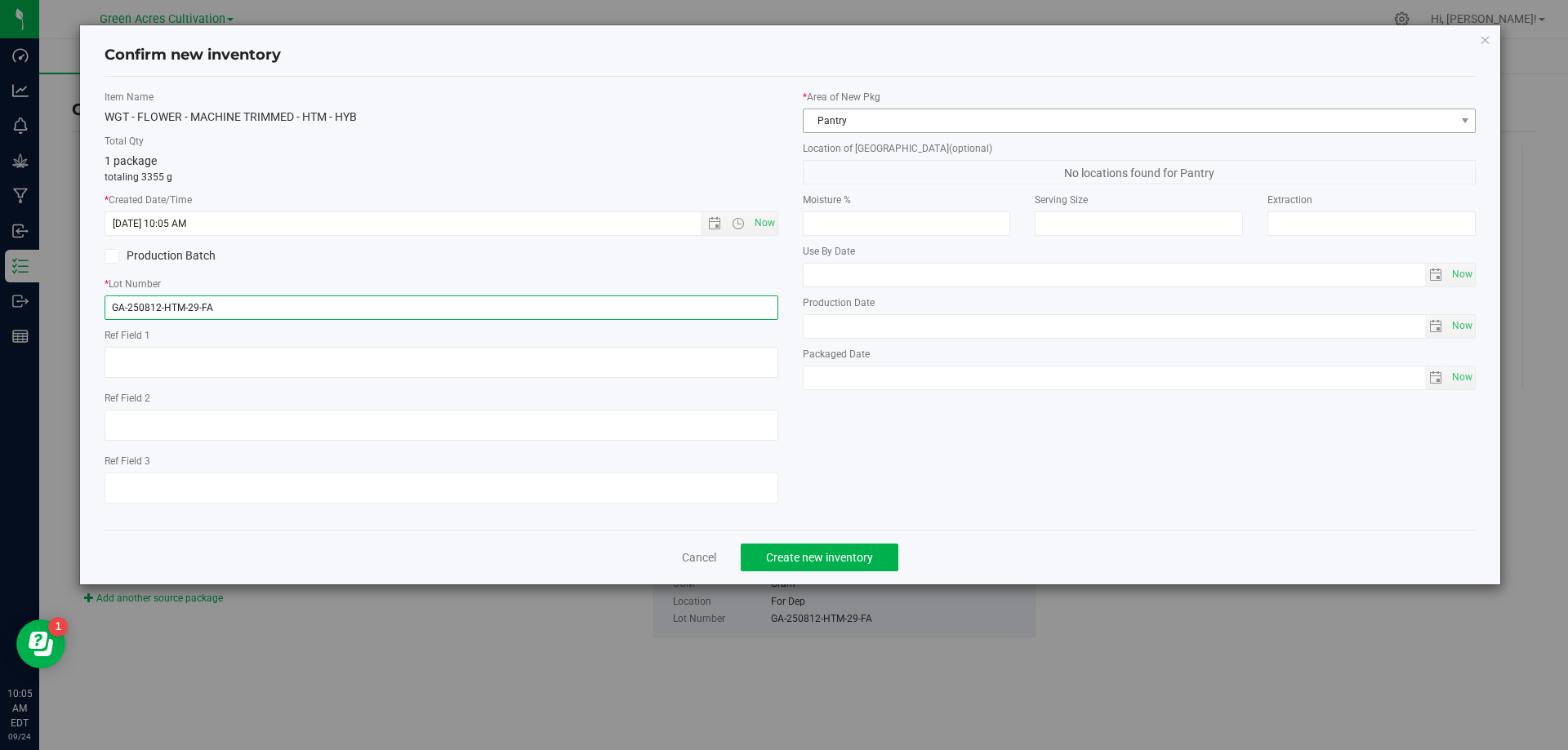
type input "GA-250812-HTM-29-FA"
click at [856, 121] on span "Pantry" at bounding box center [1129, 121] width 651 height 23
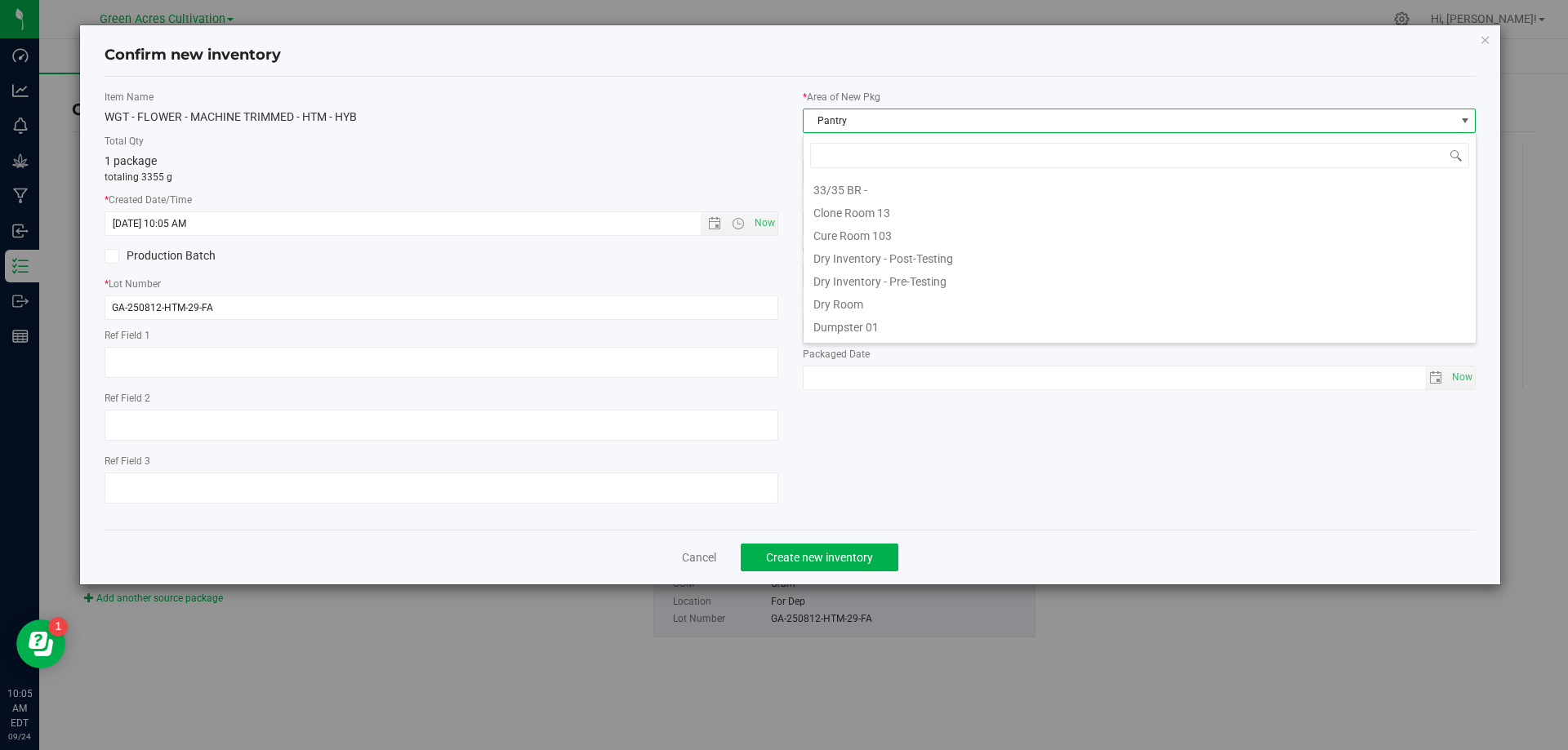
scroll to position [25, 674]
type input "dr"
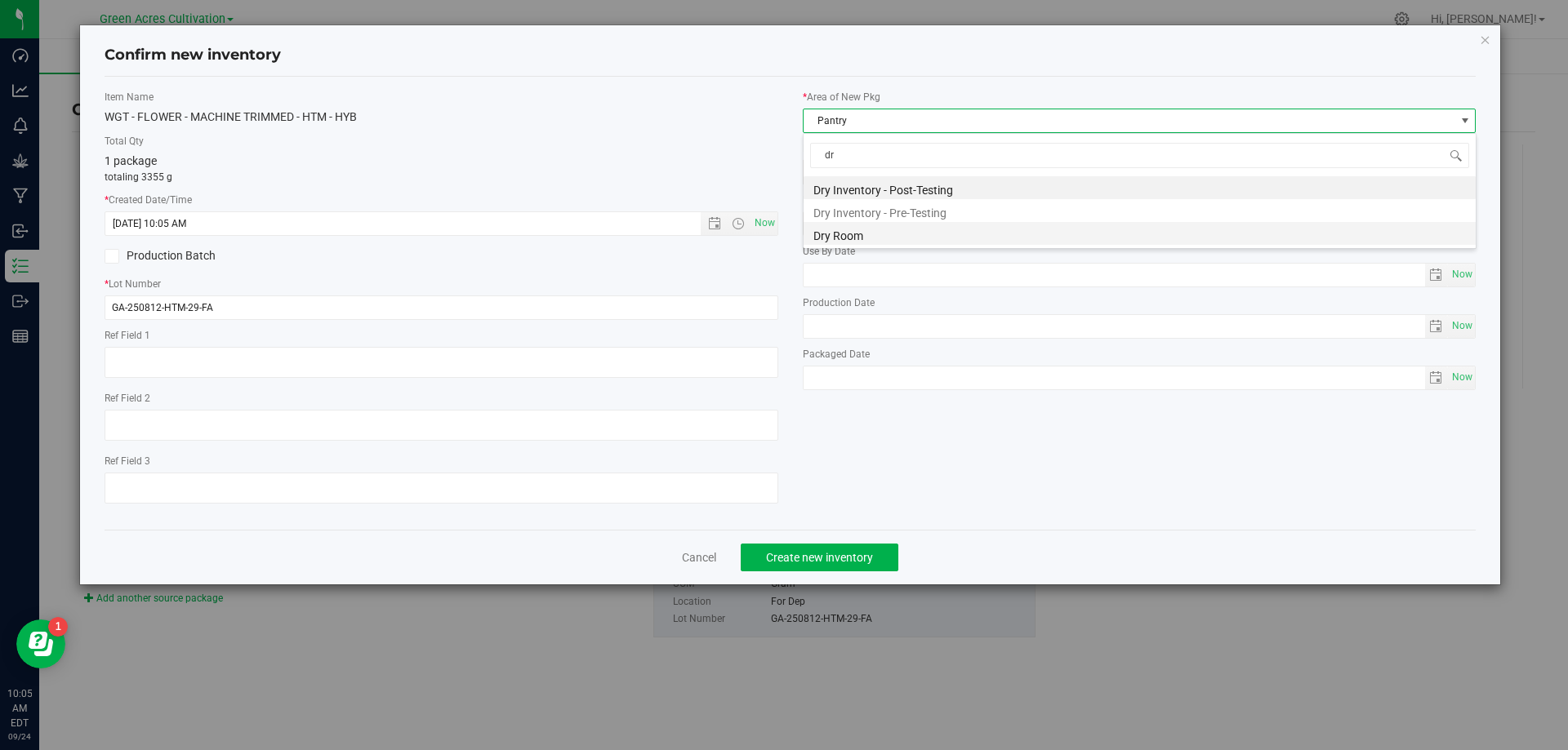
click at [831, 228] on li "Dry Room" at bounding box center [1139, 233] width 672 height 23
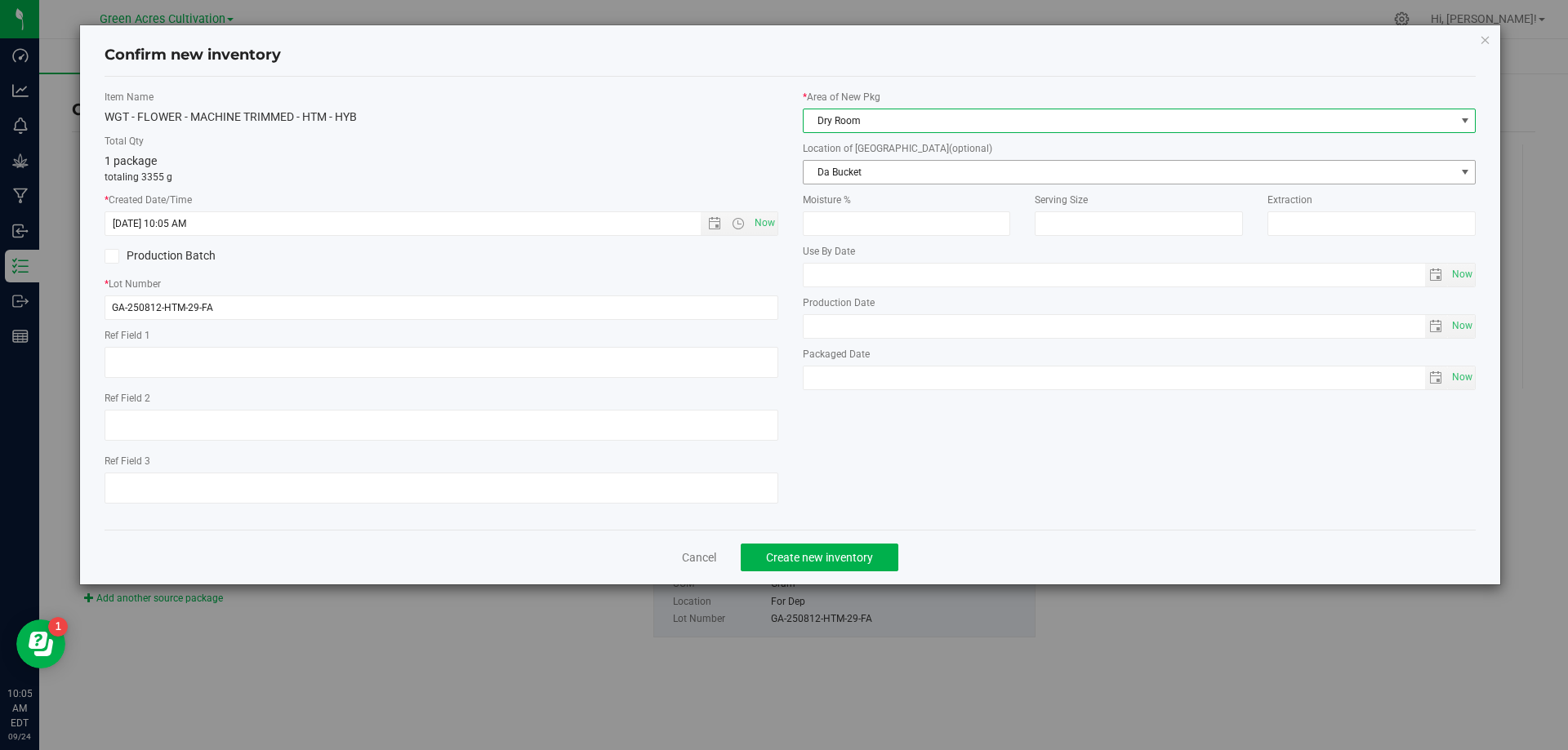
click at [847, 169] on span "Da Bucket" at bounding box center [1129, 172] width 651 height 23
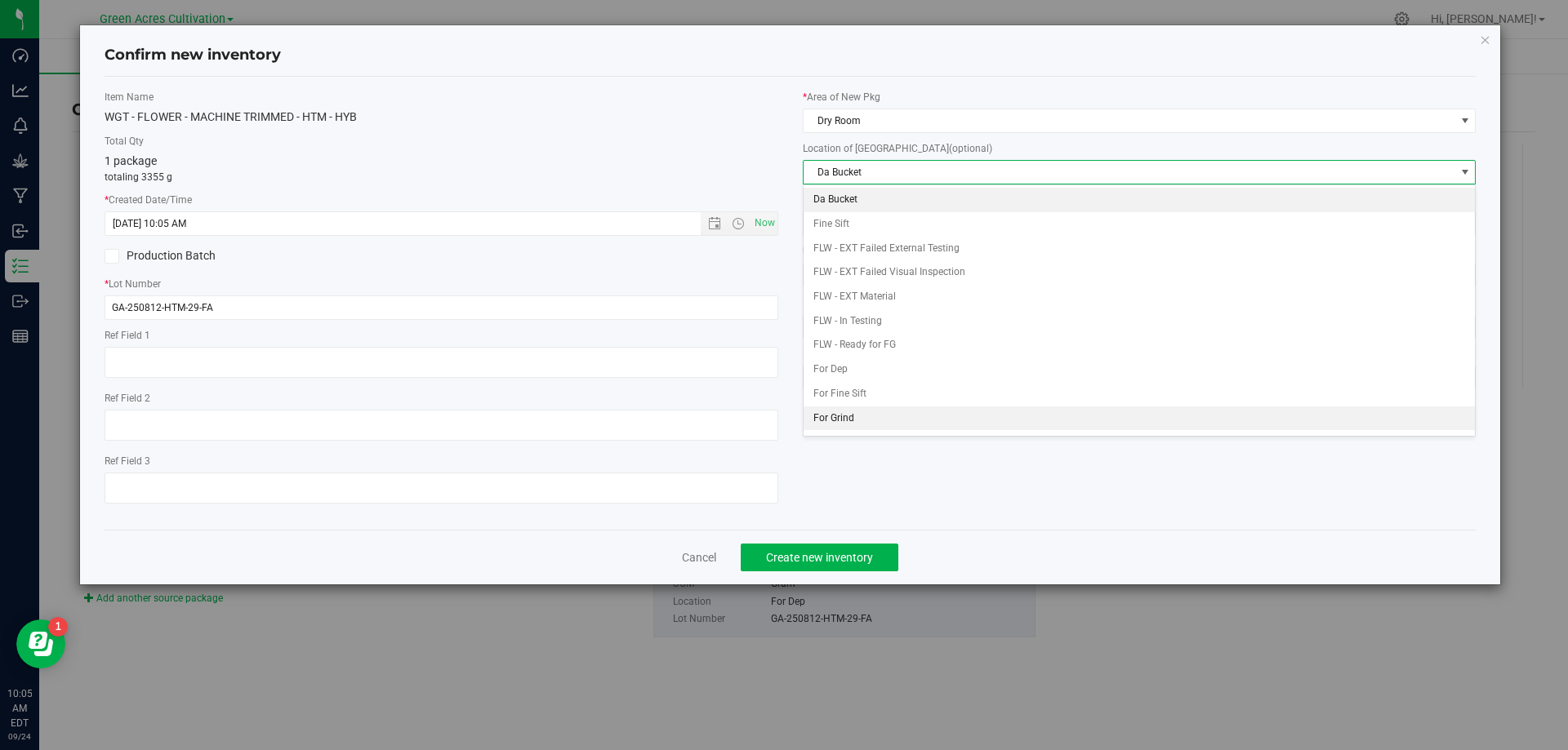
click at [840, 413] on li "For Grind" at bounding box center [1139, 419] width 672 height 25
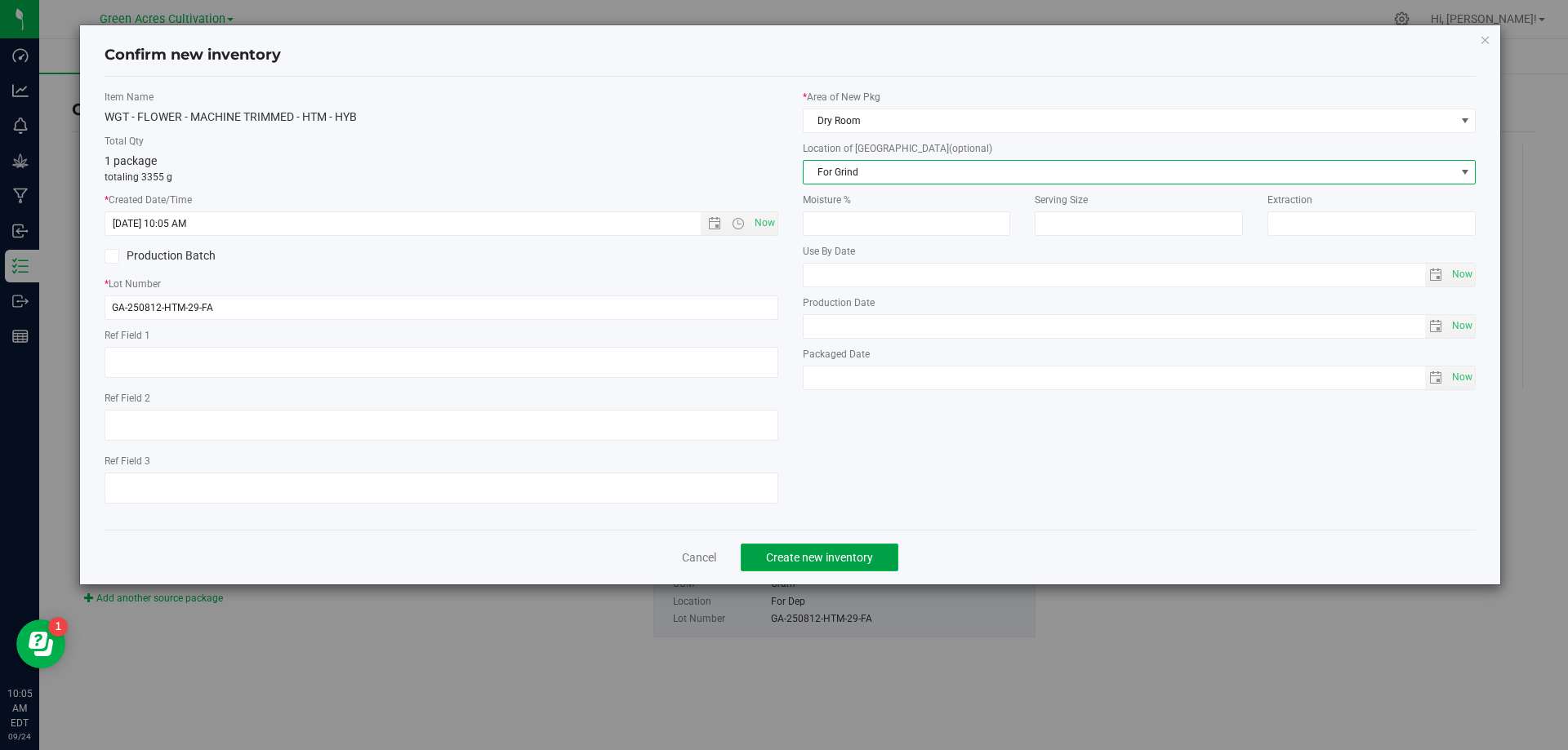
click at [815, 563] on span "Create new inventory" at bounding box center [820, 557] width 107 height 13
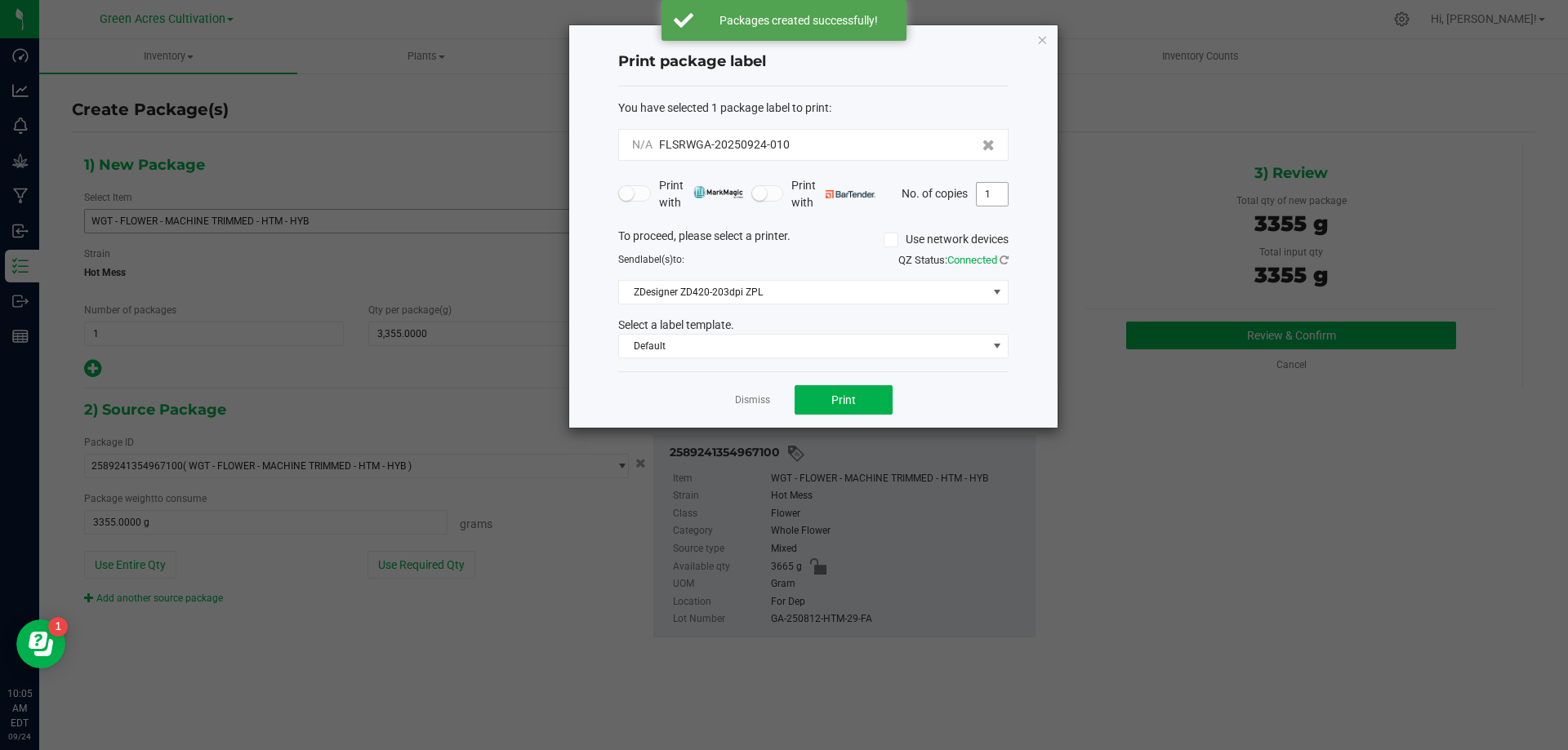
click at [996, 195] on input "1" at bounding box center [992, 194] width 31 height 23
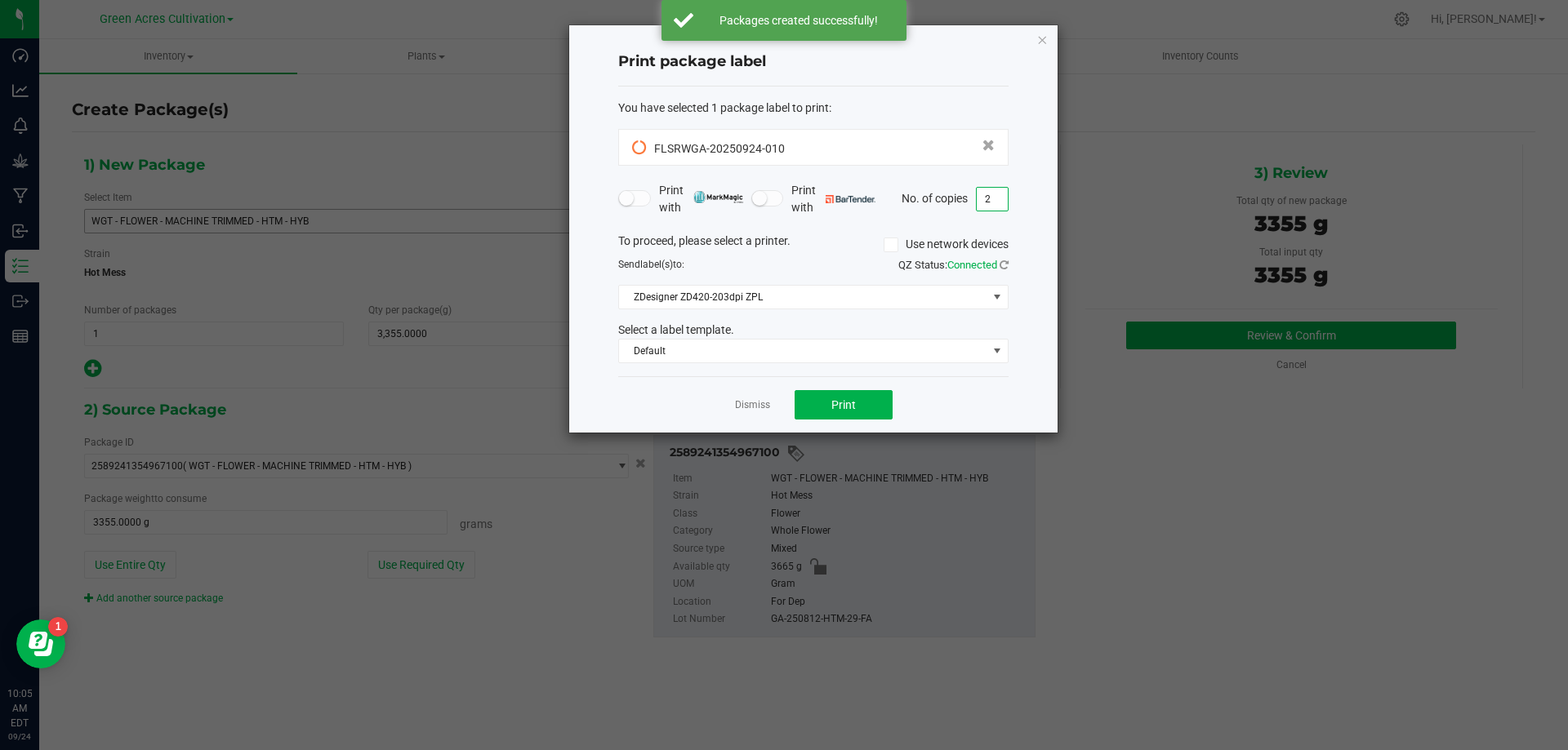
type input "2"
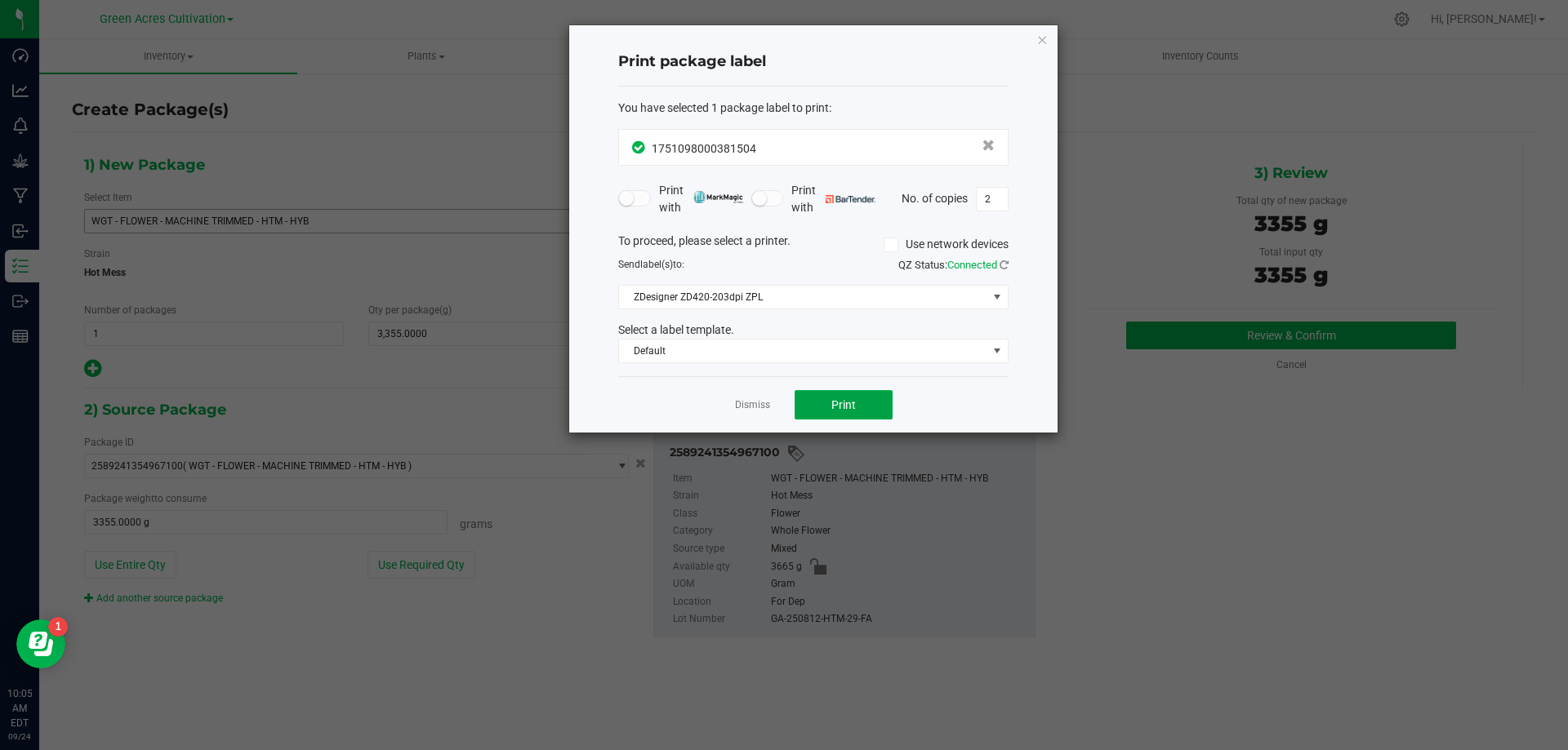
click at [794, 391] on button "Print" at bounding box center [843, 405] width 98 height 30
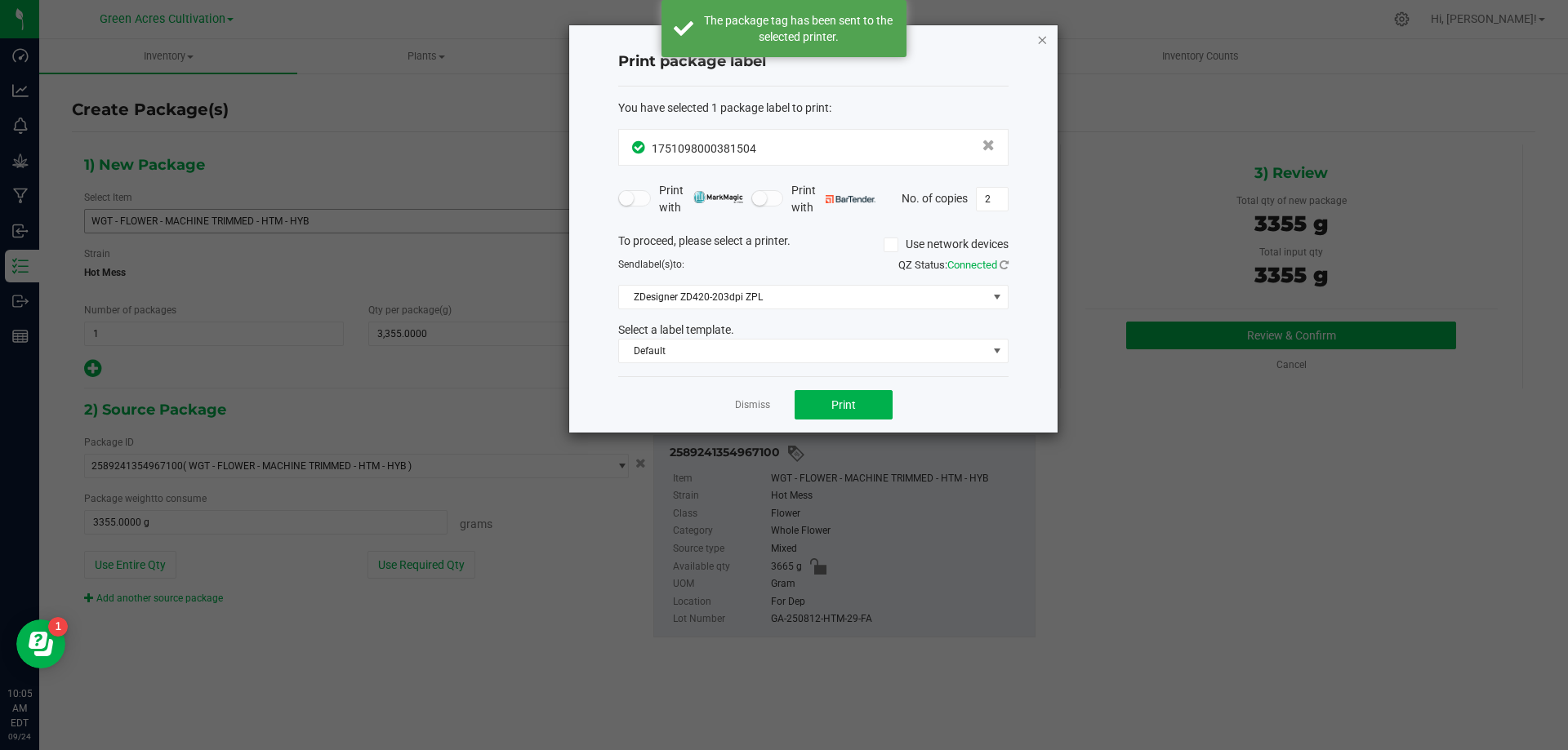
click at [1046, 33] on icon "button" at bounding box center [1041, 39] width 11 height 20
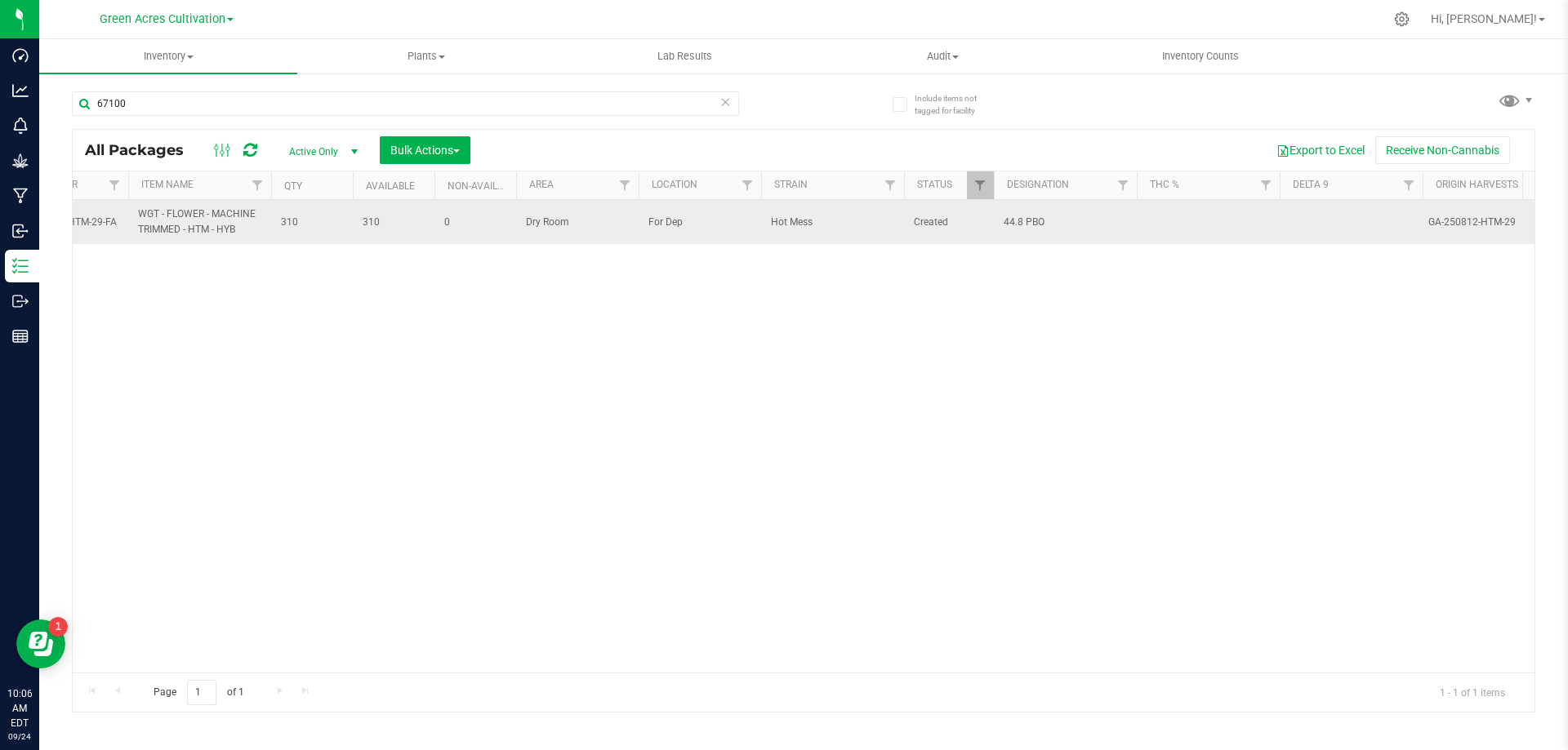
click at [677, 225] on span "For Dep" at bounding box center [699, 223] width 103 height 15
click at [683, 224] on span "For Dep" at bounding box center [699, 223] width 103 height 15
click at [679, 222] on span "For Dep" at bounding box center [699, 223] width 103 height 15
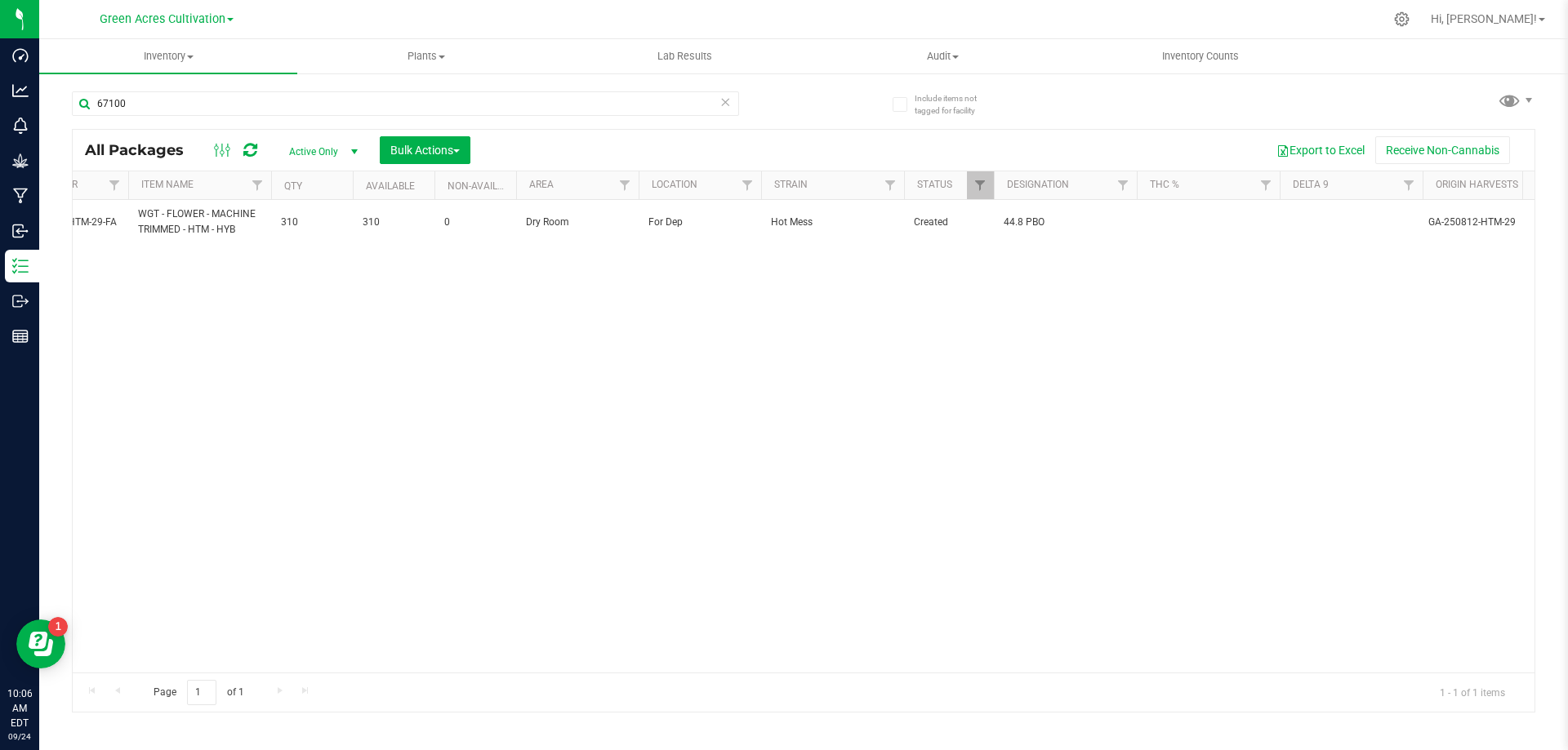
click at [638, 341] on div "Action Action Adjust qty Create package Edit attributes Global inventory Locate…" at bounding box center [804, 437] width 1462 height 473
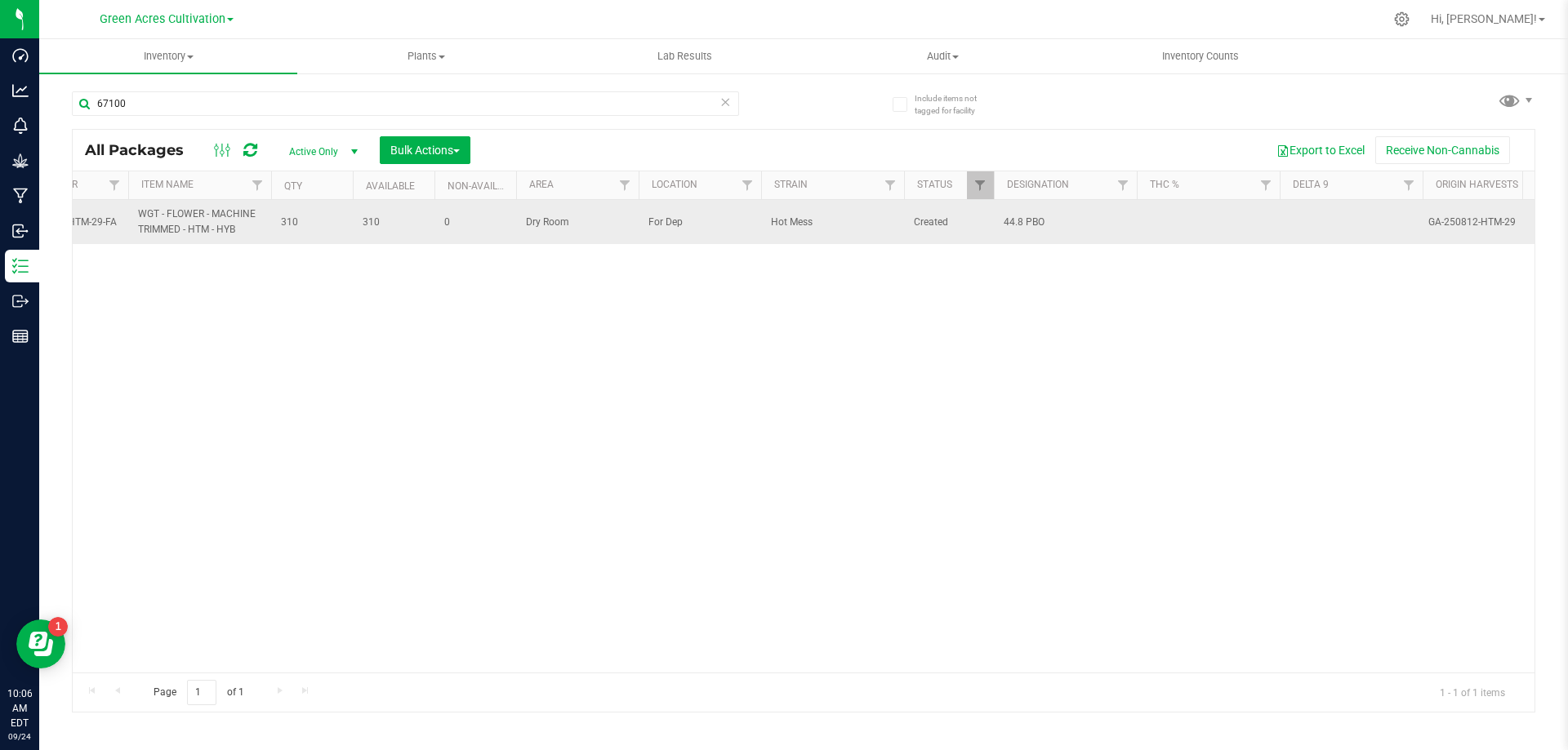
click at [1032, 217] on span "44.8 PBO" at bounding box center [1064, 223] width 123 height 15
click at [994, 303] on div "Action Action Adjust qty Create package Edit attributes Global inventory Locate…" at bounding box center [804, 437] width 1462 height 473
click at [547, 223] on span "44.8 PBO" at bounding box center [570, 223] width 123 height 15
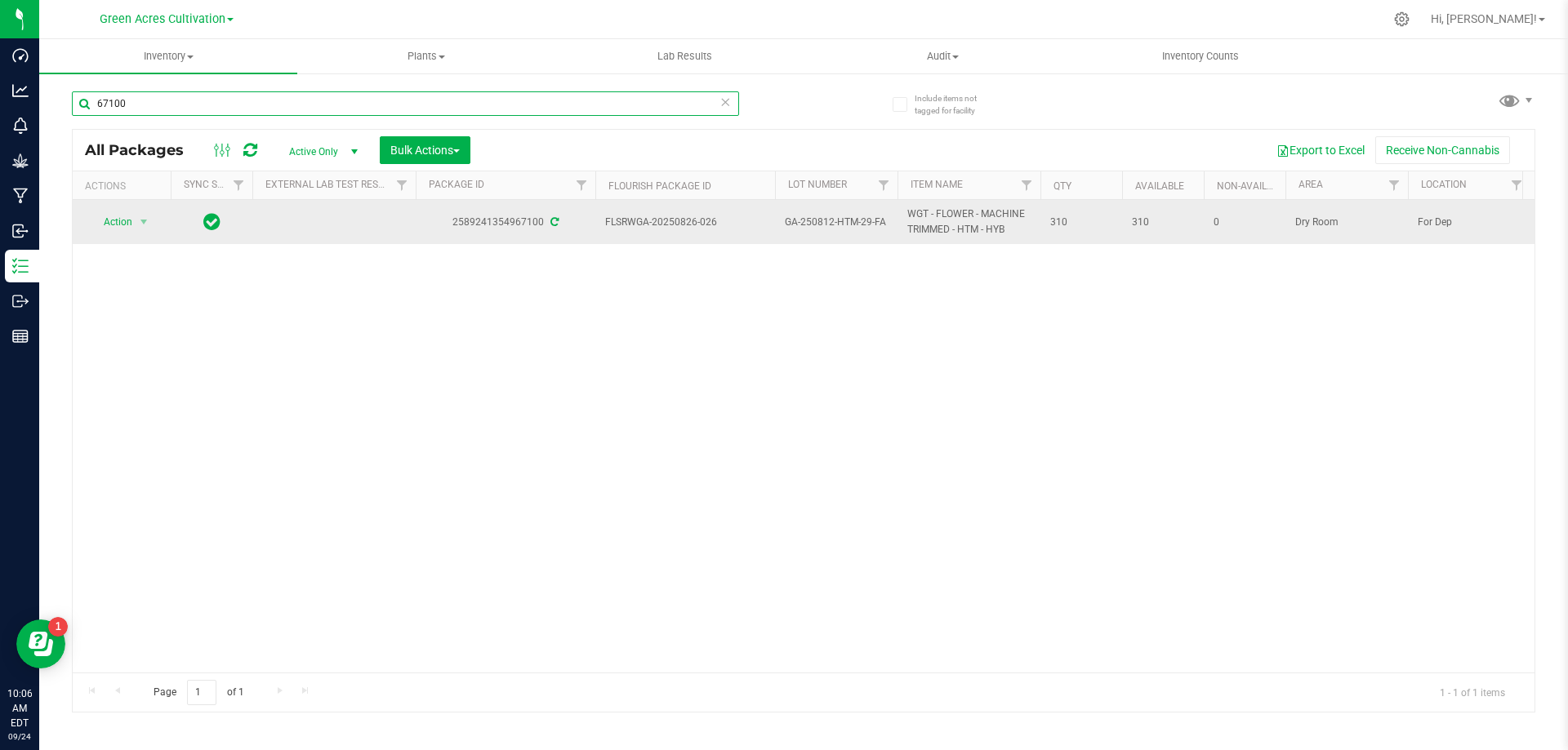
click at [178, 112] on input "67100" at bounding box center [405, 104] width 667 height 25
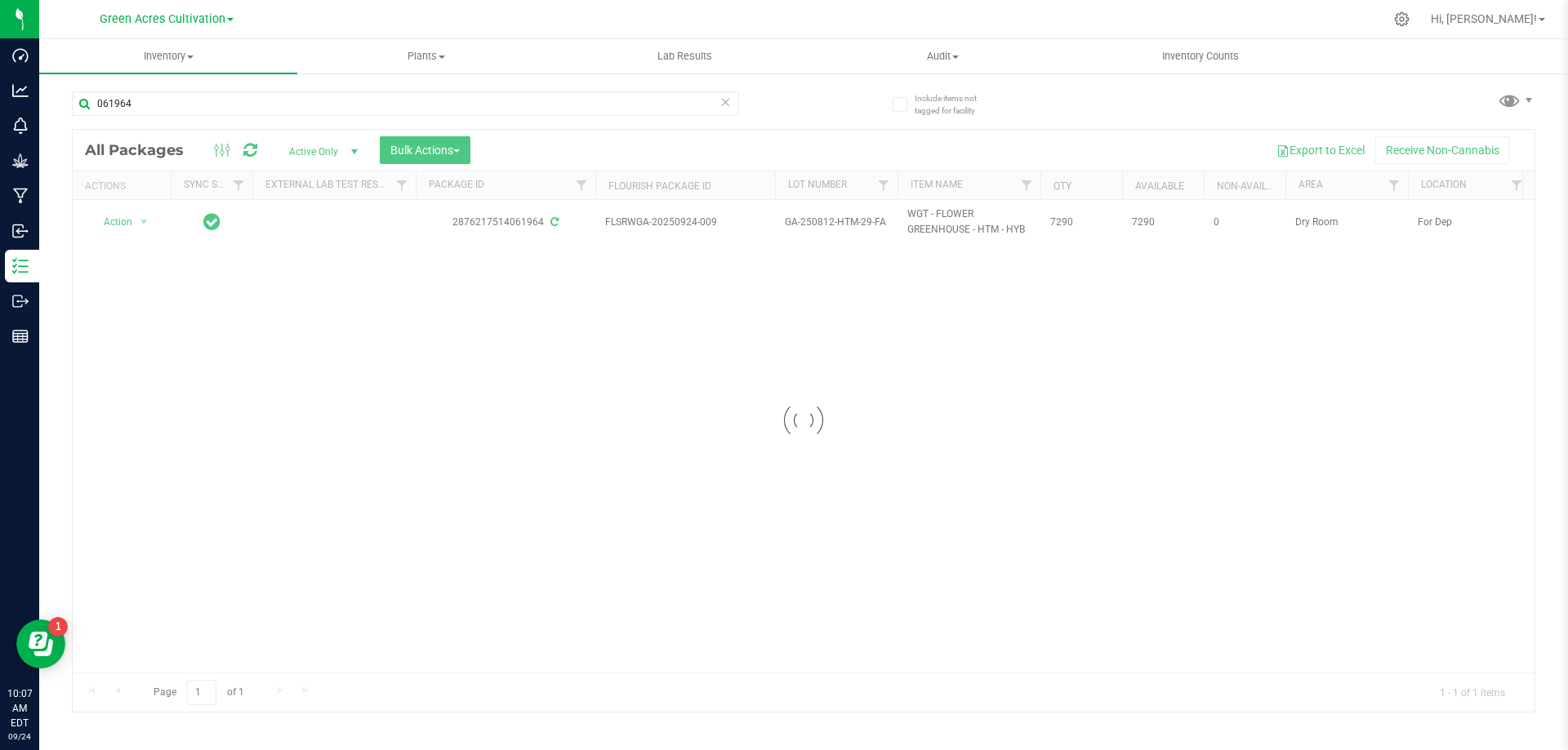
drag, startPoint x: 561, startPoint y: 663, endPoint x: 571, endPoint y: 663, distance: 10.0
click at [571, 663] on div at bounding box center [804, 420] width 1462 height 582
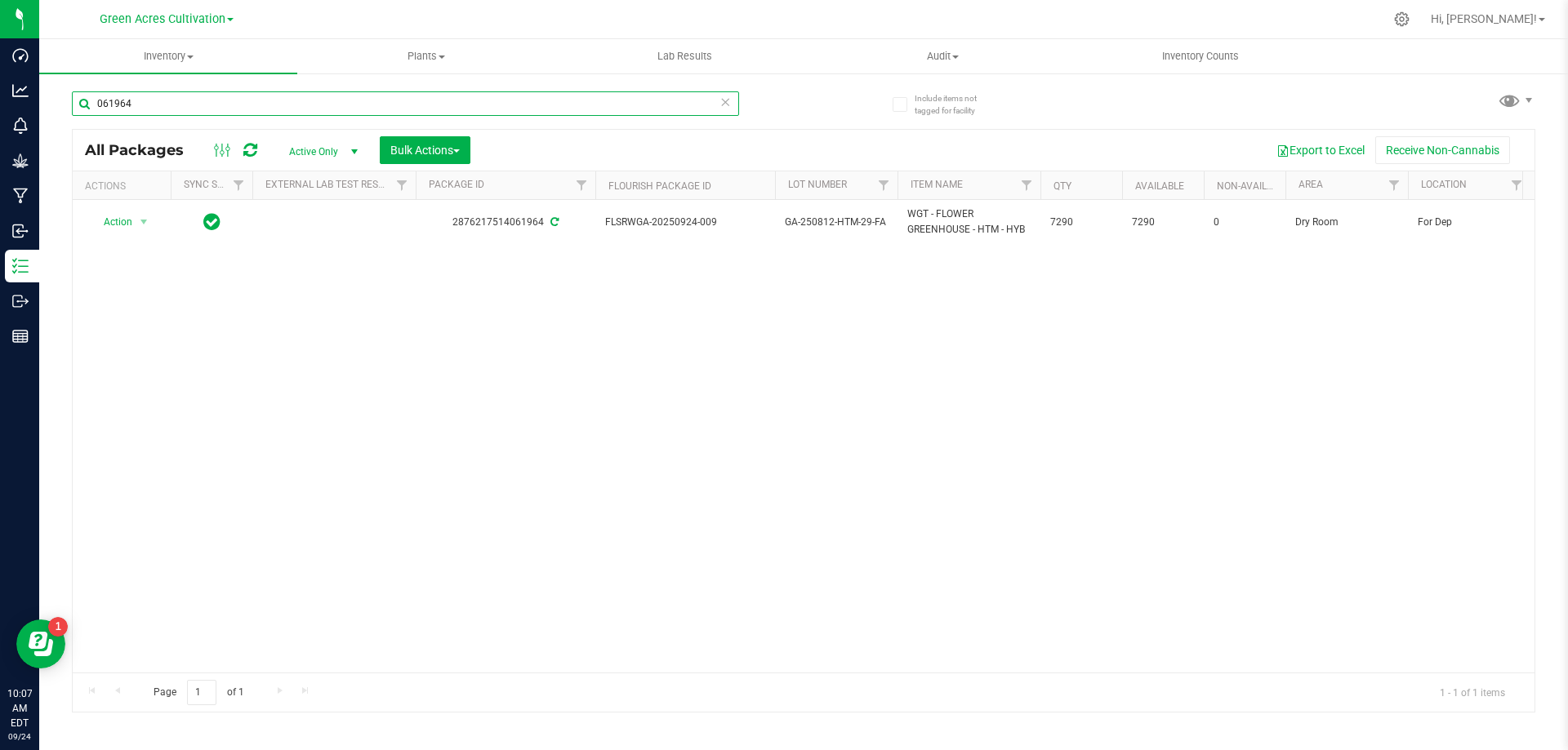
click at [186, 114] on input "061964" at bounding box center [405, 104] width 667 height 25
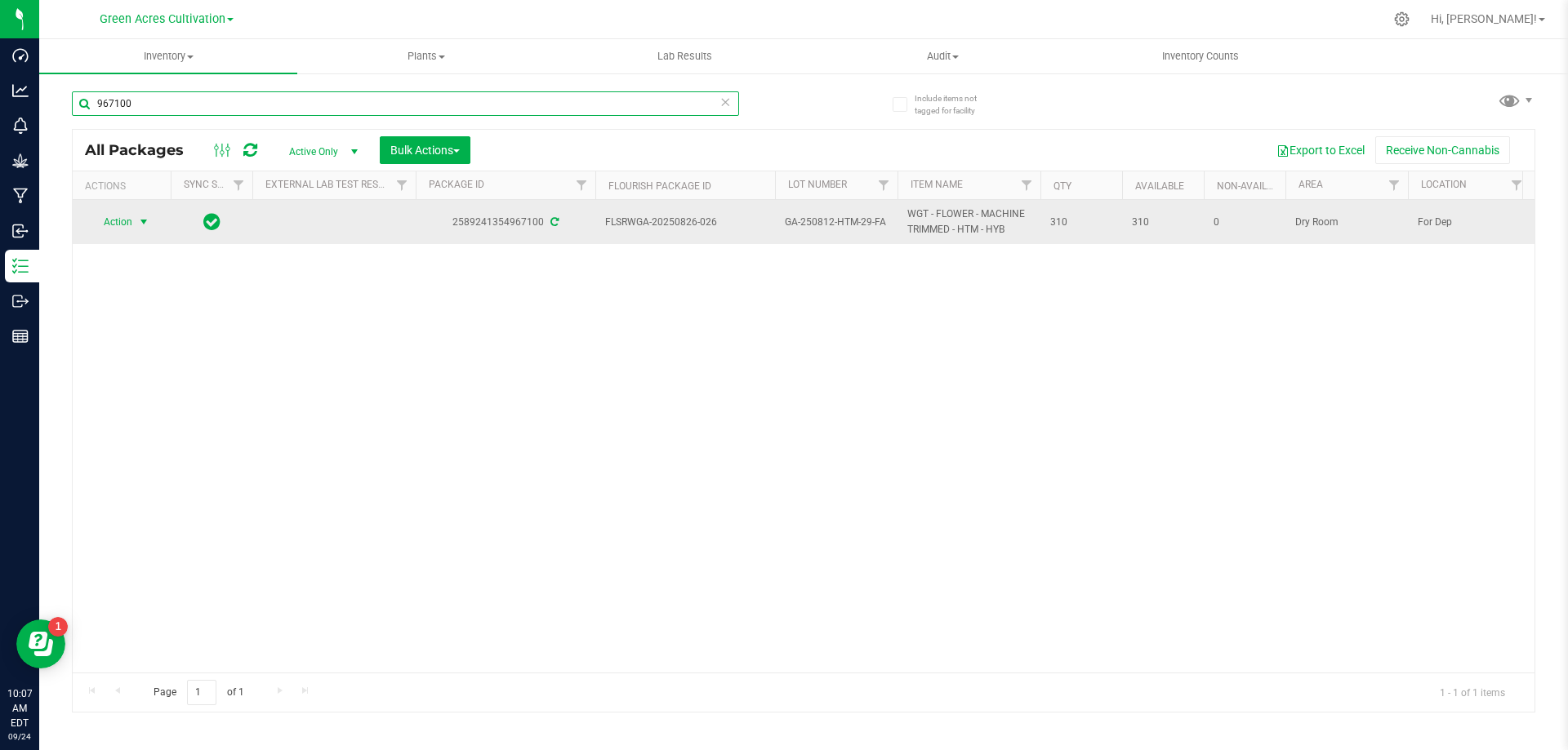
type input "967100"
click at [116, 226] on span "Action" at bounding box center [111, 222] width 44 height 23
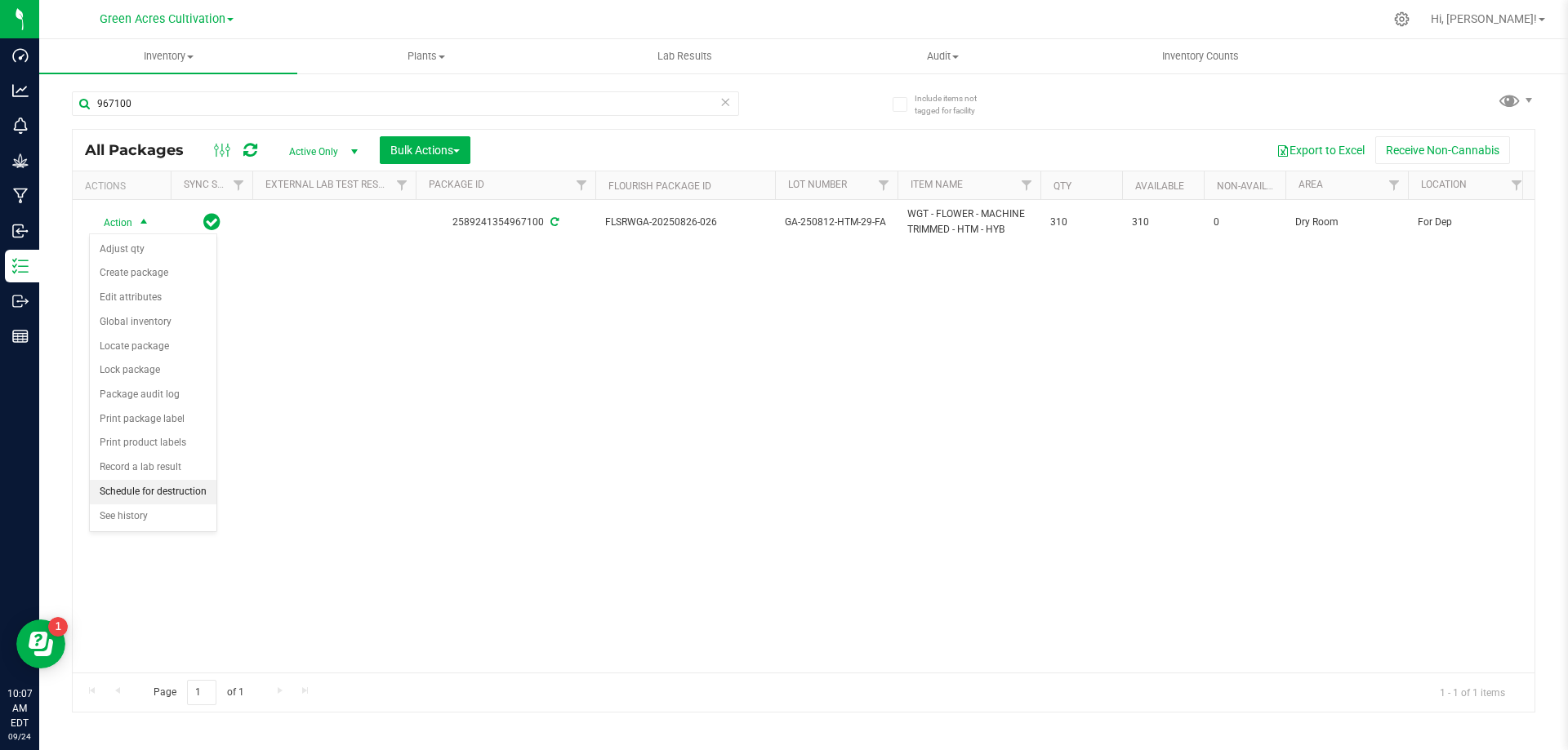
click at [166, 493] on li "Schedule for destruction" at bounding box center [153, 492] width 127 height 25
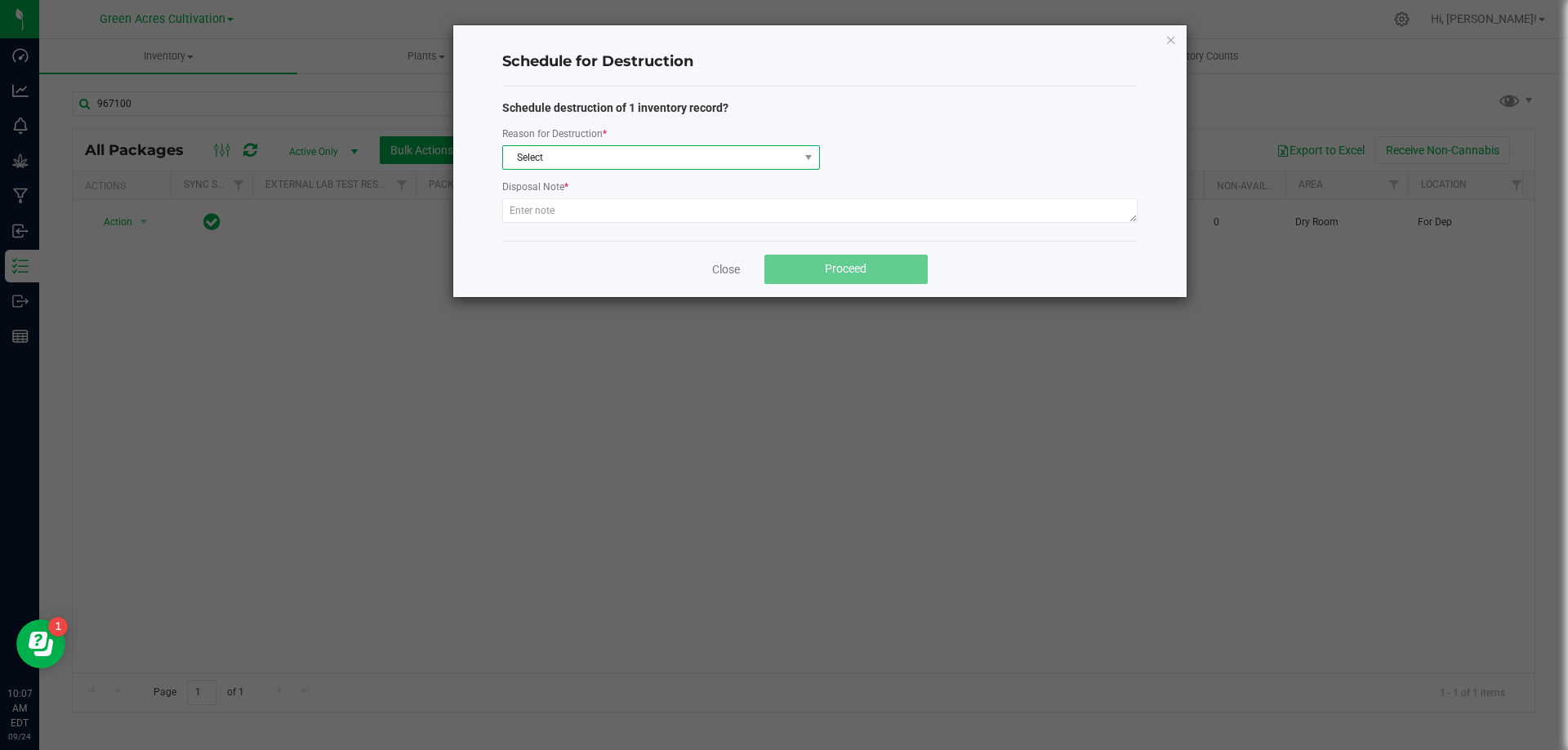
click at [755, 166] on span "Select" at bounding box center [651, 157] width 296 height 23
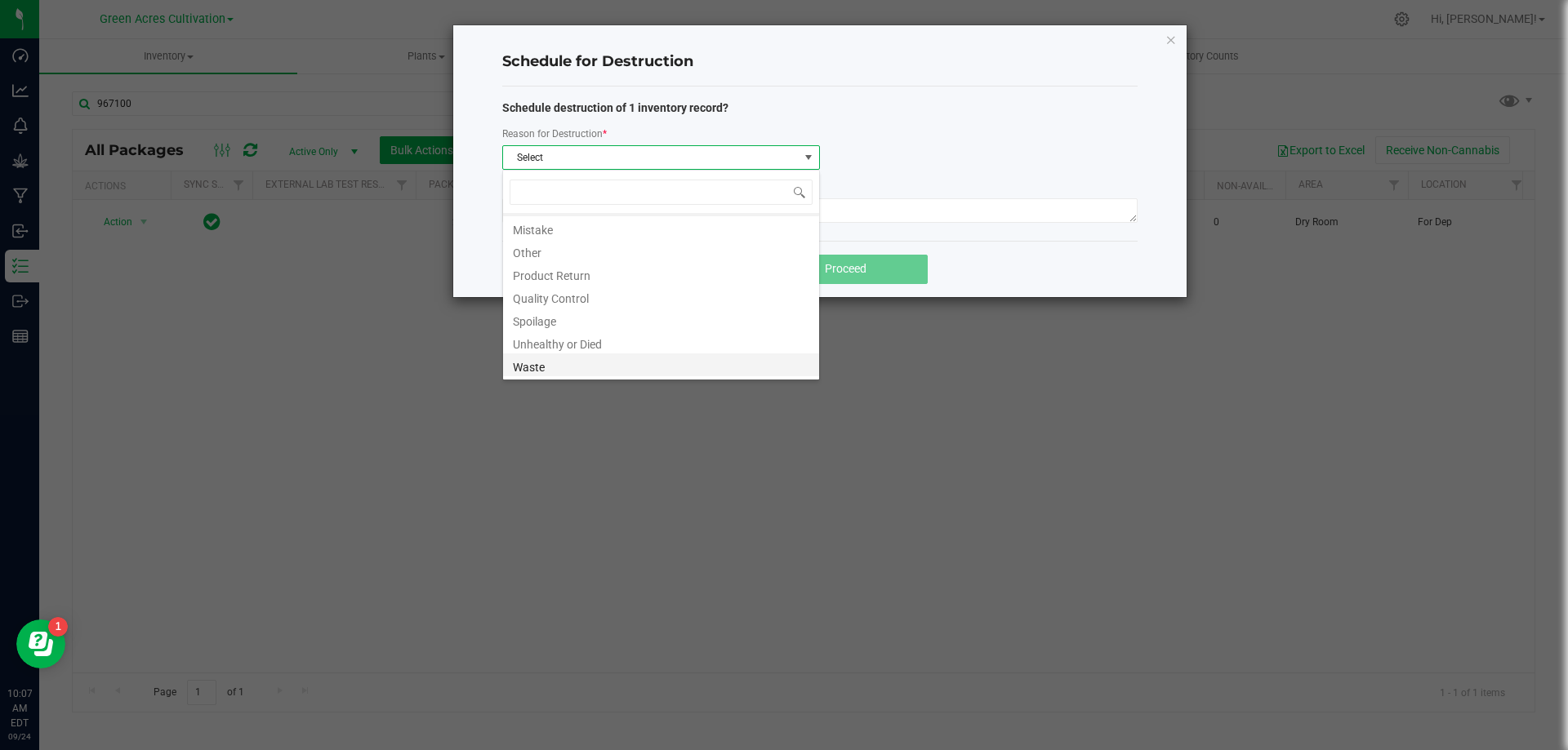
click at [537, 365] on li "Waste" at bounding box center [661, 364] width 316 height 23
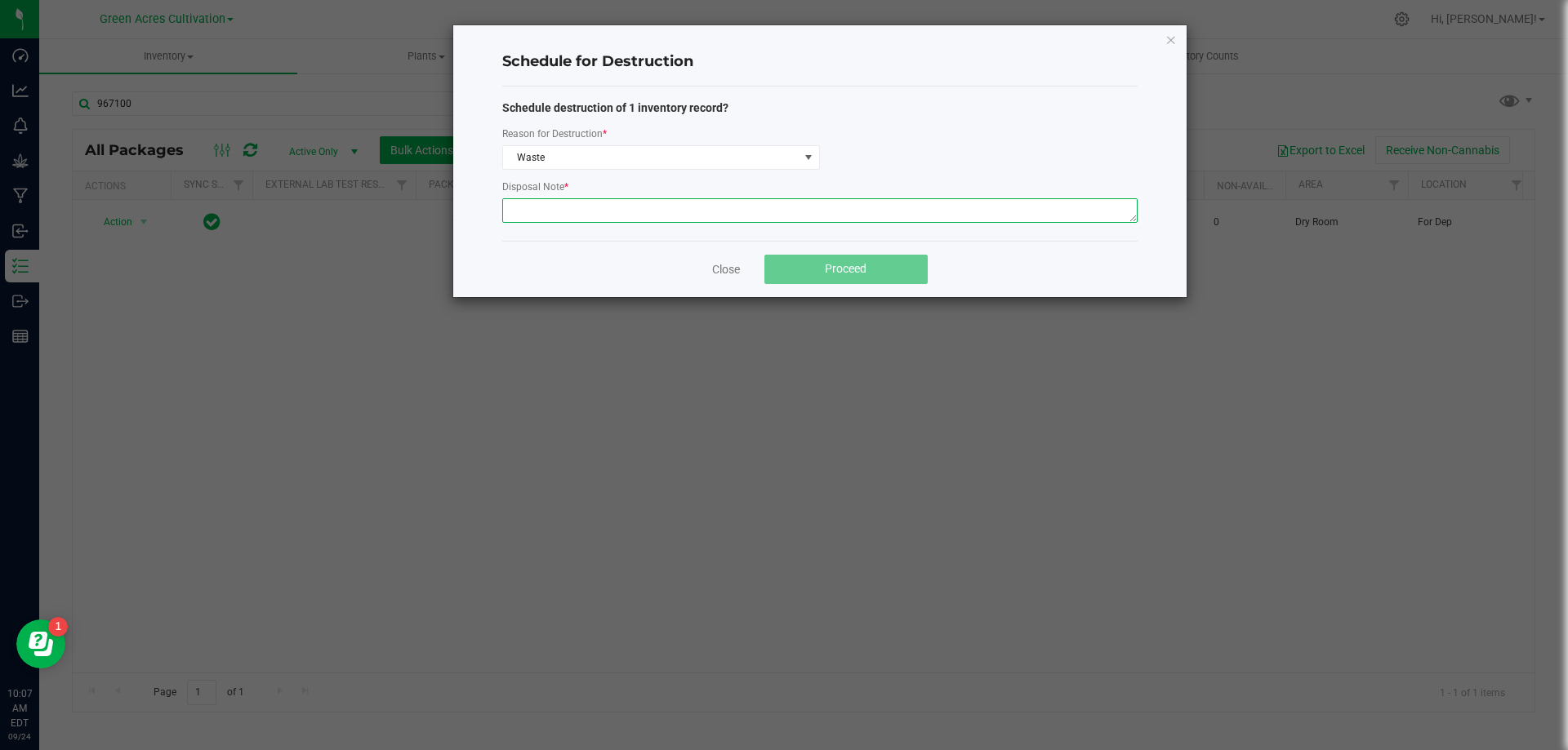
click at [604, 217] on textarea at bounding box center [820, 211] width 635 height 25
type textarea "Post QC Waste"
click at [764, 255] on button "Proceed" at bounding box center [846, 269] width 163 height 30
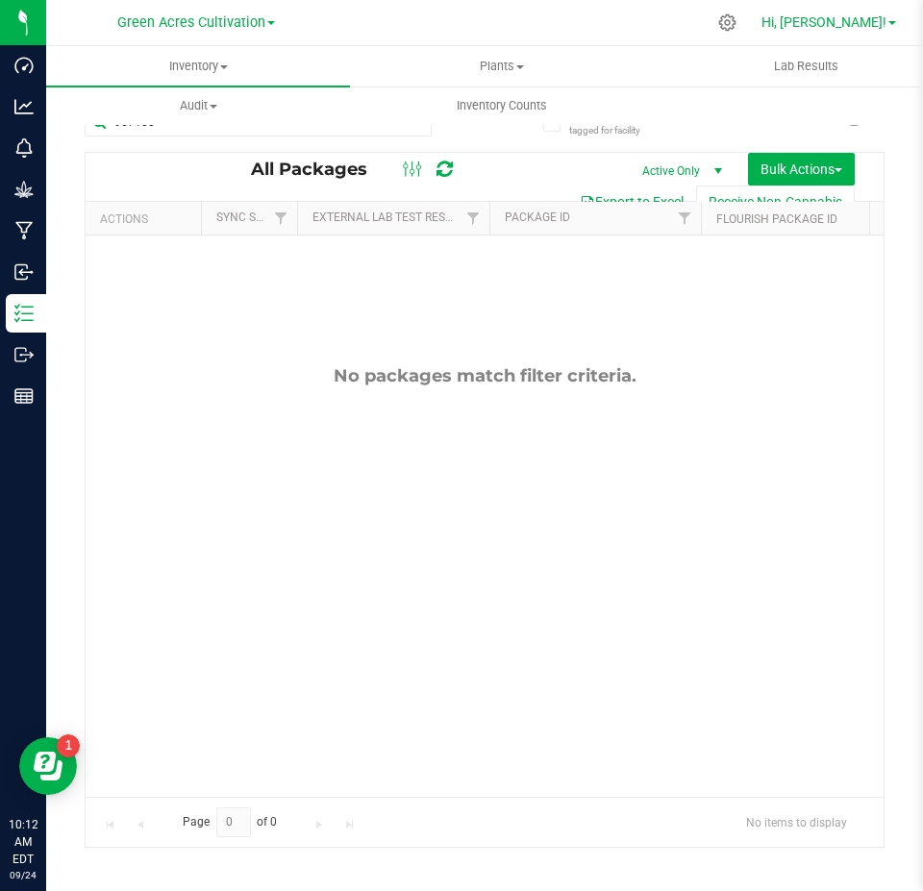
click at [881, 22] on span "Hi, [PERSON_NAME]!" at bounding box center [823, 21] width 125 height 15
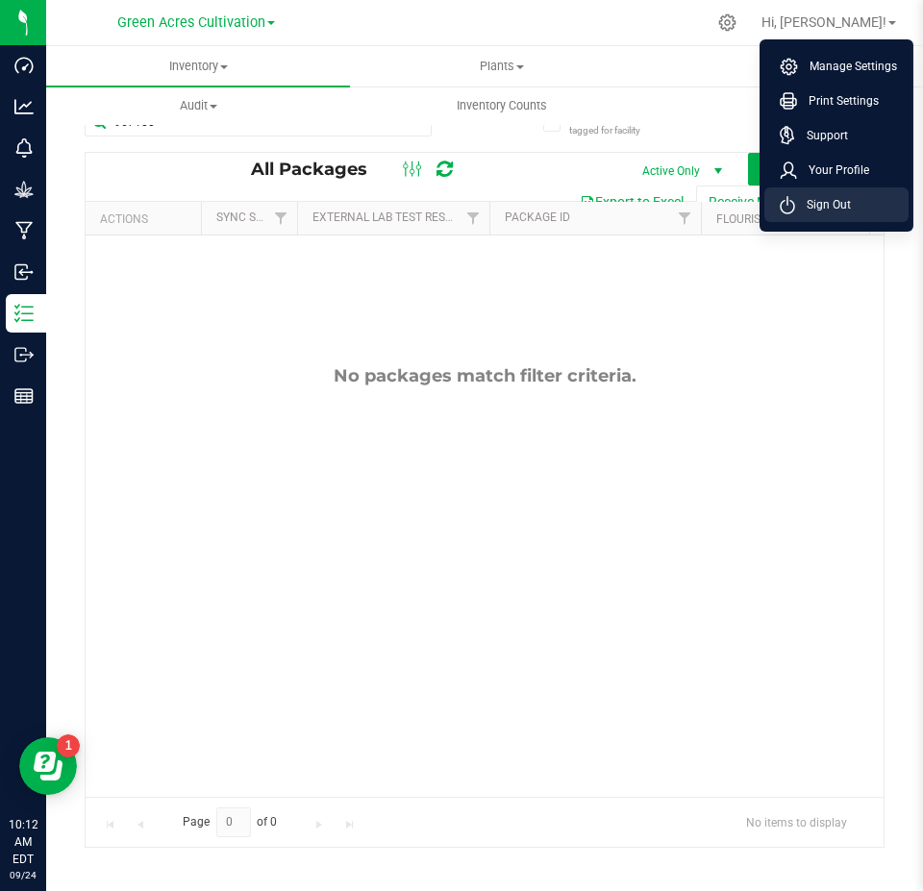
click at [826, 211] on span "Sign Out" at bounding box center [823, 204] width 56 height 19
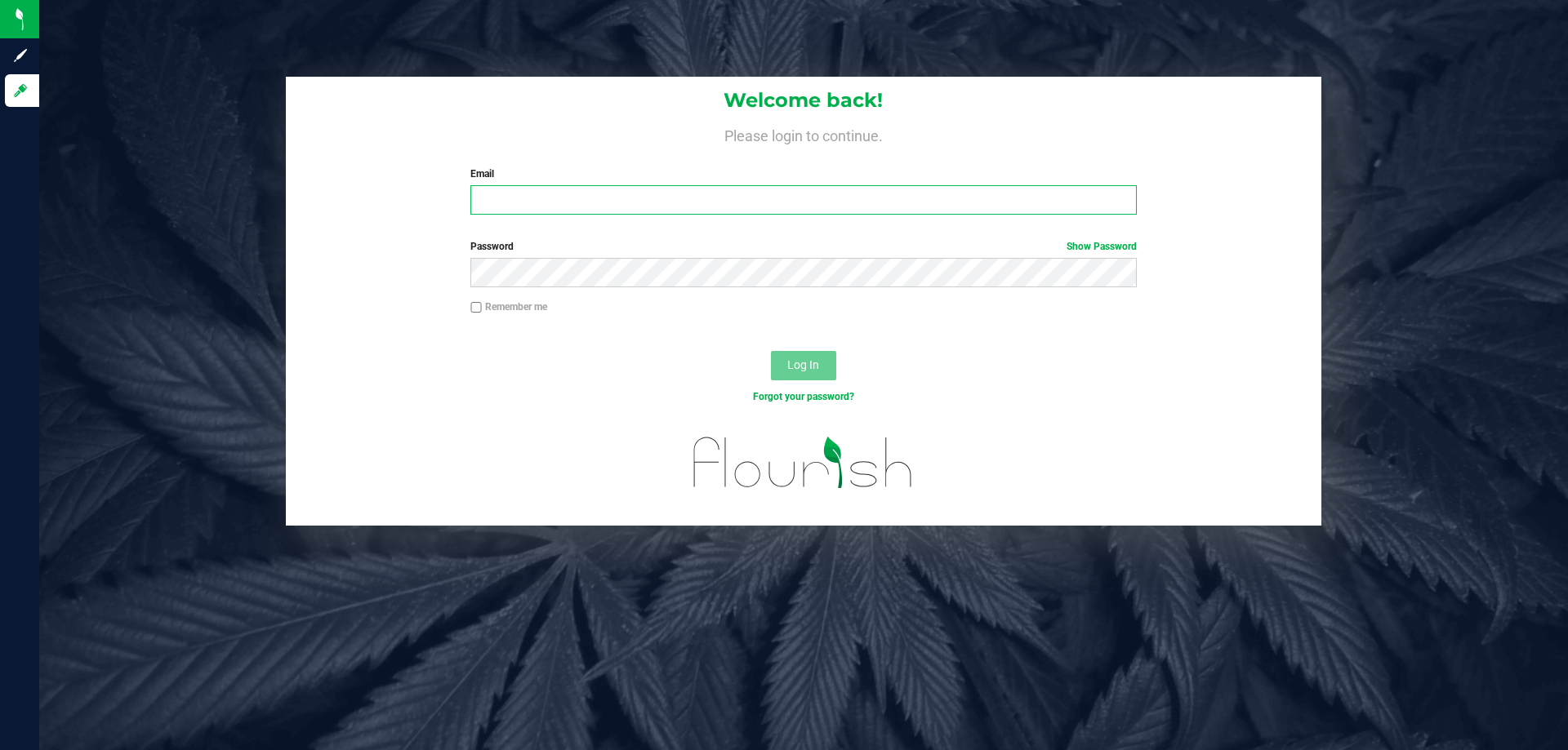
click at [572, 194] on input "Email" at bounding box center [803, 200] width 665 height 30
click at [649, 203] on input "[EMAIL_ADDRESS][DOMAIN_NAME]" at bounding box center [803, 200] width 665 height 30
type input "[EMAIL_ADDRESS][DOMAIN_NAME]"
click at [770, 351] on button "Log In" at bounding box center [803, 365] width 65 height 30
